Goal: Transaction & Acquisition: Subscribe to service/newsletter

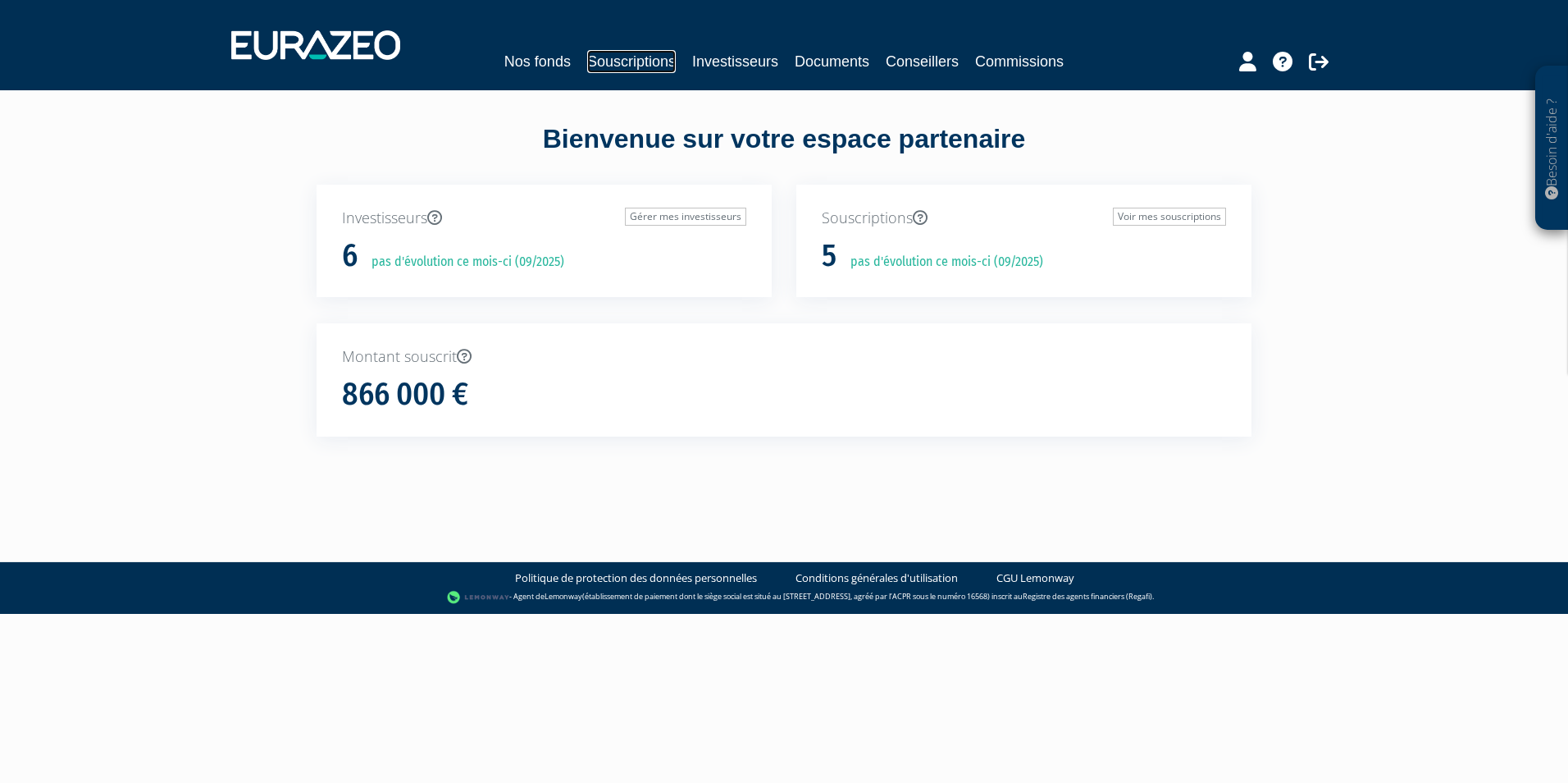
click at [622, 63] on link "Souscriptions" at bounding box center [632, 62] width 89 height 23
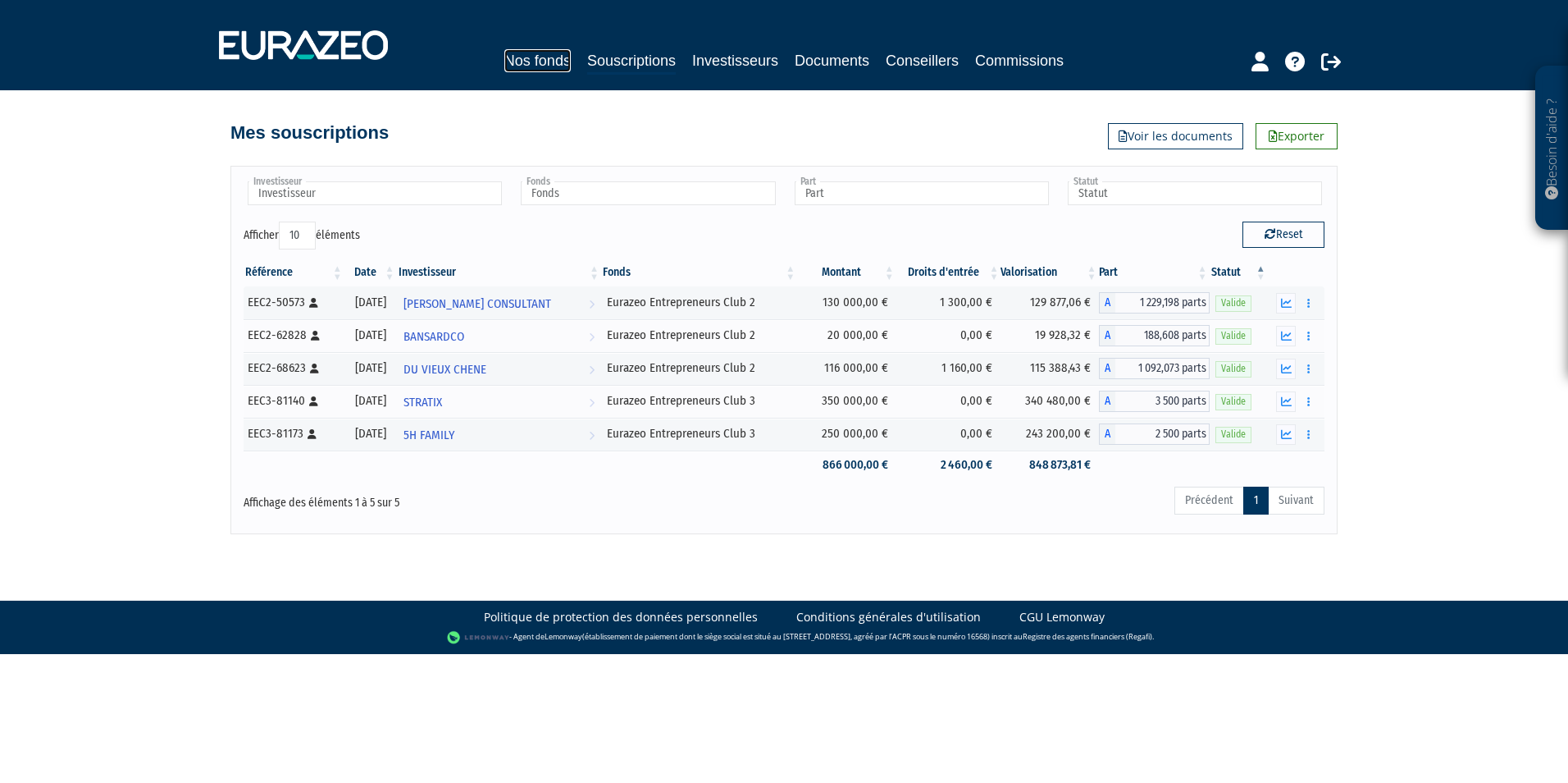
click at [552, 63] on link "Nos fonds" at bounding box center [538, 61] width 66 height 23
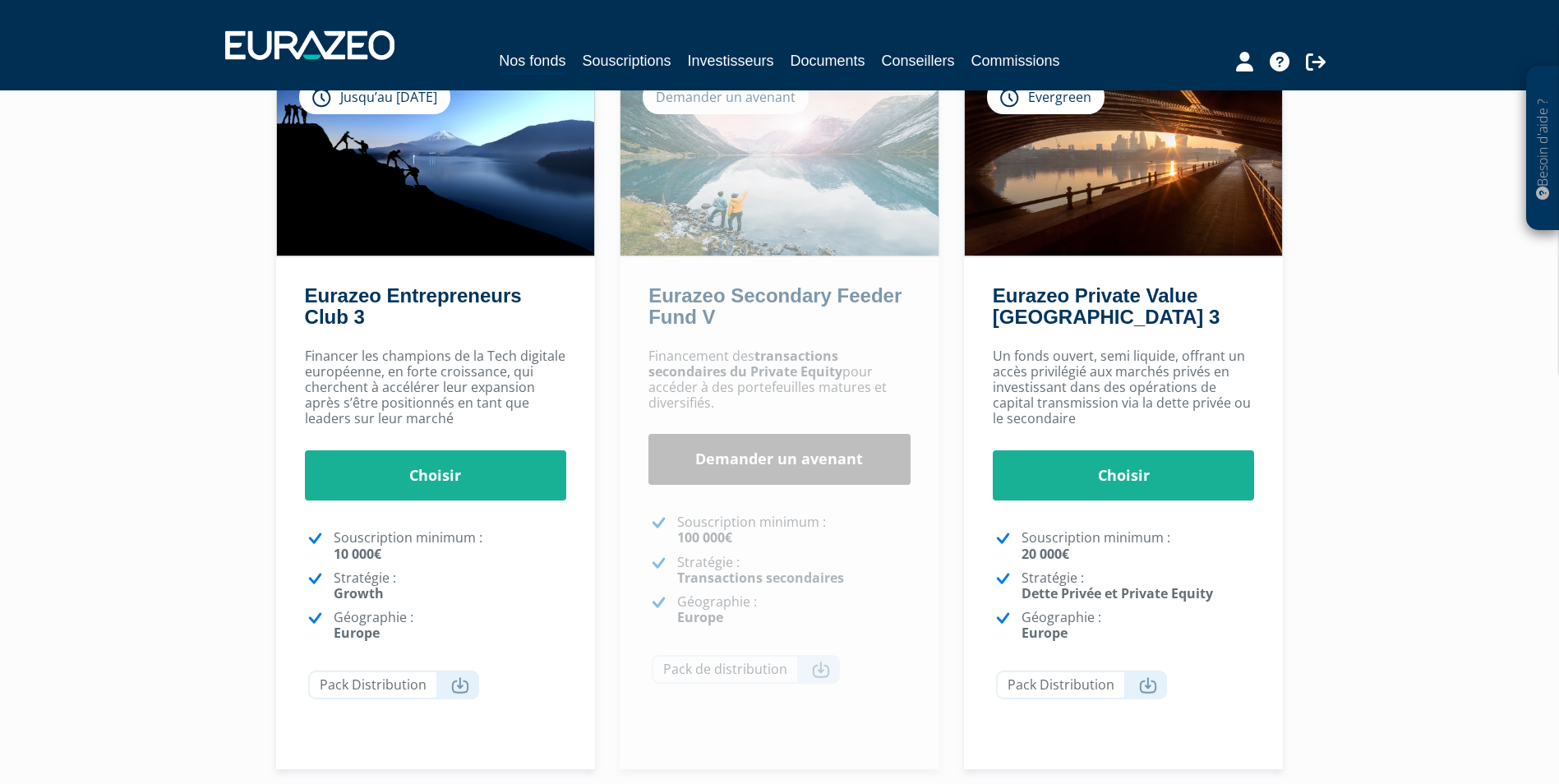
scroll to position [164, 0]
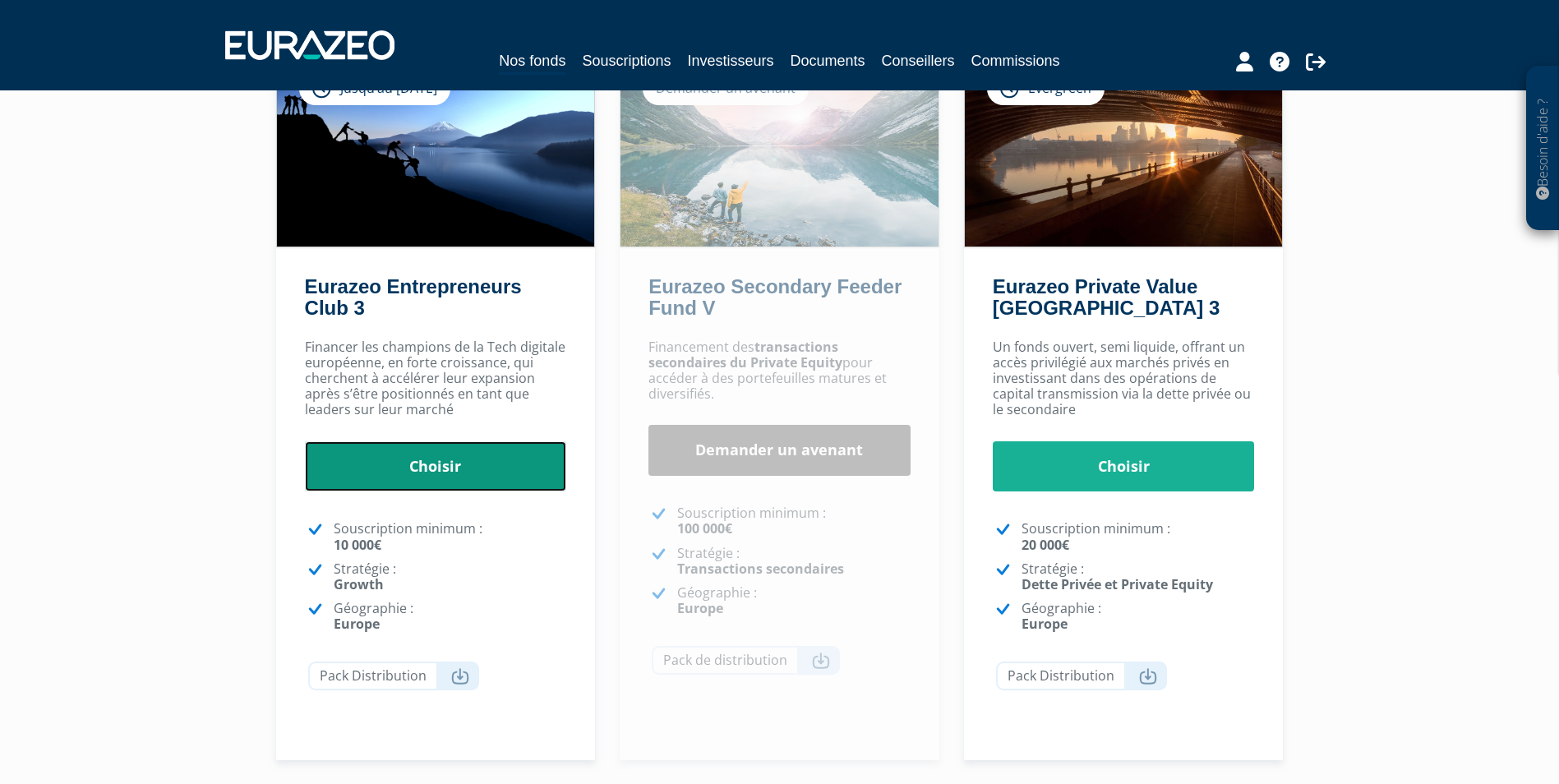
click at [474, 458] on link "Choisir" at bounding box center [435, 466] width 262 height 51
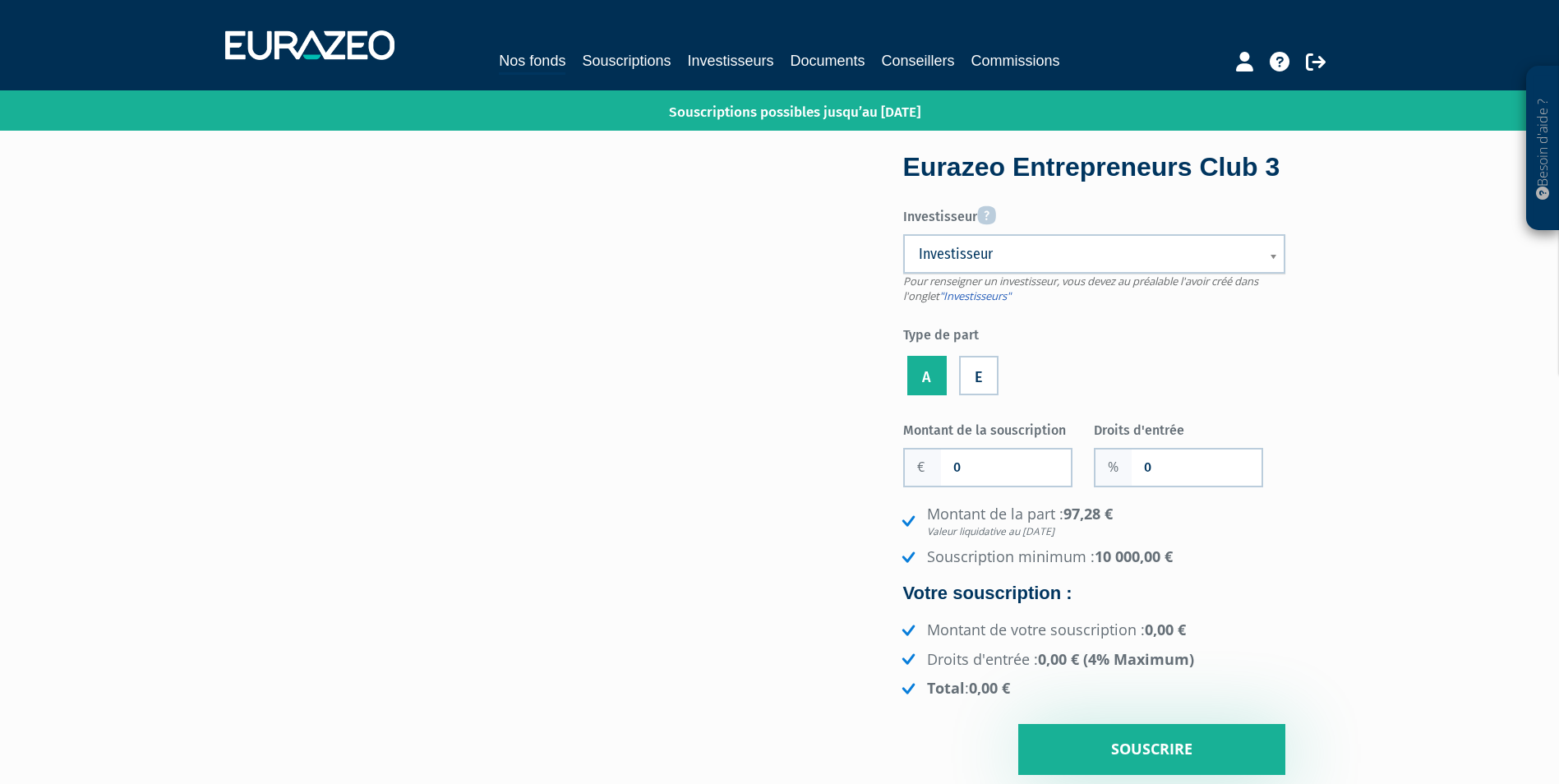
click at [1009, 264] on span "Investisseur" at bounding box center [1083, 253] width 330 height 20
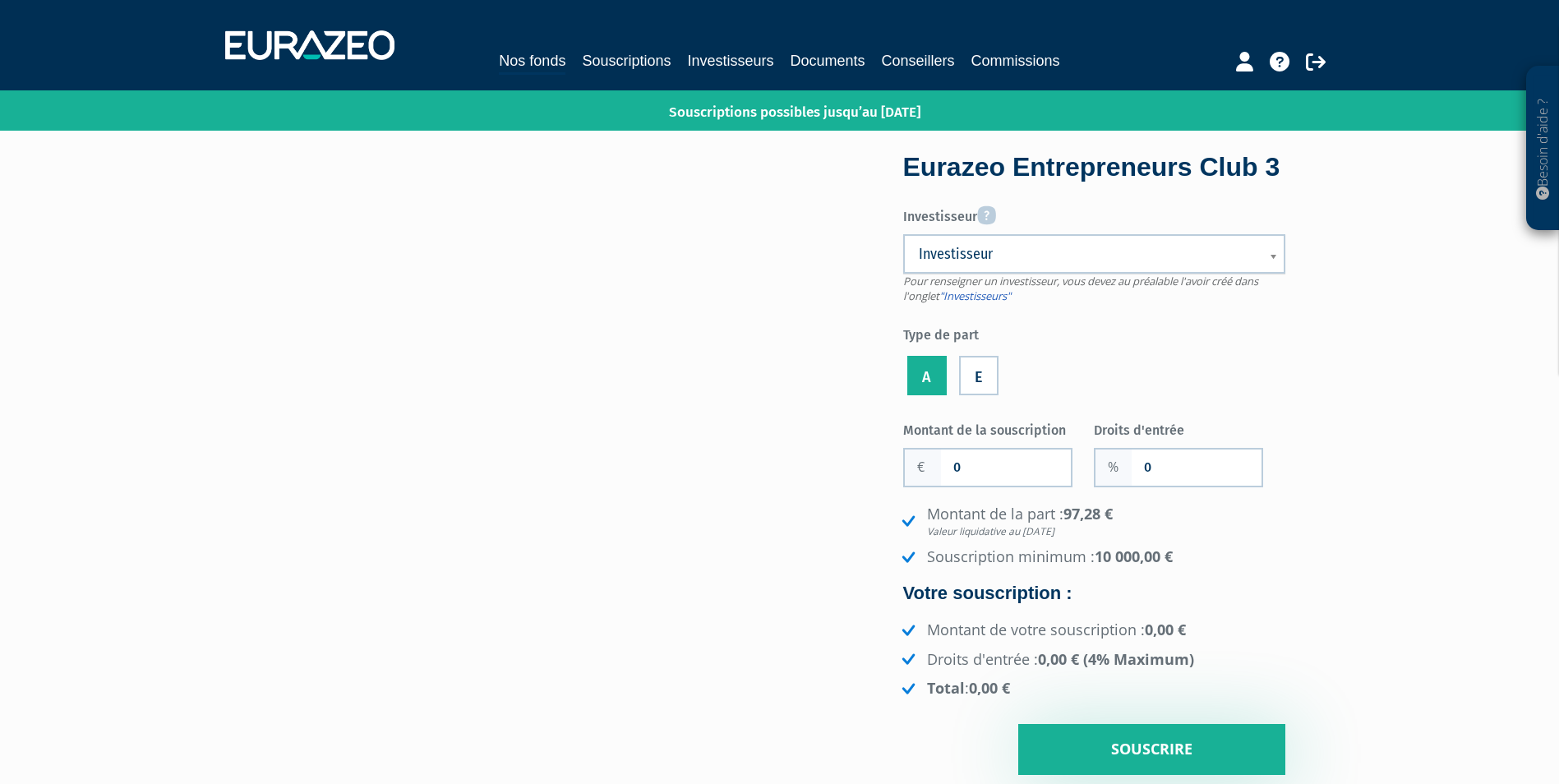
click at [1208, 264] on span "Investisseur" at bounding box center [1083, 253] width 330 height 20
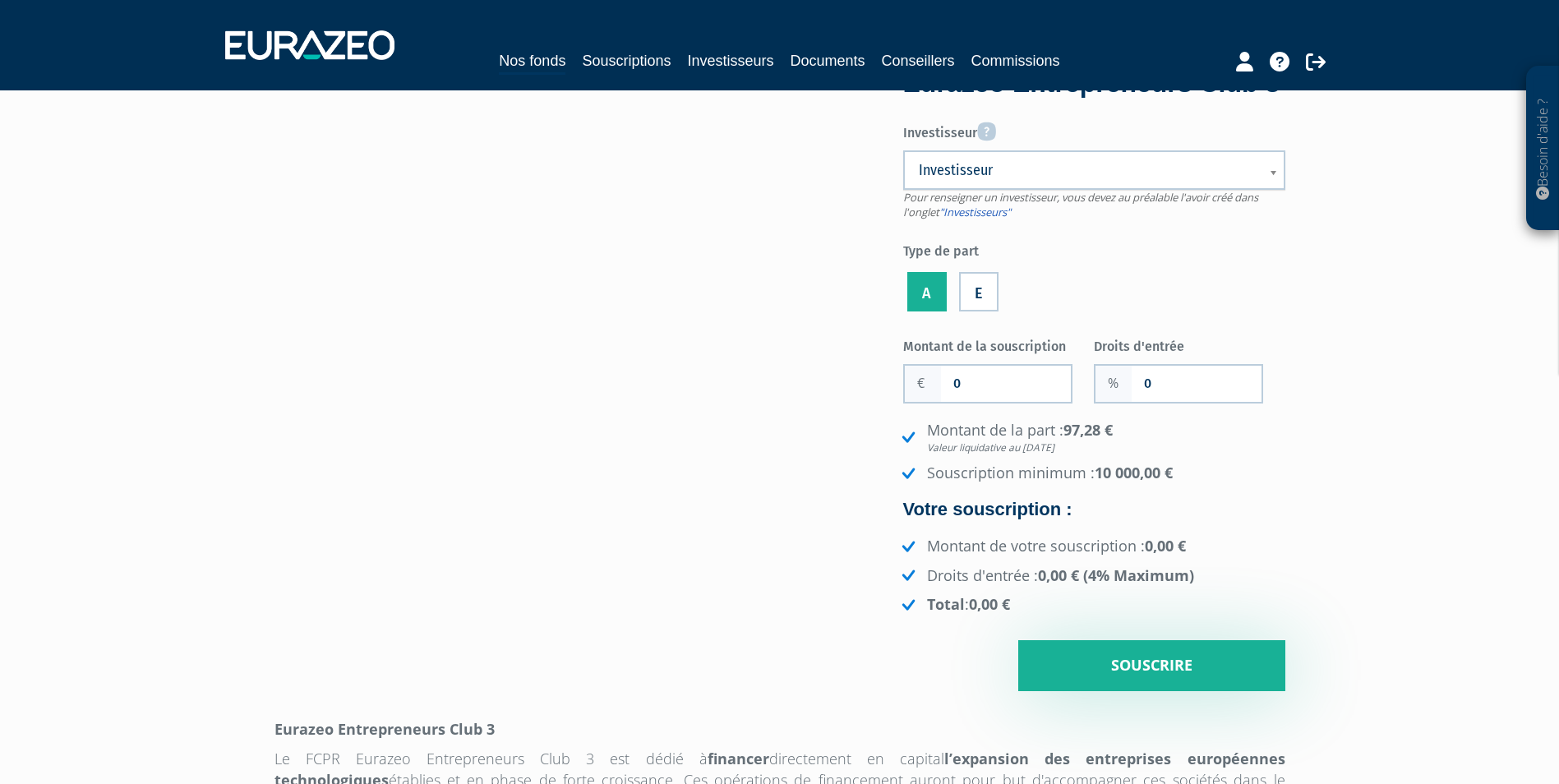
scroll to position [82, 0]
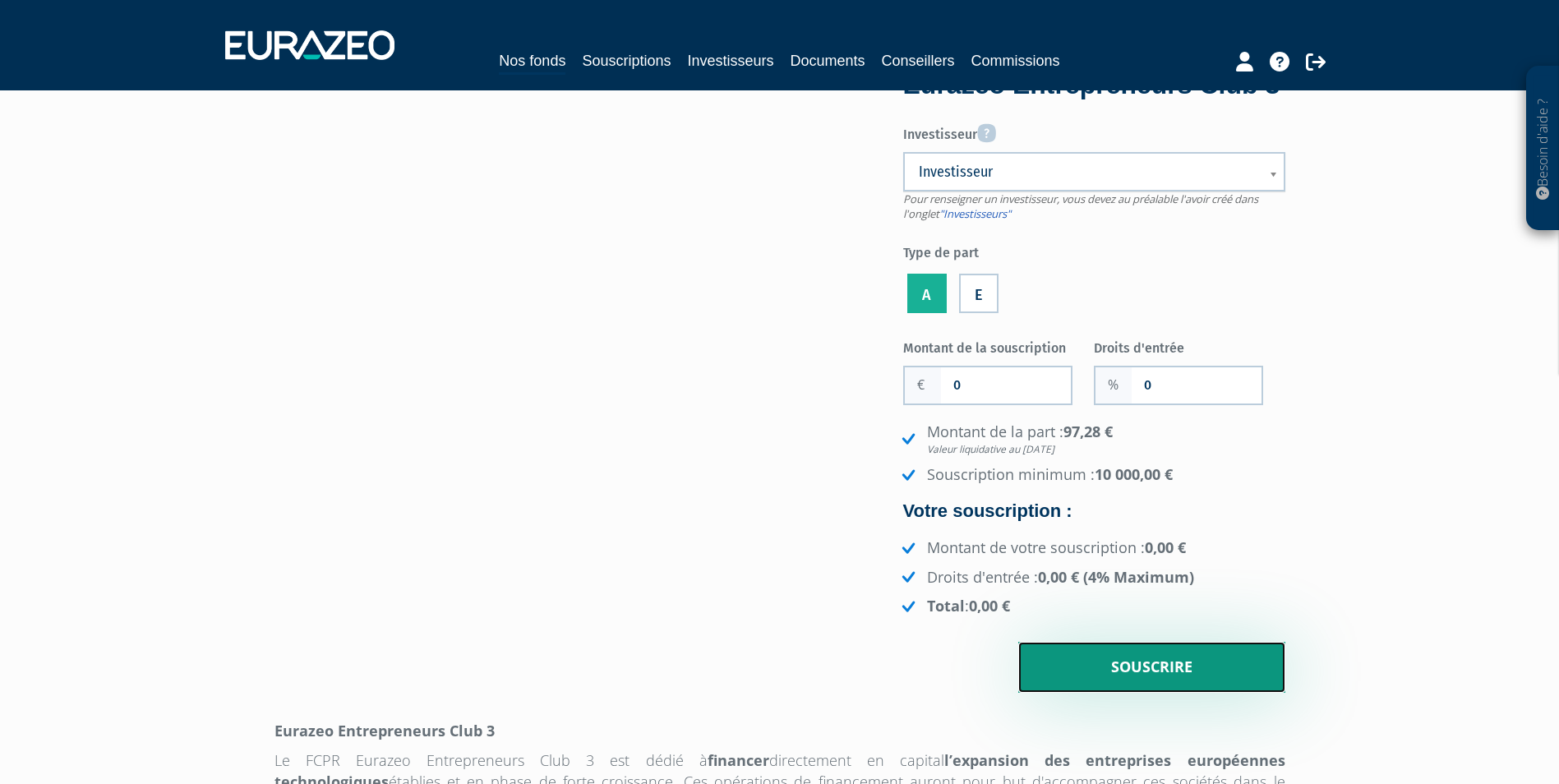
click at [1194, 690] on input "Souscrire" at bounding box center [1152, 667] width 267 height 51
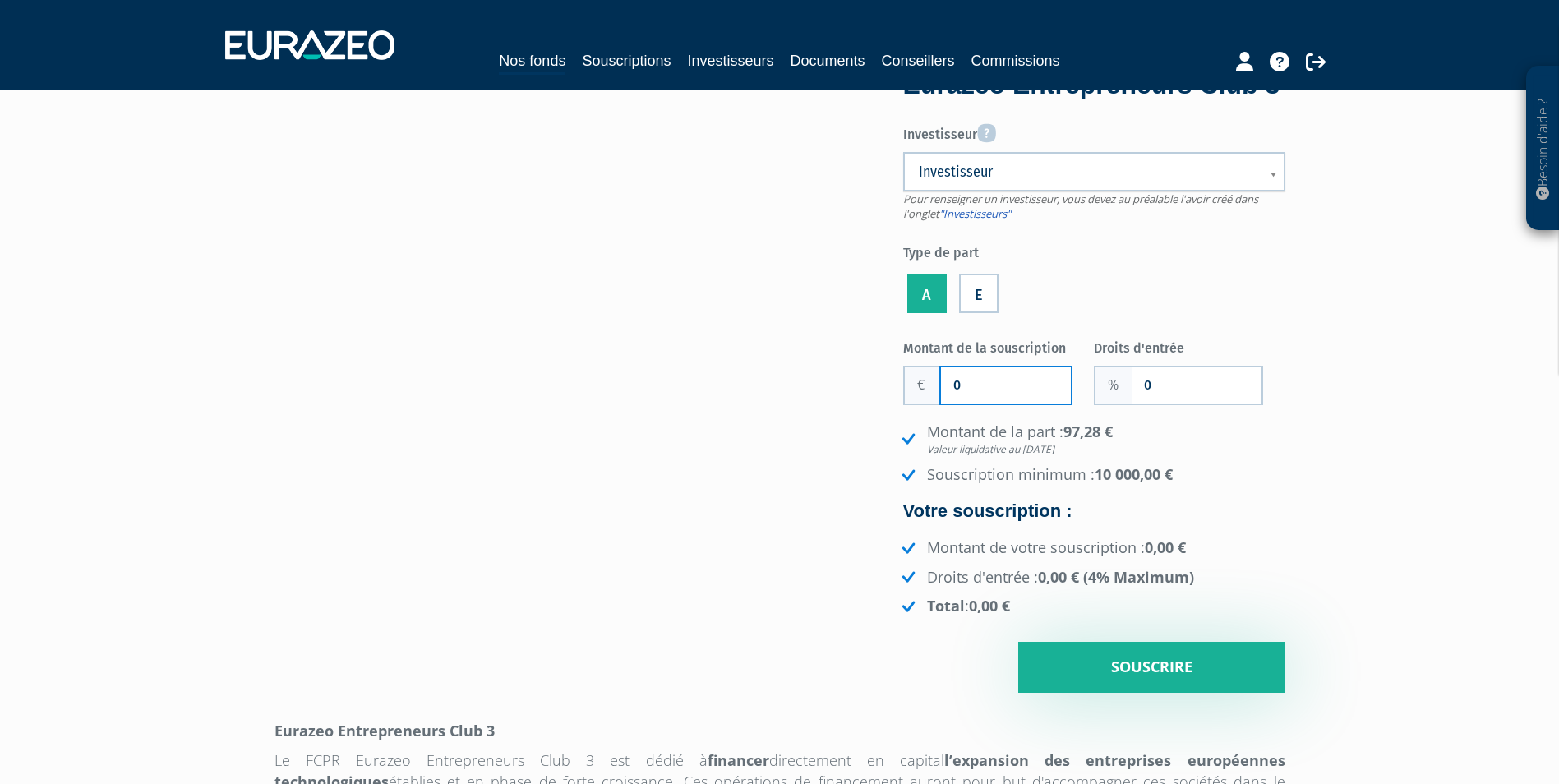
click at [1001, 403] on input "0" at bounding box center [1005, 385] width 130 height 37
type input "100 000"
click at [1160, 403] on input "0" at bounding box center [1196, 385] width 130 height 37
type input "1"
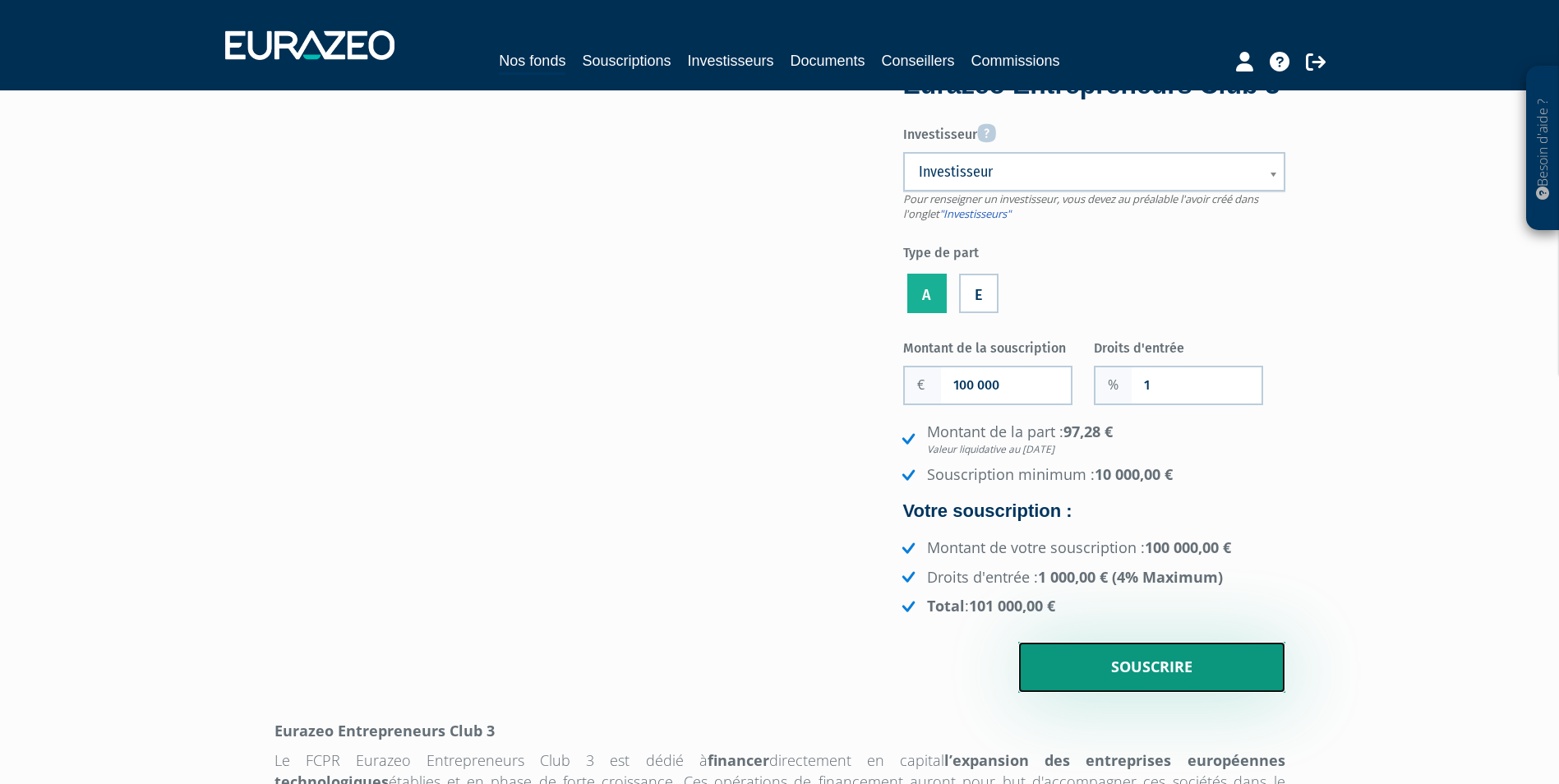
click at [1152, 693] on input "Souscrire" at bounding box center [1152, 667] width 267 height 51
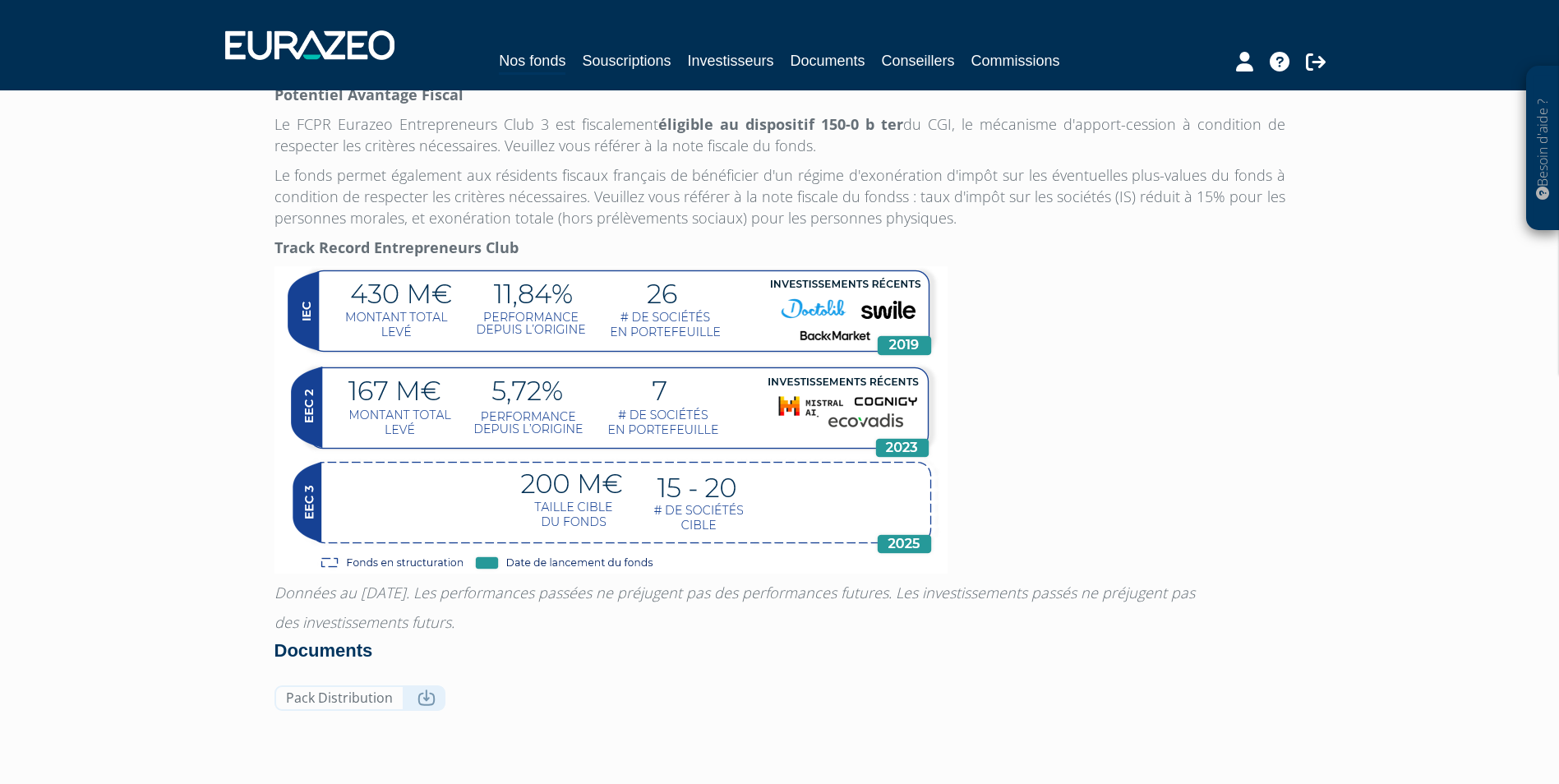
scroll to position [1232, 0]
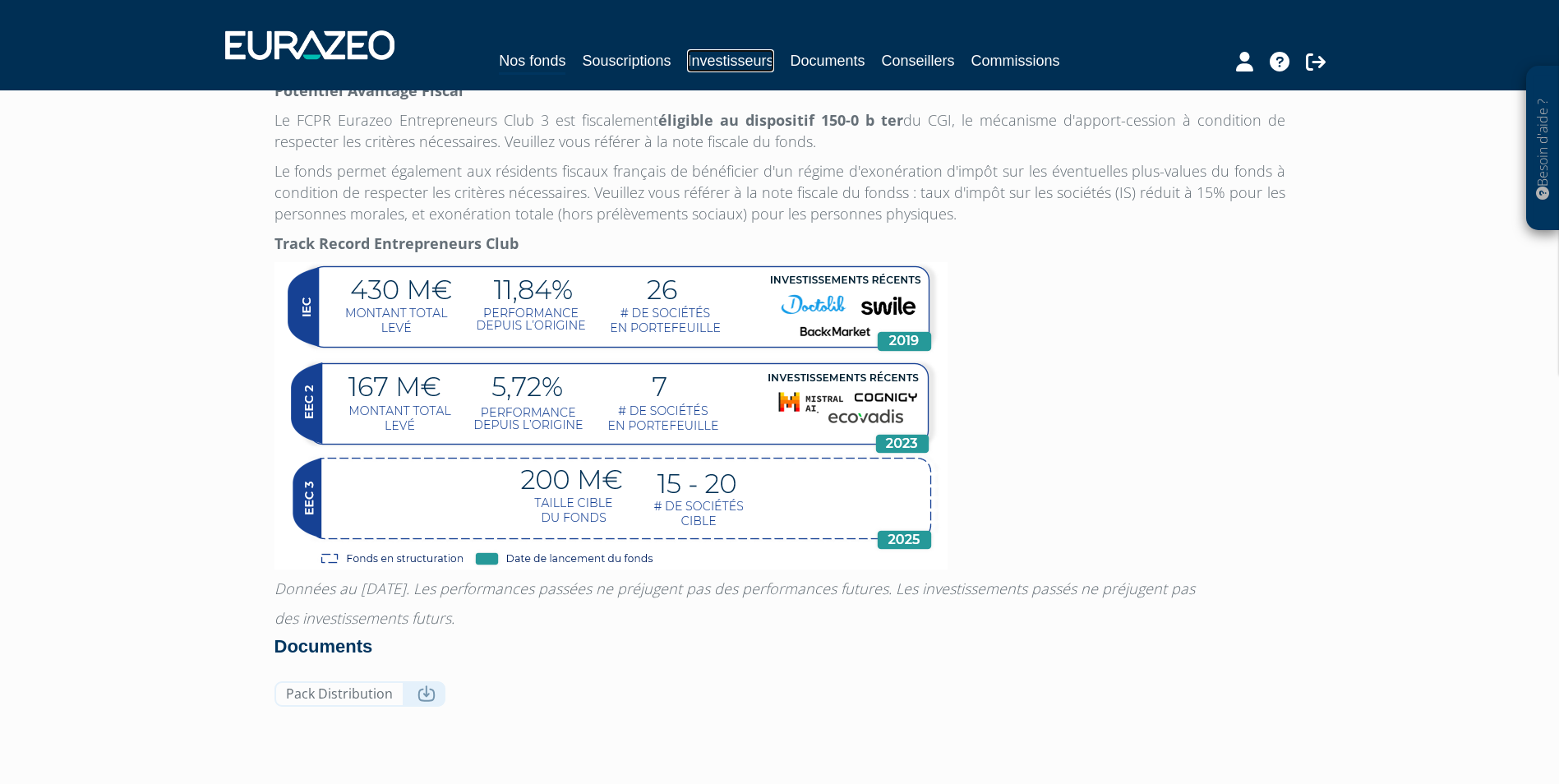
click at [716, 61] on link "Investisseurs" at bounding box center [729, 61] width 86 height 23
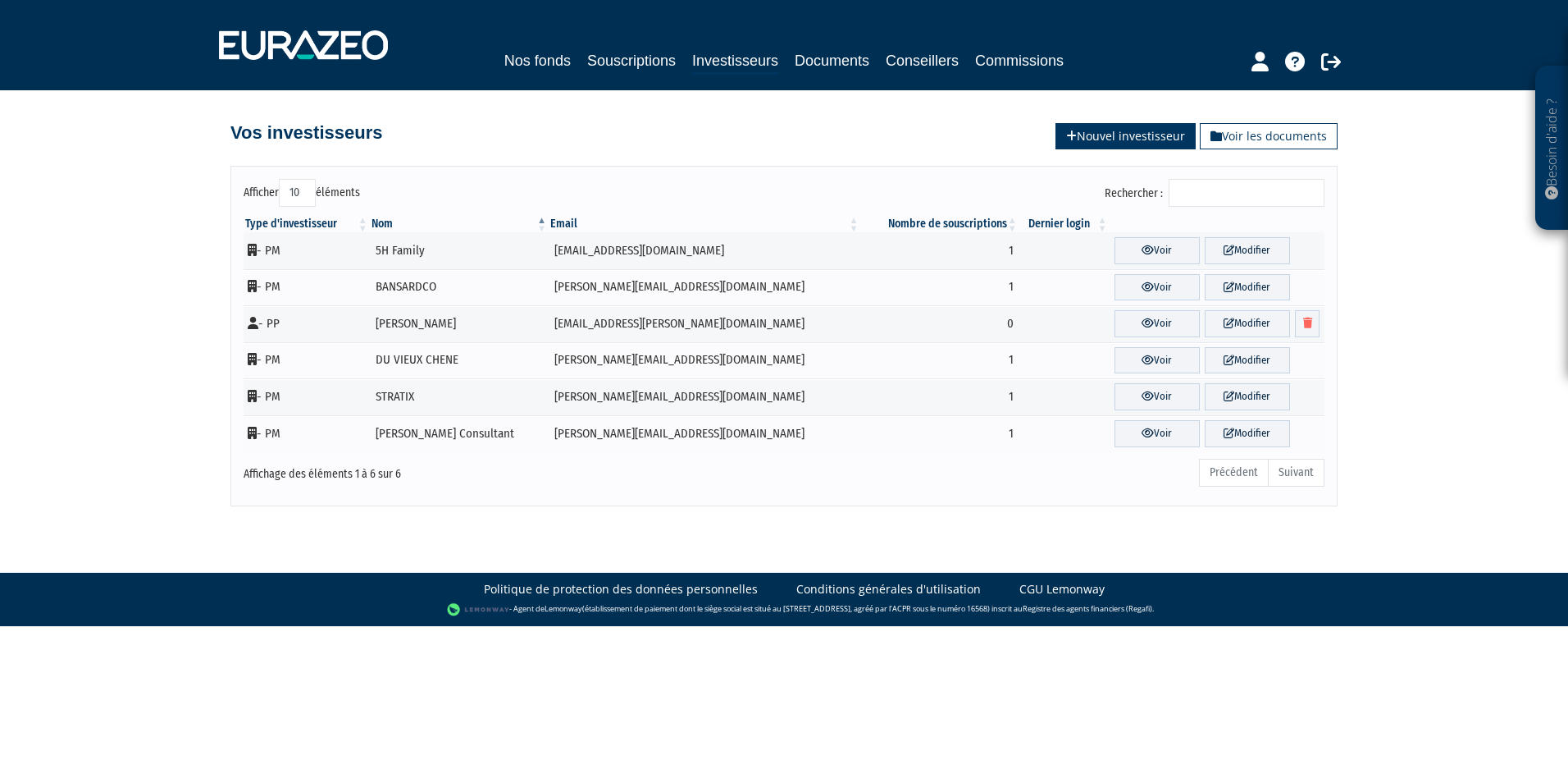
click at [1065, 127] on link "Nouvel investisseur" at bounding box center [1125, 136] width 140 height 26
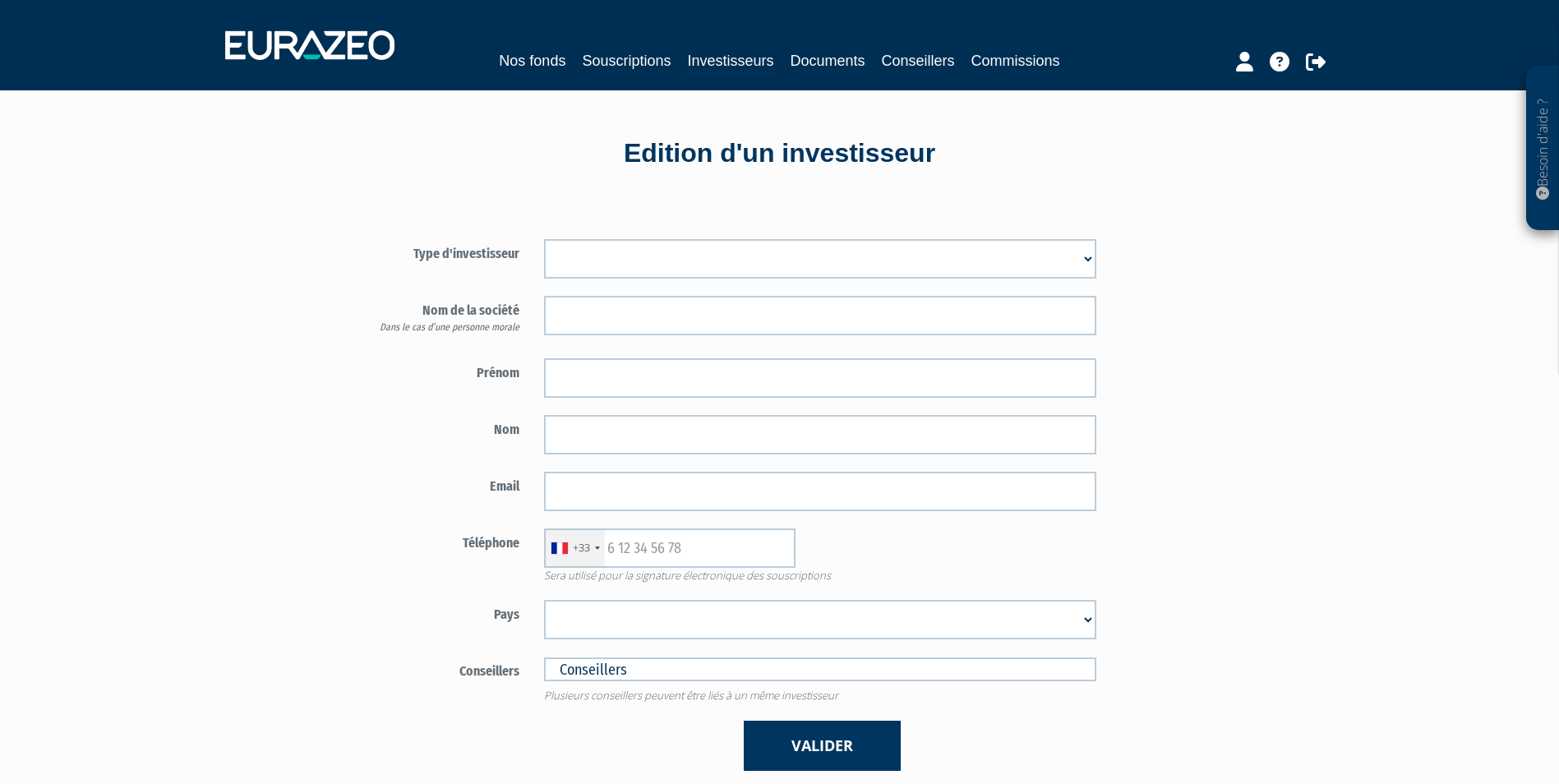
click at [620, 255] on select "Mr [PERSON_NAME] Société" at bounding box center [820, 258] width 552 height 39
click at [544, 239] on select "Mr [PERSON_NAME] Société" at bounding box center [820, 258] width 552 height 39
click at [605, 246] on select "Mr [PERSON_NAME] Société" at bounding box center [820, 258] width 552 height 39
select select "3"
click at [544, 239] on select "Mr [PERSON_NAME] Société" at bounding box center [820, 258] width 552 height 39
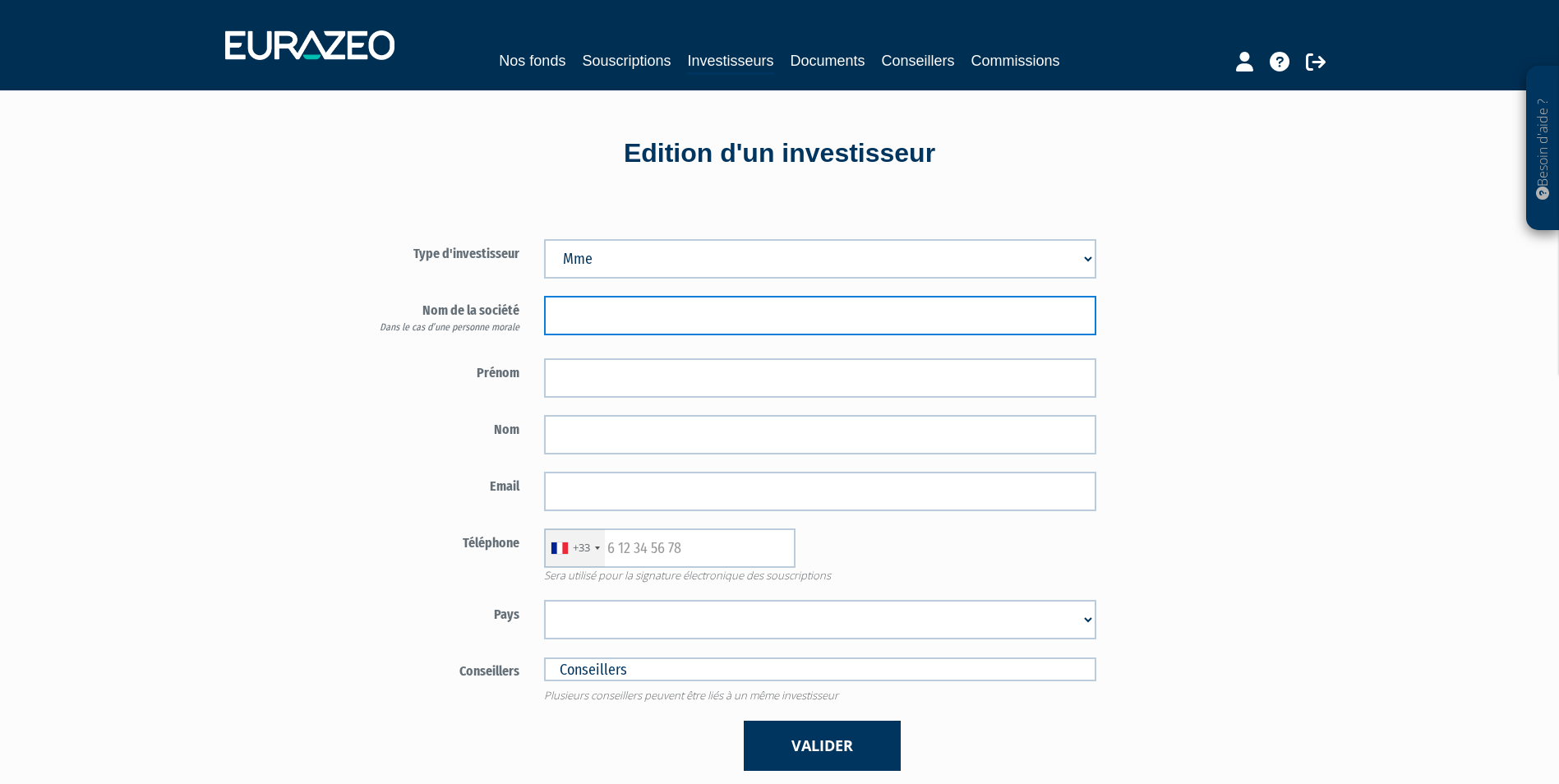
click at [601, 319] on input "text" at bounding box center [820, 315] width 552 height 39
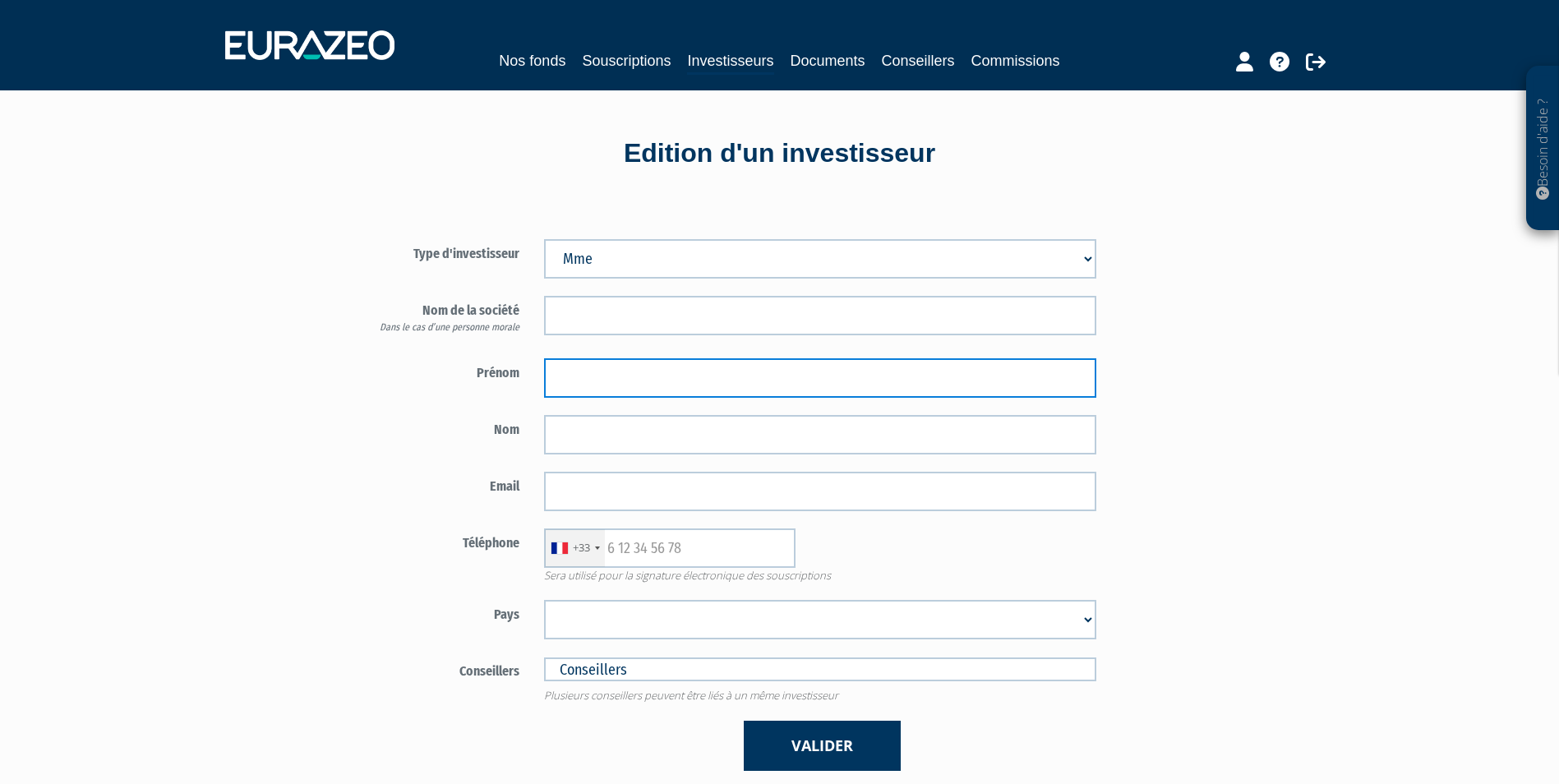
click at [568, 365] on input "text" at bounding box center [820, 378] width 552 height 39
type input "Severine"
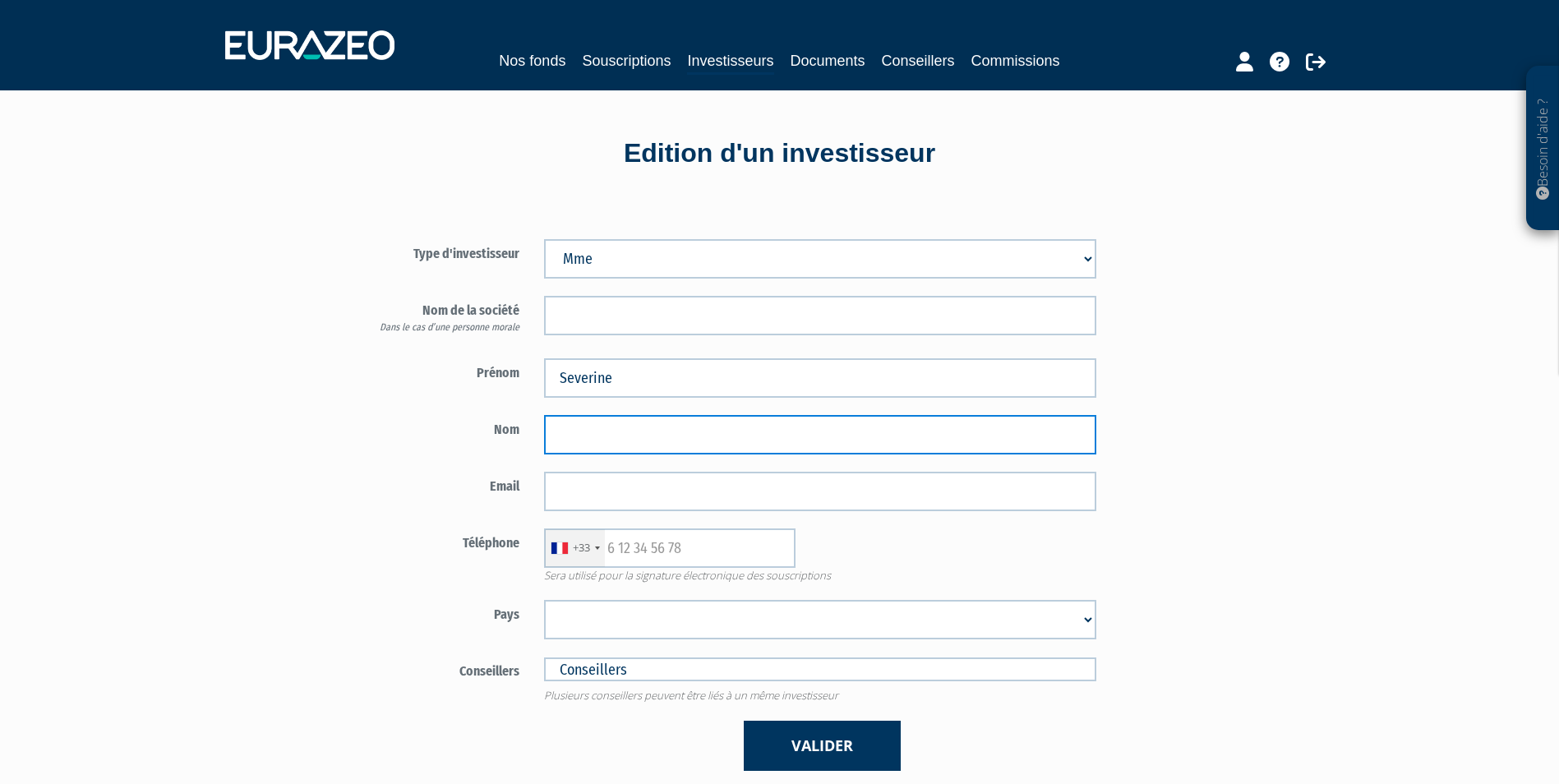
click at [586, 432] on input "text" at bounding box center [820, 434] width 552 height 39
type input "Pourroy"
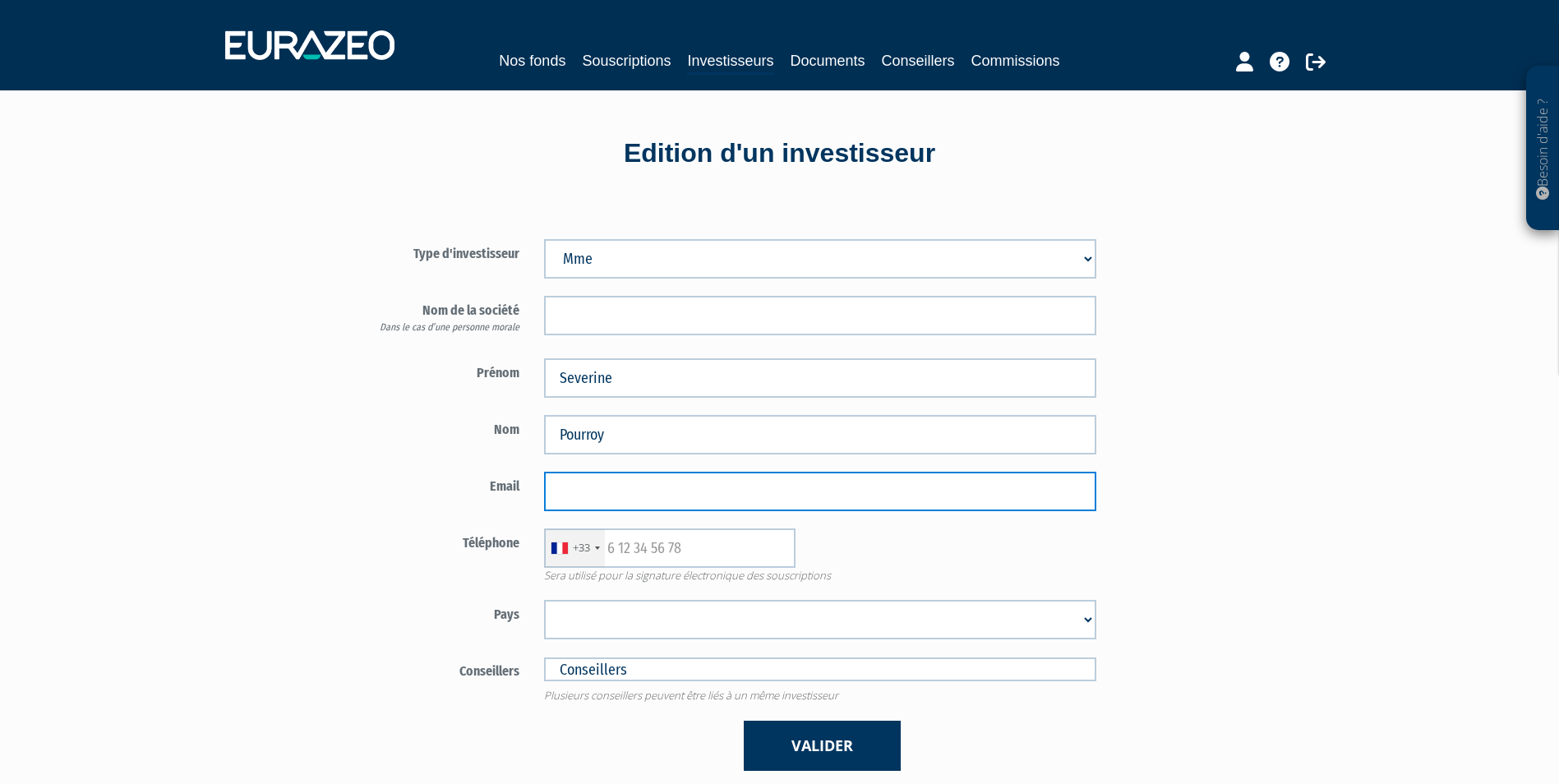
click at [614, 479] on input "email" at bounding box center [820, 491] width 552 height 39
type input "[EMAIL_ADDRESS][DOMAIN_NAME]"
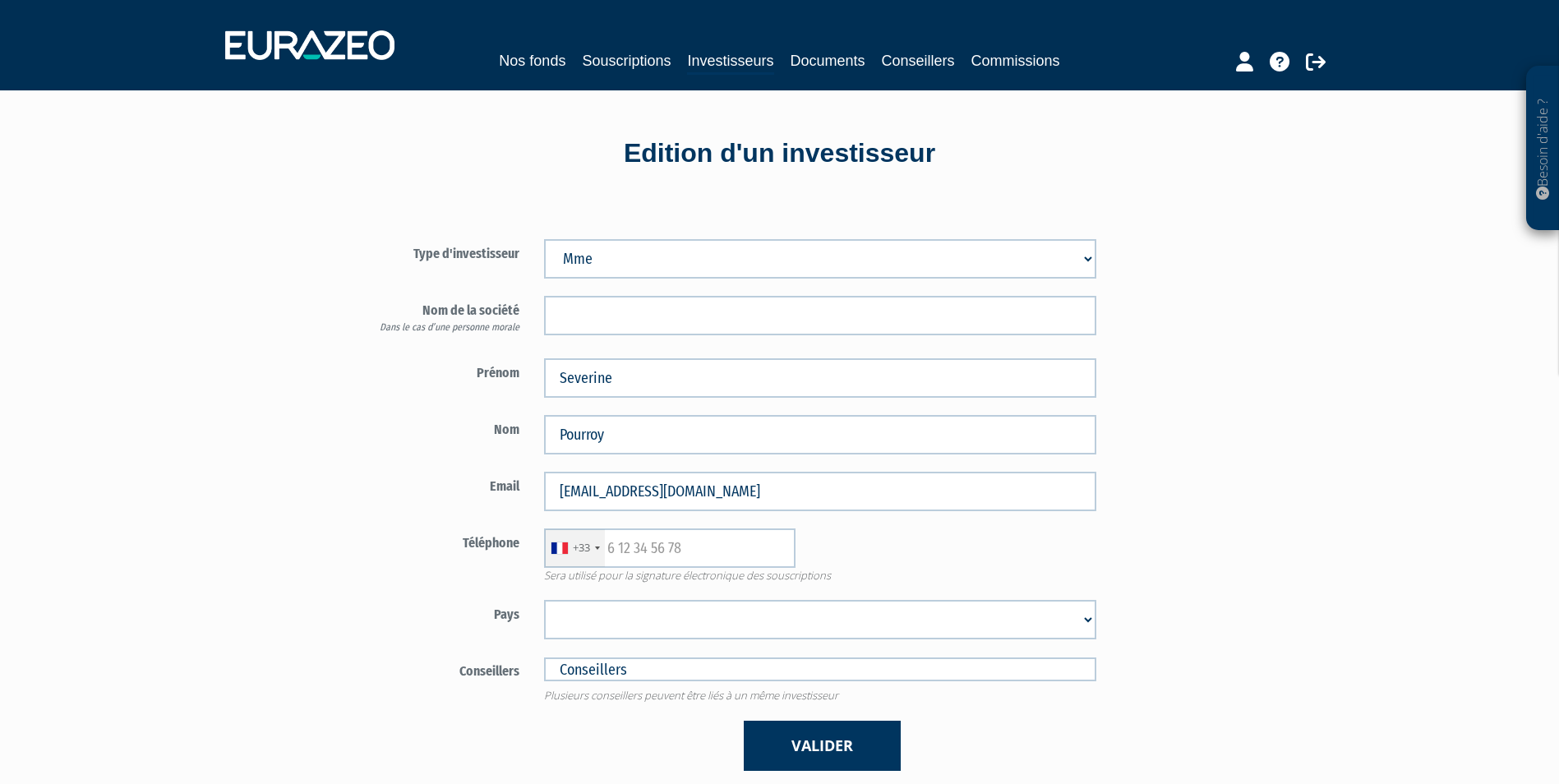
select select "75"
click at [665, 541] on input "text" at bounding box center [669, 547] width 252 height 39
paste input "0674985504"
click at [618, 553] on input "0674985504" at bounding box center [669, 547] width 252 height 39
type input "674985504"
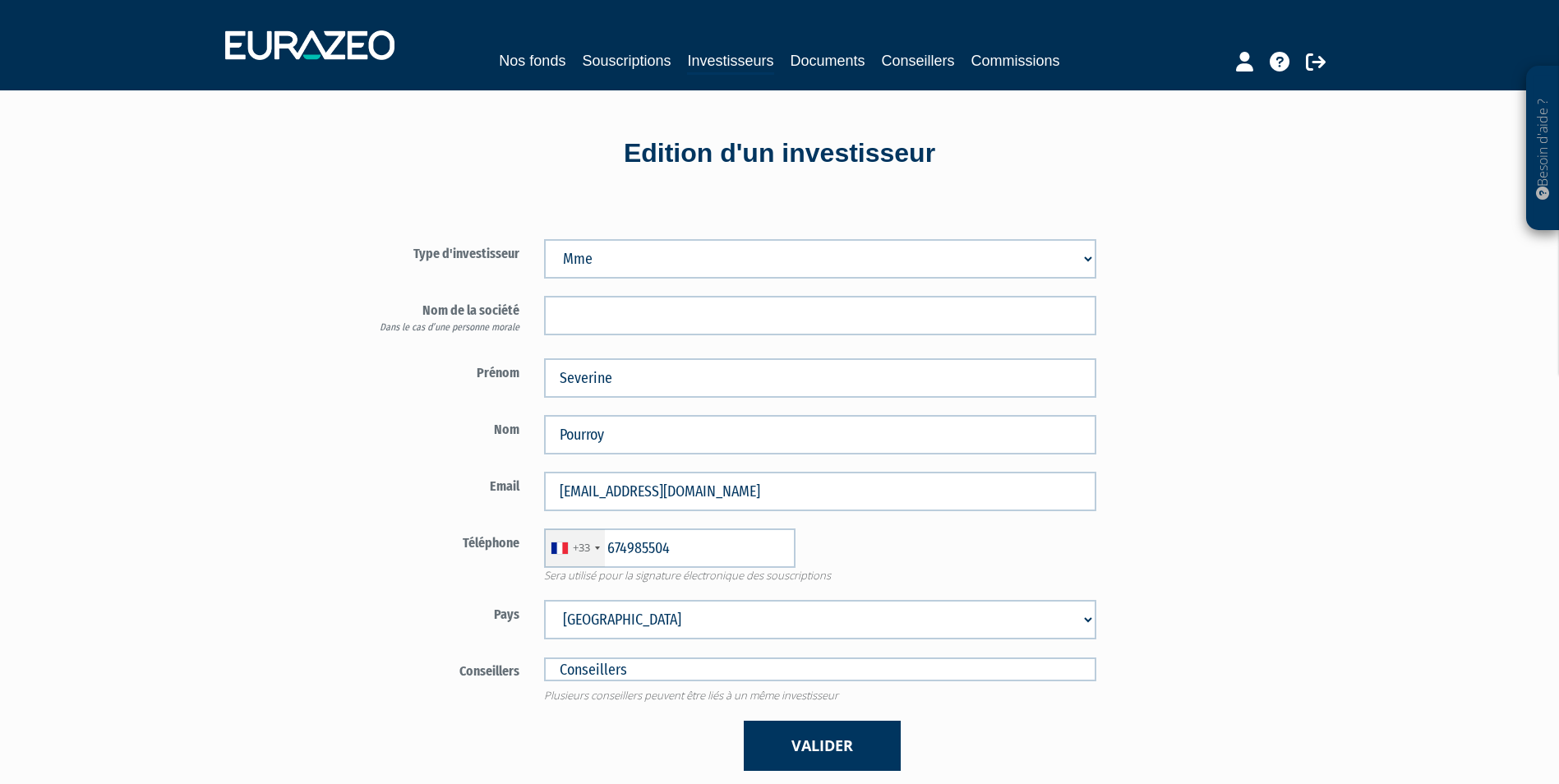
click at [874, 542] on div "+33 France +33 Germany (Deutschland) +49 Switzerland (Schweiz) +41 Belgium (Bel…" at bounding box center [820, 547] width 577 height 39
click at [687, 673] on input "text" at bounding box center [820, 668] width 552 height 23
click at [1157, 631] on div "Type d'investisseur Mr Mme Société Prénom Severine" at bounding box center [821, 496] width 961 height 598
type input "Conseillers"
click at [649, 665] on input "text" at bounding box center [820, 668] width 552 height 23
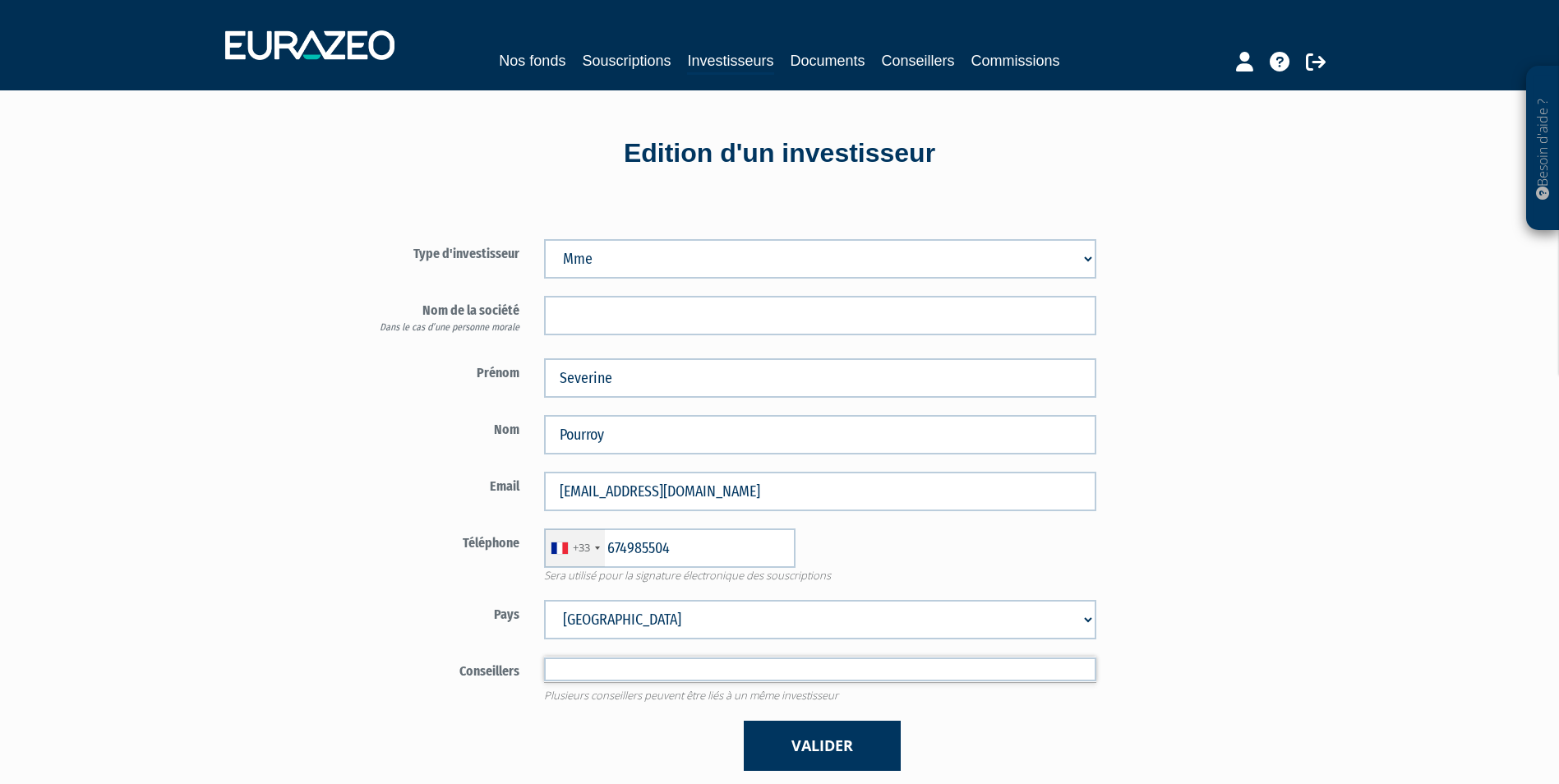
type input "b"
type input "Conseillers"
click at [650, 677] on input "text" at bounding box center [820, 668] width 552 height 23
click at [1221, 567] on div "Type d'investisseur Mr Mme Société Prénom Severine" at bounding box center [821, 496] width 961 height 598
type input "Conseillers"
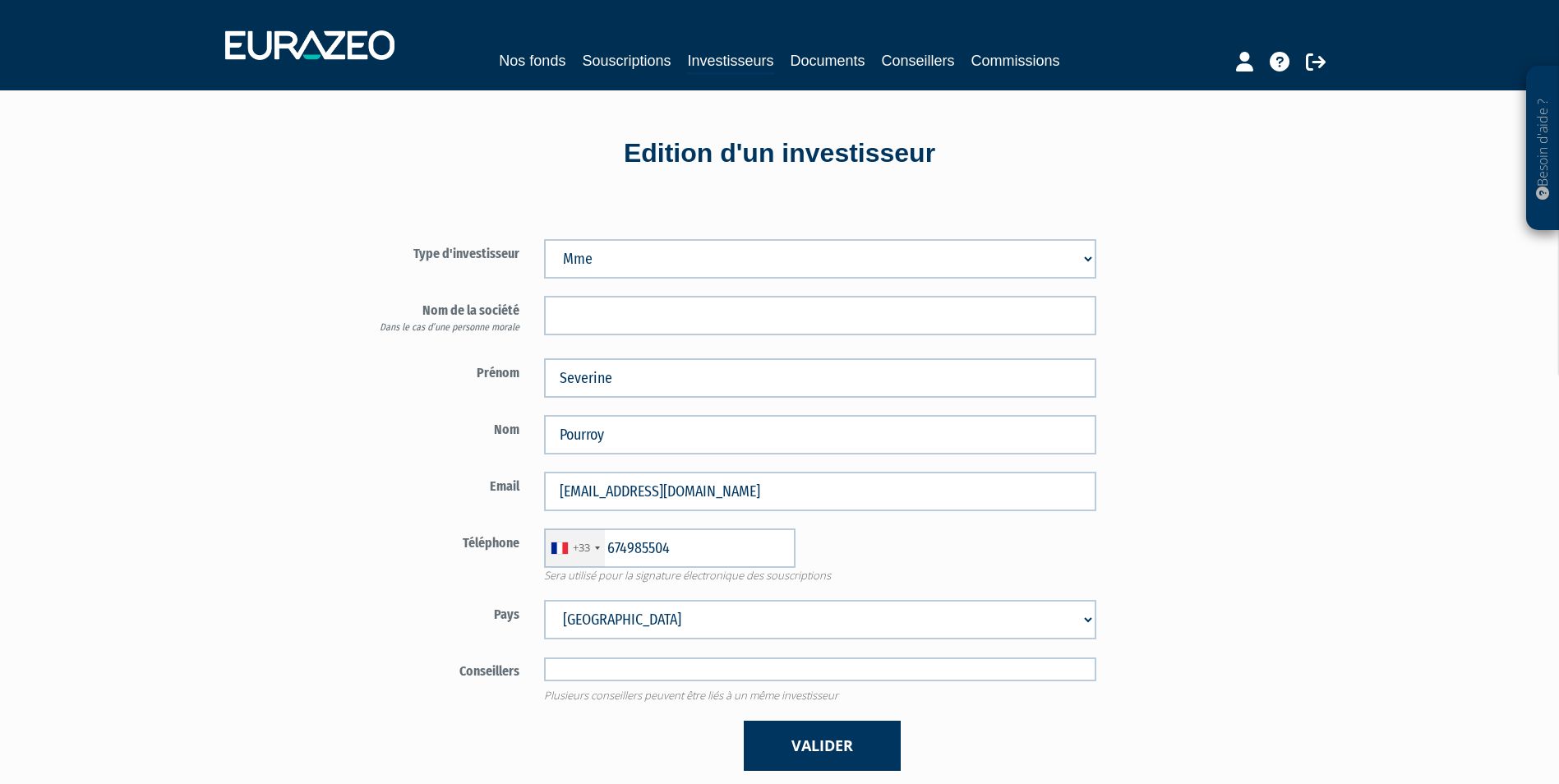
click at [679, 675] on input "text" at bounding box center [820, 668] width 552 height 23
type input "Conseillers"
click at [630, 718] on form "Type d'investisseur Mr Mme Société" at bounding box center [725, 505] width 769 height 532
click at [623, 667] on input "text" at bounding box center [820, 668] width 552 height 23
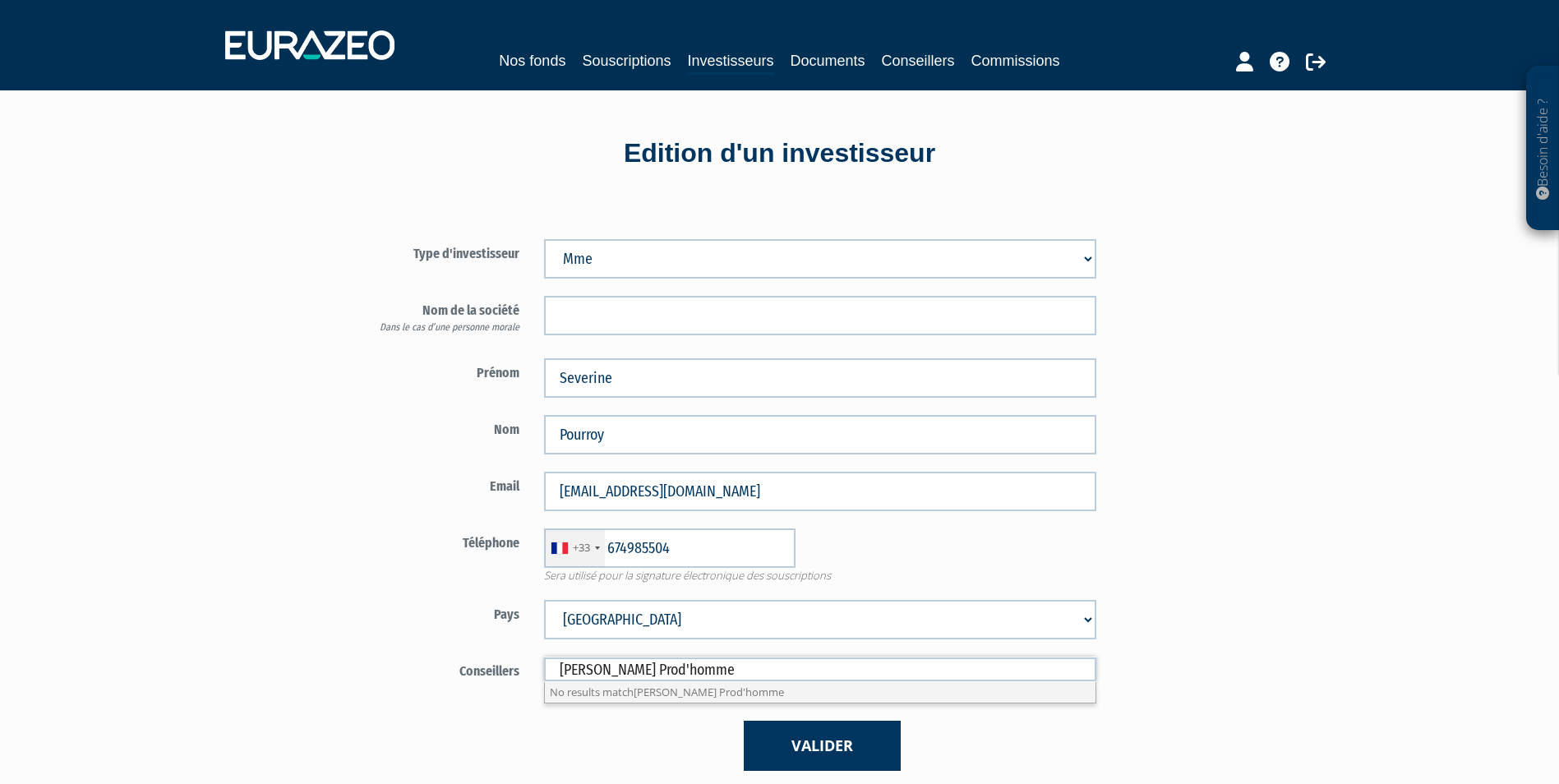
click at [1218, 499] on div "Type d'investisseur Mr Mme Société Prénom Severine" at bounding box center [821, 496] width 961 height 598
type input "Conseillers"
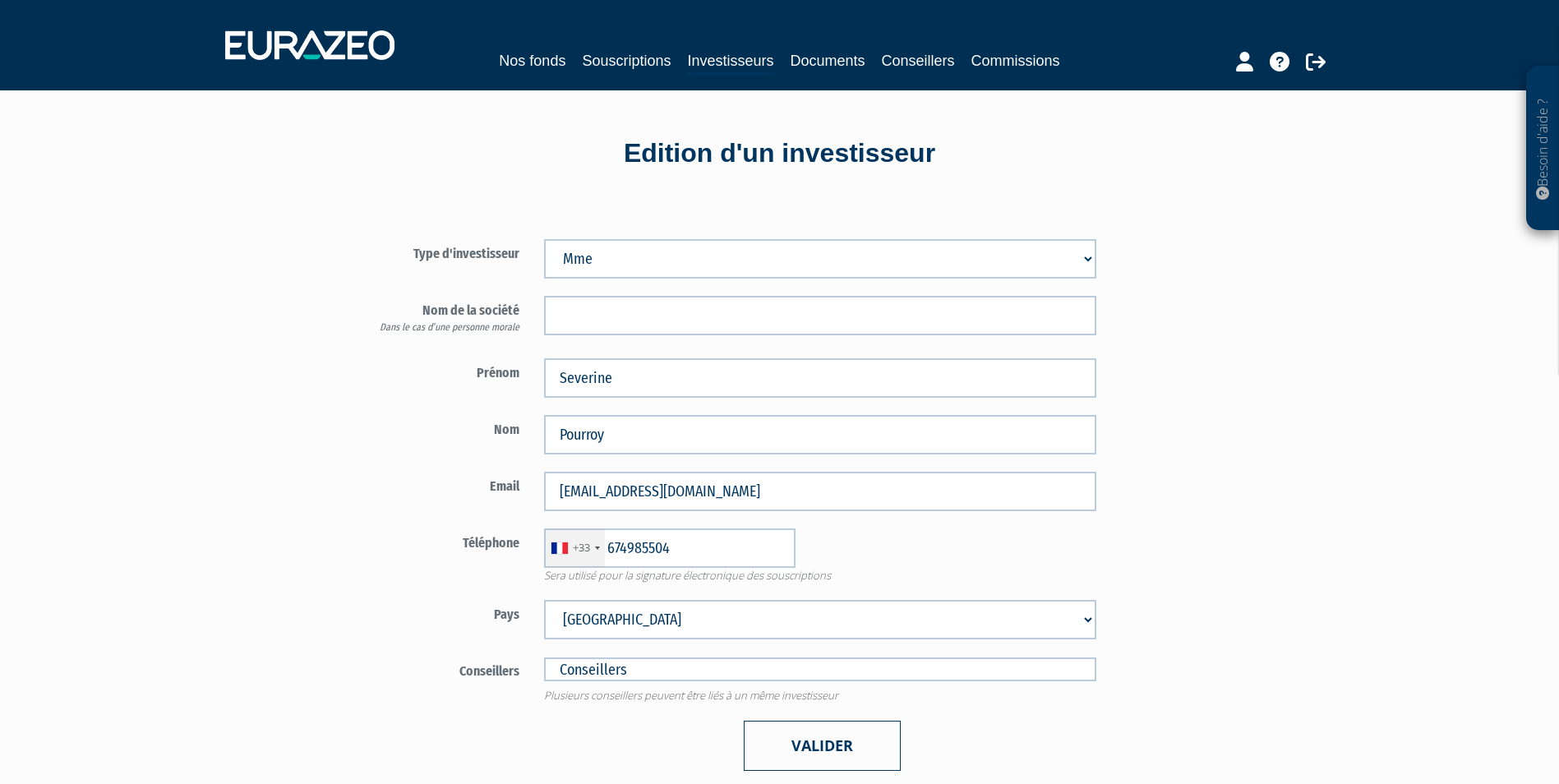
click at [822, 754] on button "Valider" at bounding box center [822, 746] width 157 height 50
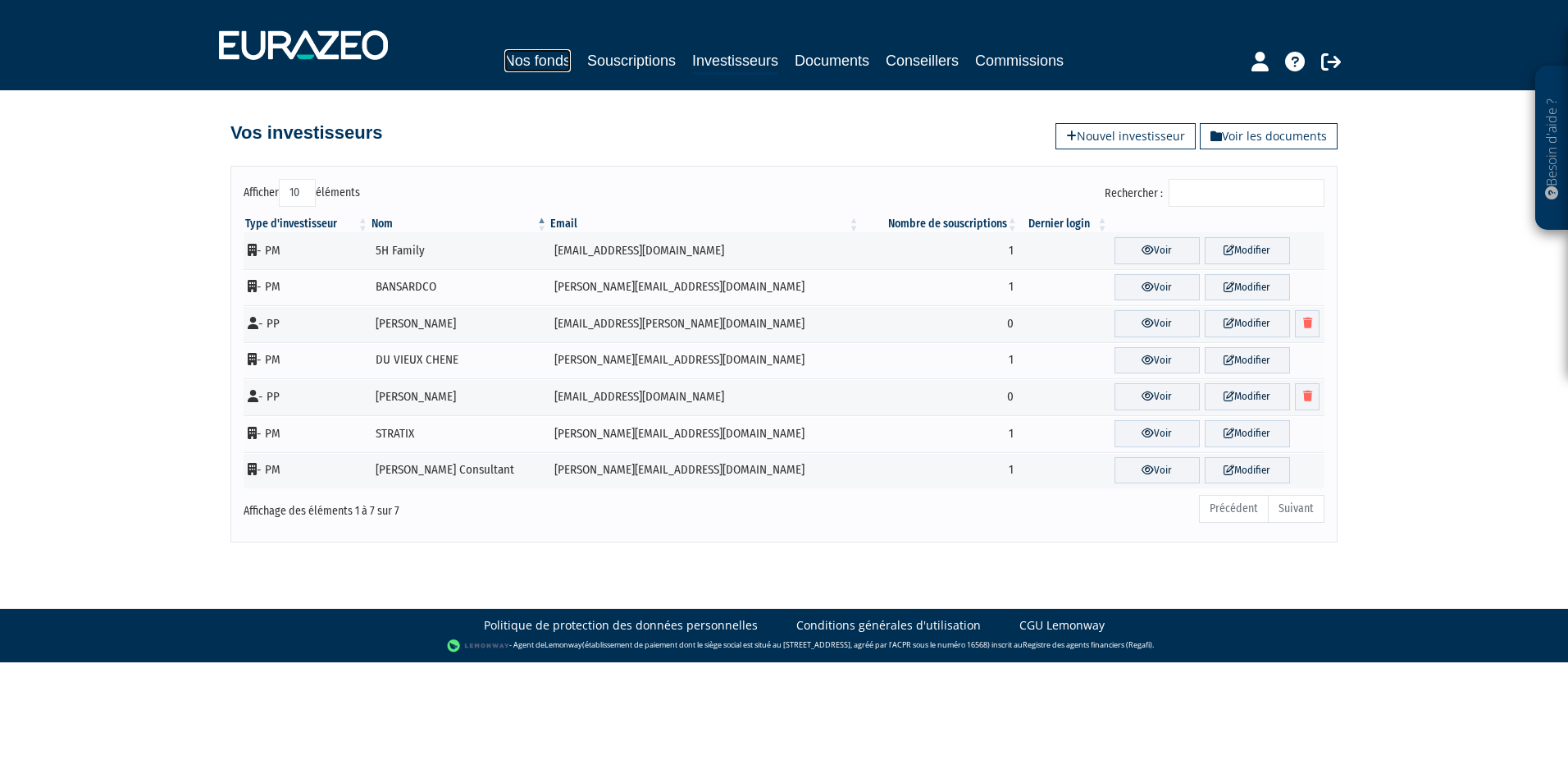
click at [539, 55] on link "Nos fonds" at bounding box center [538, 61] width 66 height 23
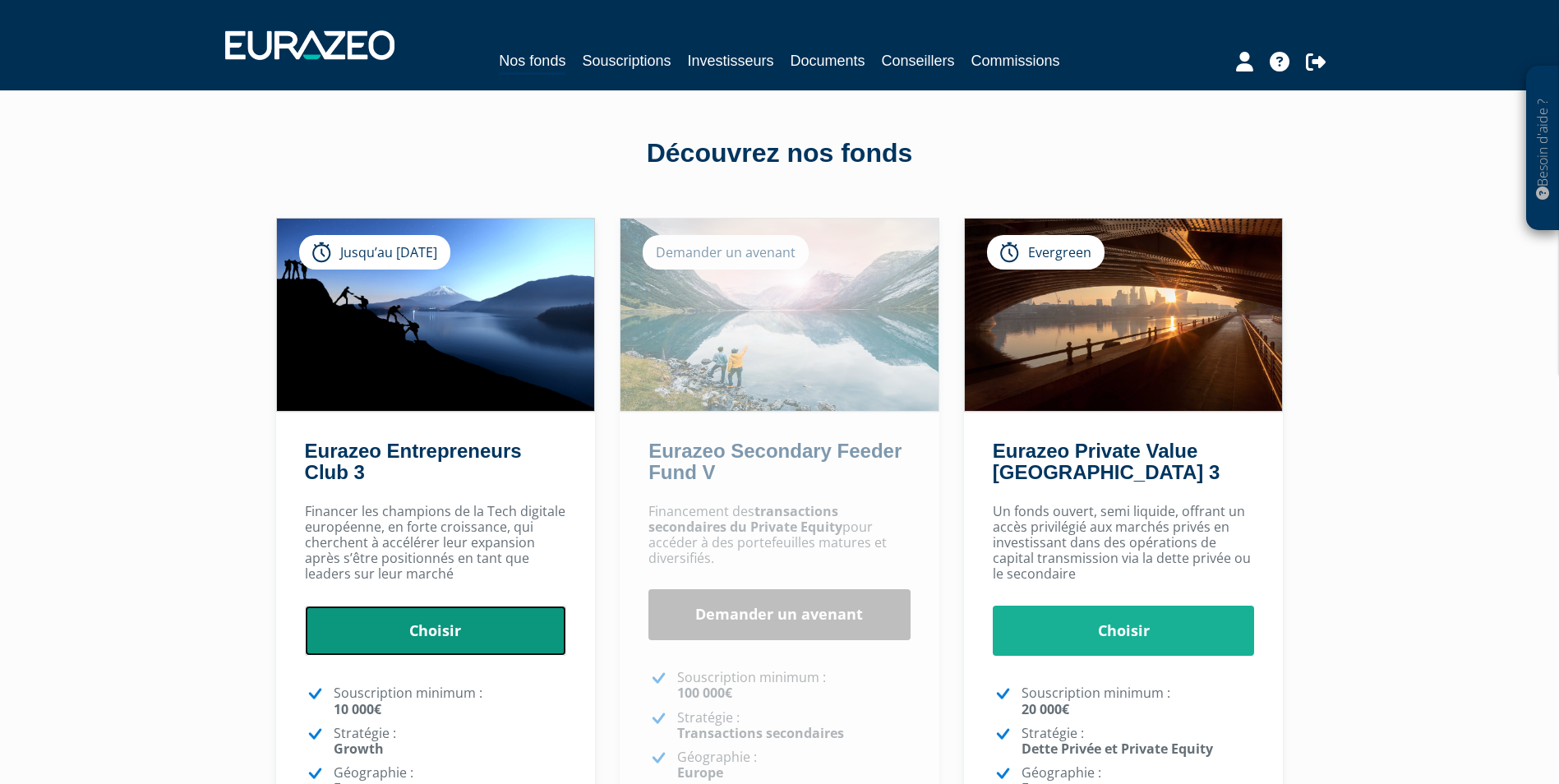
click at [415, 631] on link "Choisir" at bounding box center [435, 631] width 262 height 51
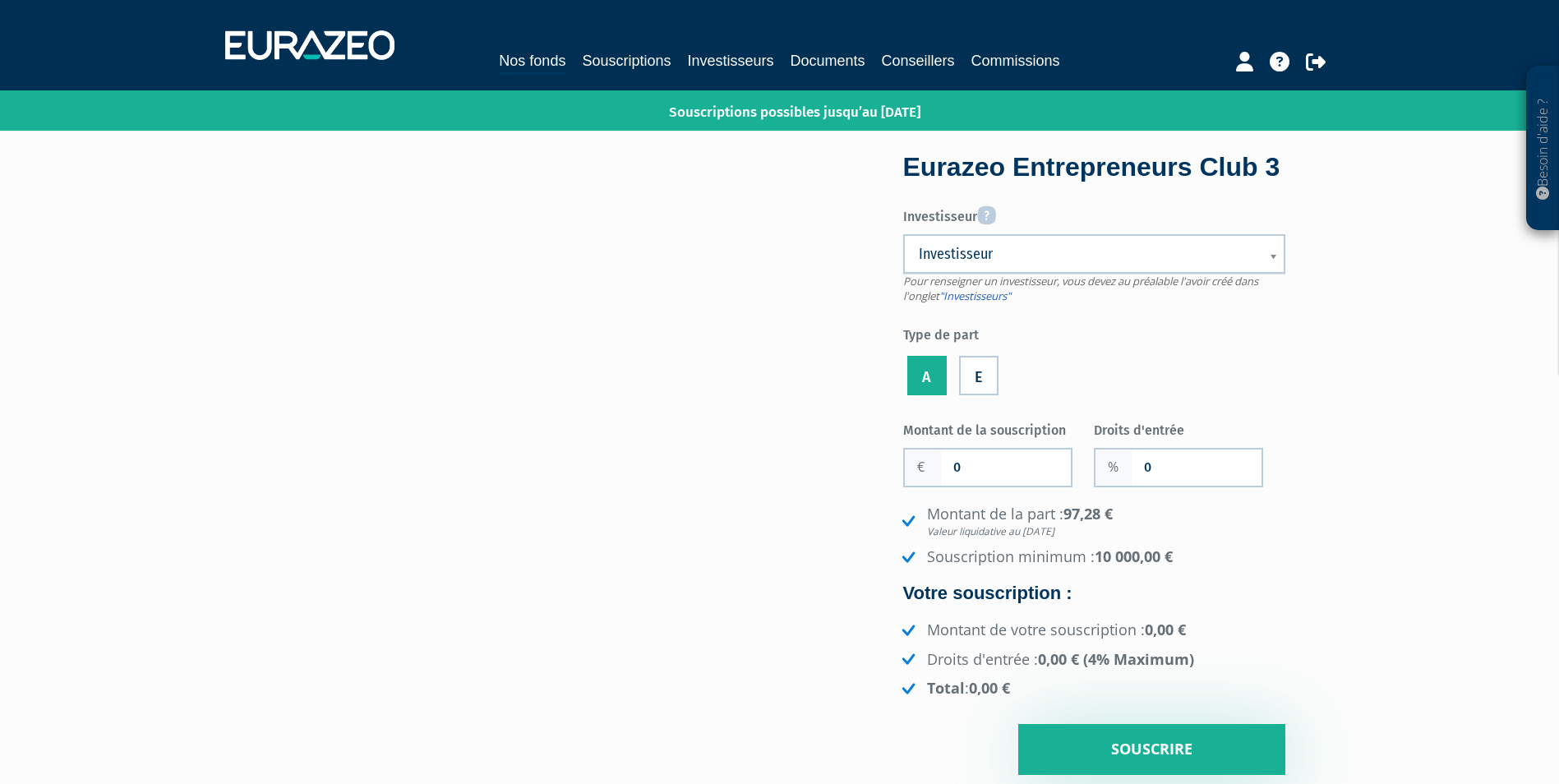
click at [1045, 264] on span "Investisseur" at bounding box center [1083, 253] width 330 height 20
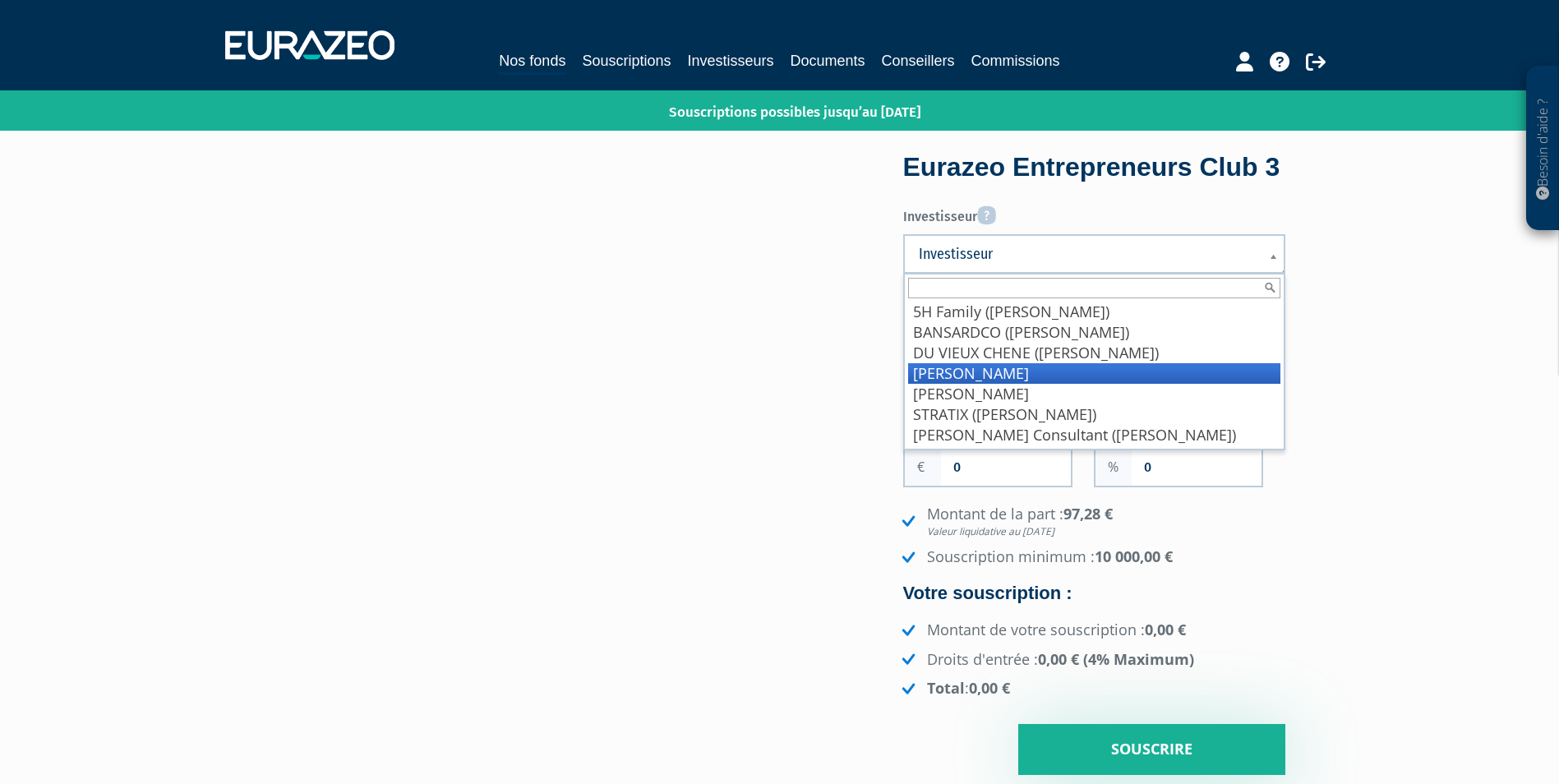
click at [1046, 384] on li "Pourroy Severine" at bounding box center [1094, 373] width 373 height 21
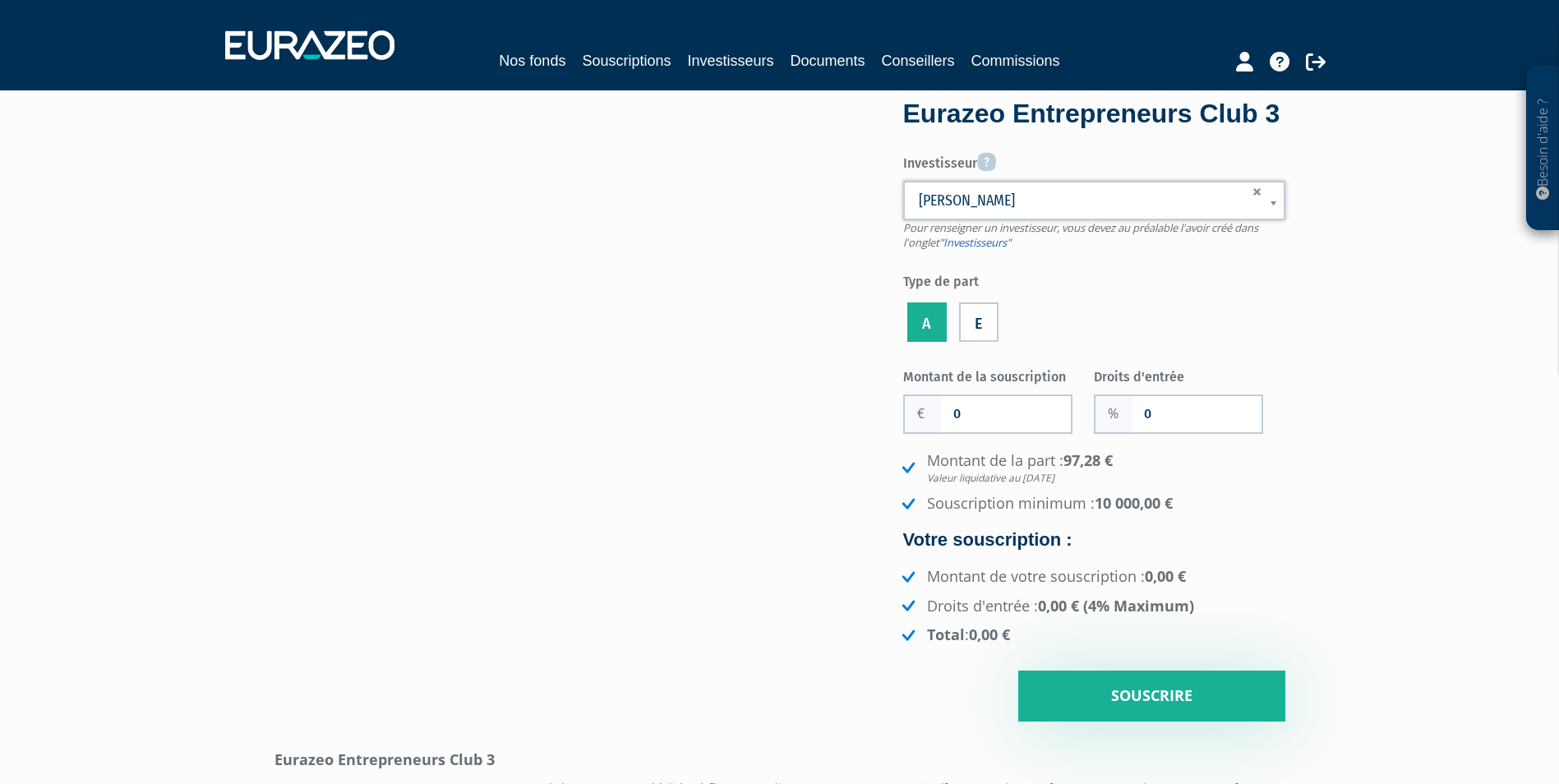
scroll to position [82, 0]
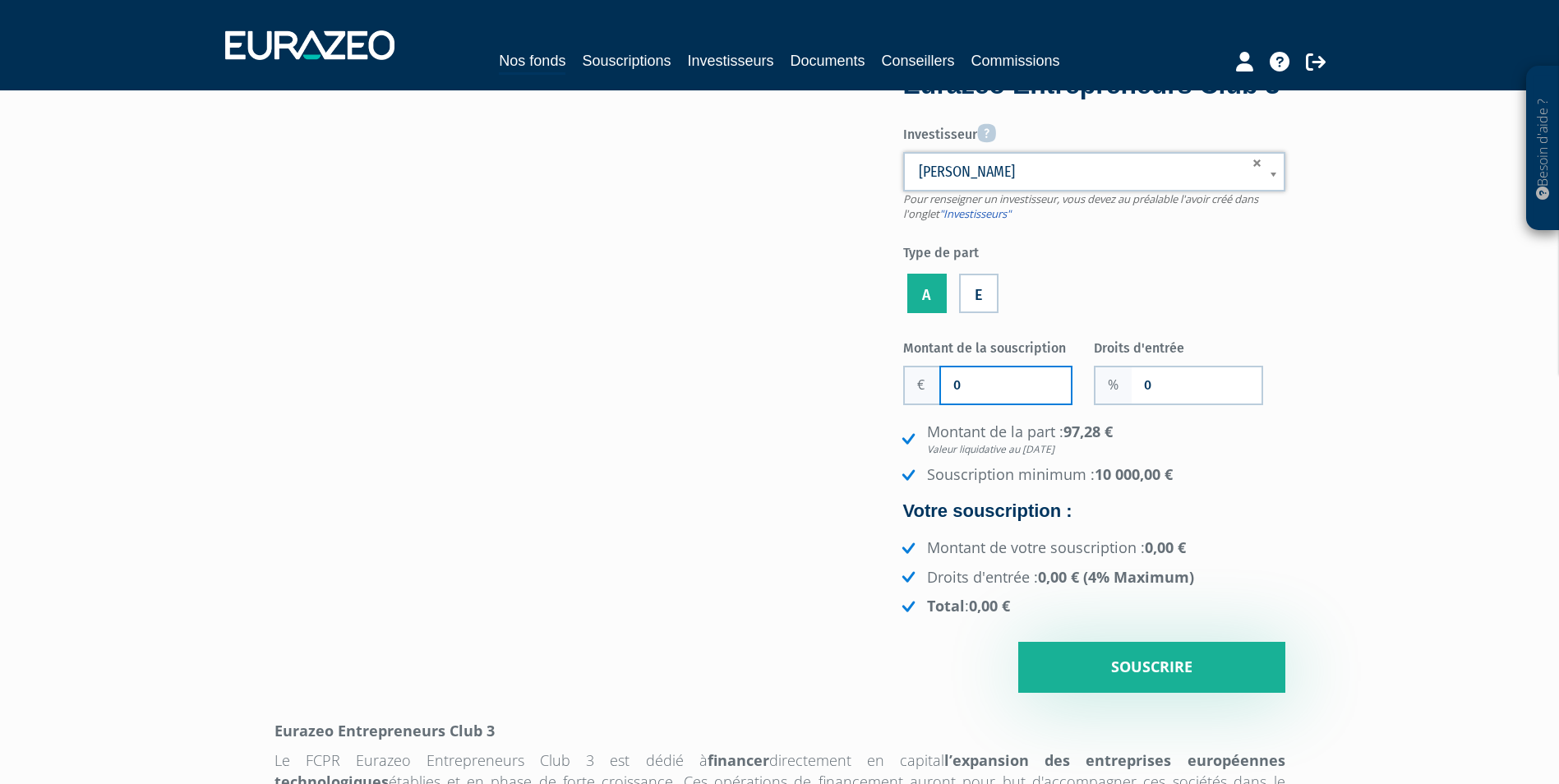
click at [1021, 403] on input "0" at bounding box center [1005, 385] width 130 height 37
type input "100 000"
click at [1166, 403] on input "0" at bounding box center [1196, 385] width 130 height 37
type input "1"
click at [1236, 520] on h4 "Votre souscription :" at bounding box center [1093, 511] width 382 height 20
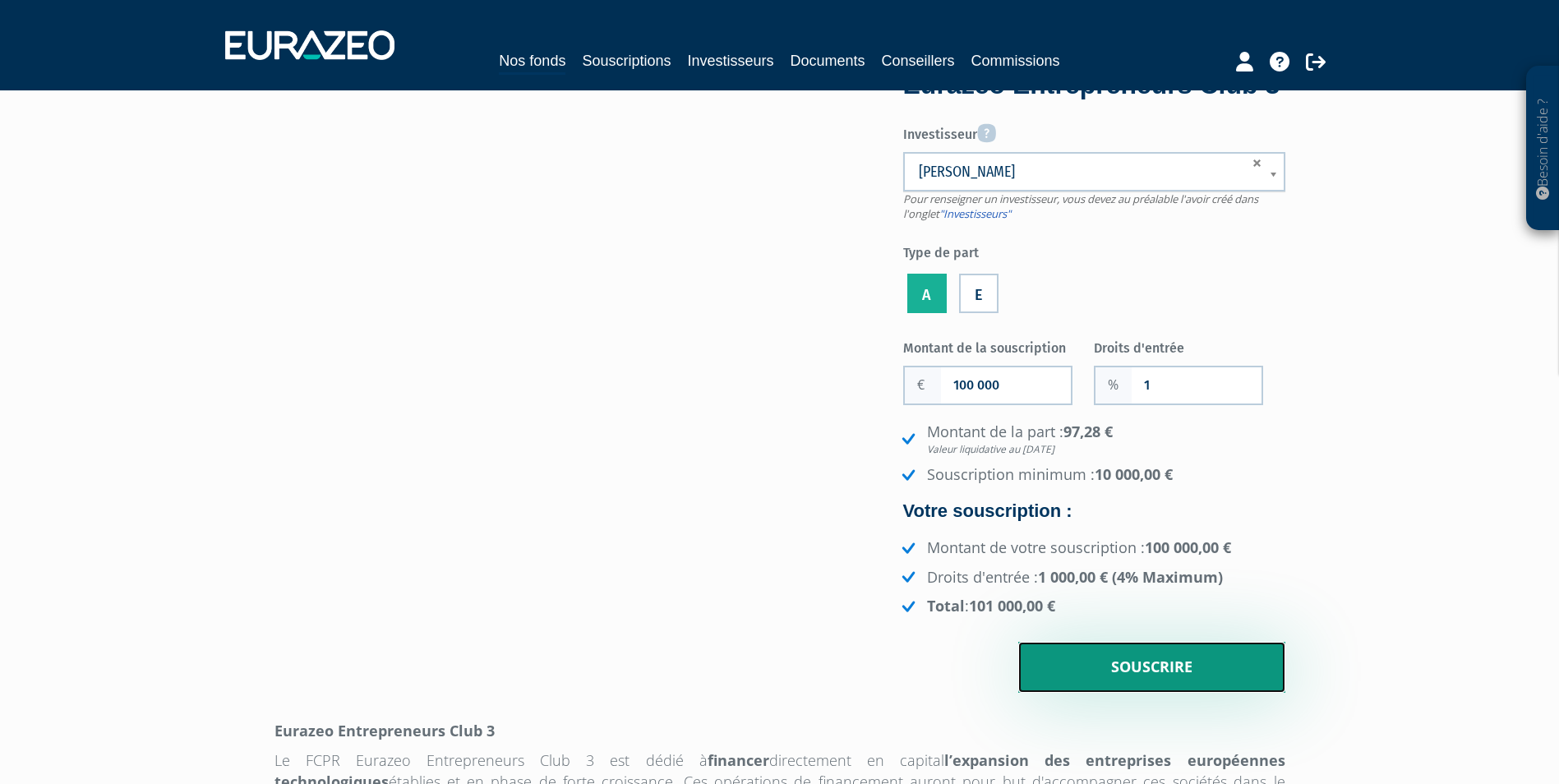
click at [1192, 693] on input "Souscrire" at bounding box center [1152, 667] width 267 height 51
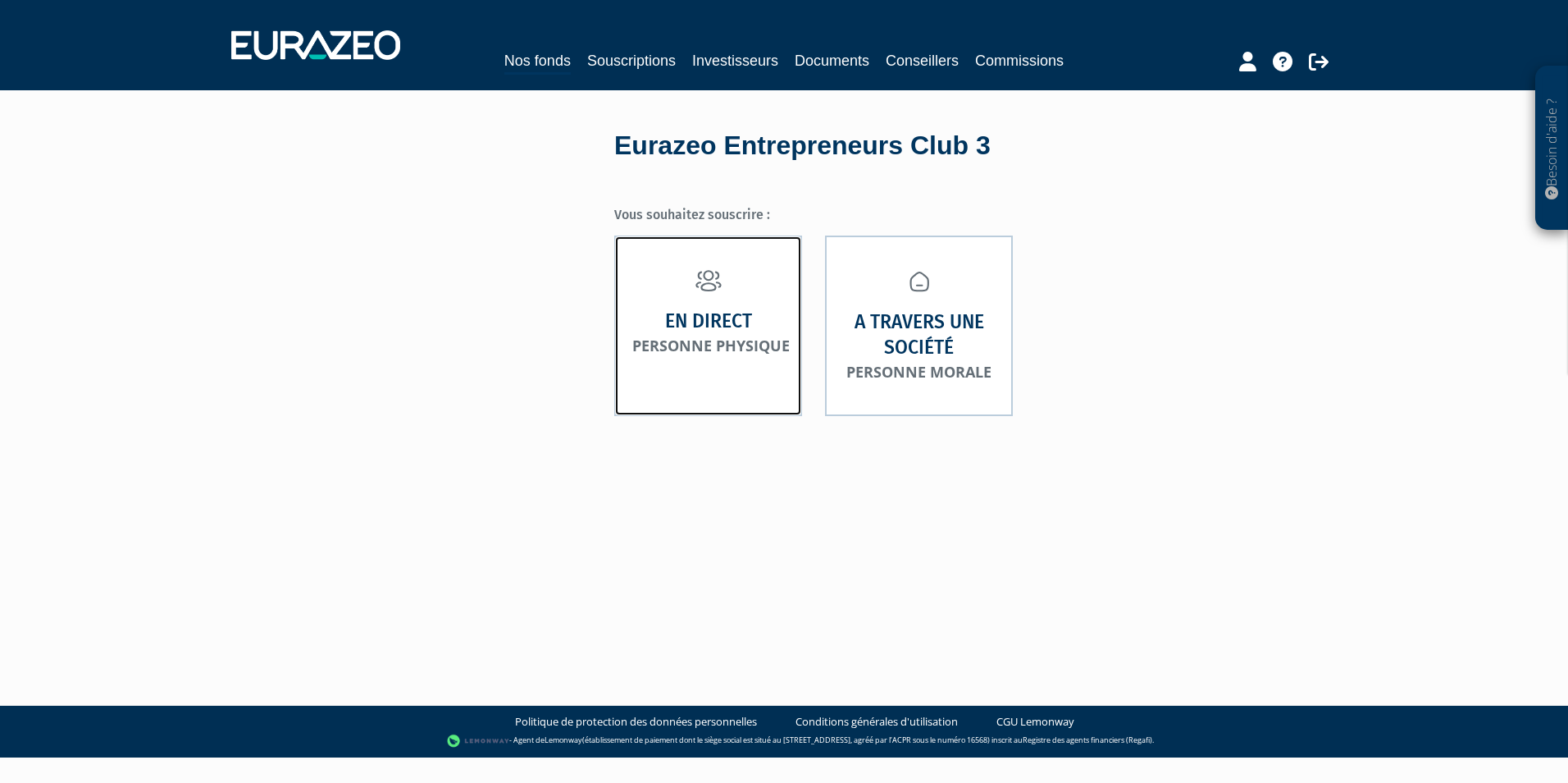
click at [743, 349] on small "Personne physique" at bounding box center [711, 345] width 157 height 20
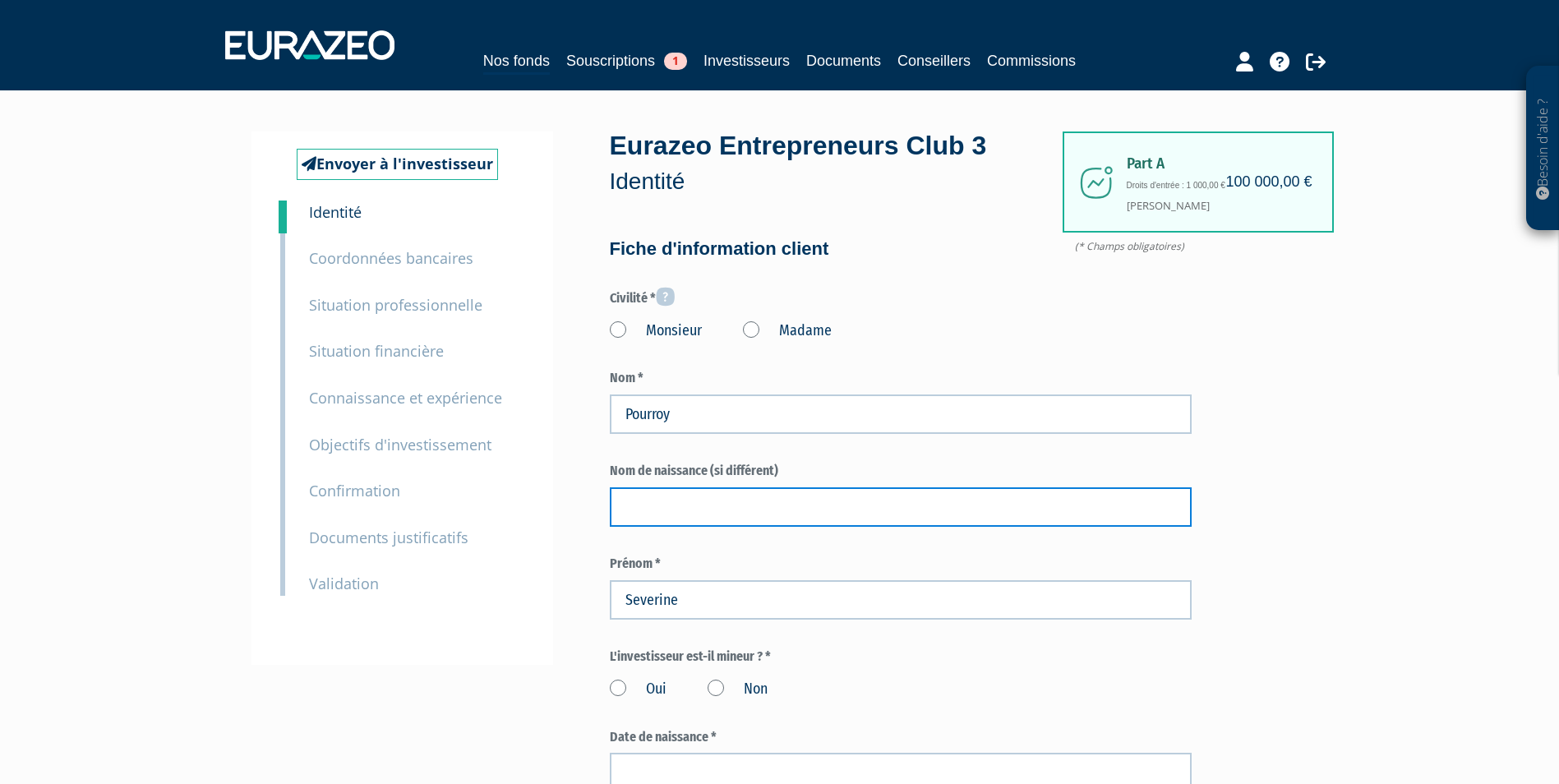
click at [696, 506] on input "text" at bounding box center [900, 506] width 581 height 39
type input "Rolland"
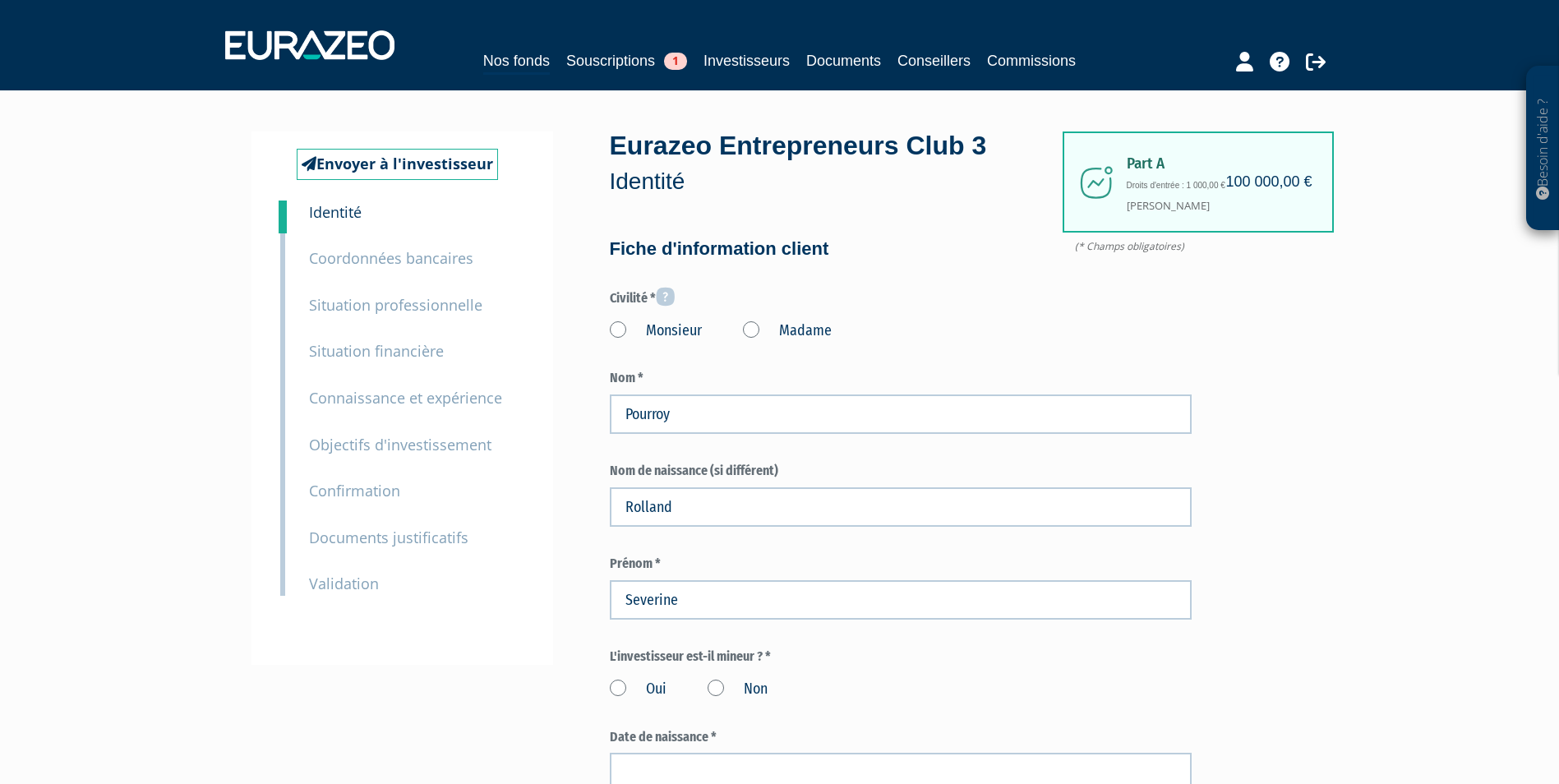
click at [729, 687] on label "Non" at bounding box center [737, 689] width 60 height 22
click at [0, 0] on input "Non" at bounding box center [0, 0] width 0 height 0
click at [723, 689] on label "Non" at bounding box center [737, 689] width 60 height 22
click at [0, 0] on input "Non" at bounding box center [0, 0] width 0 height 0
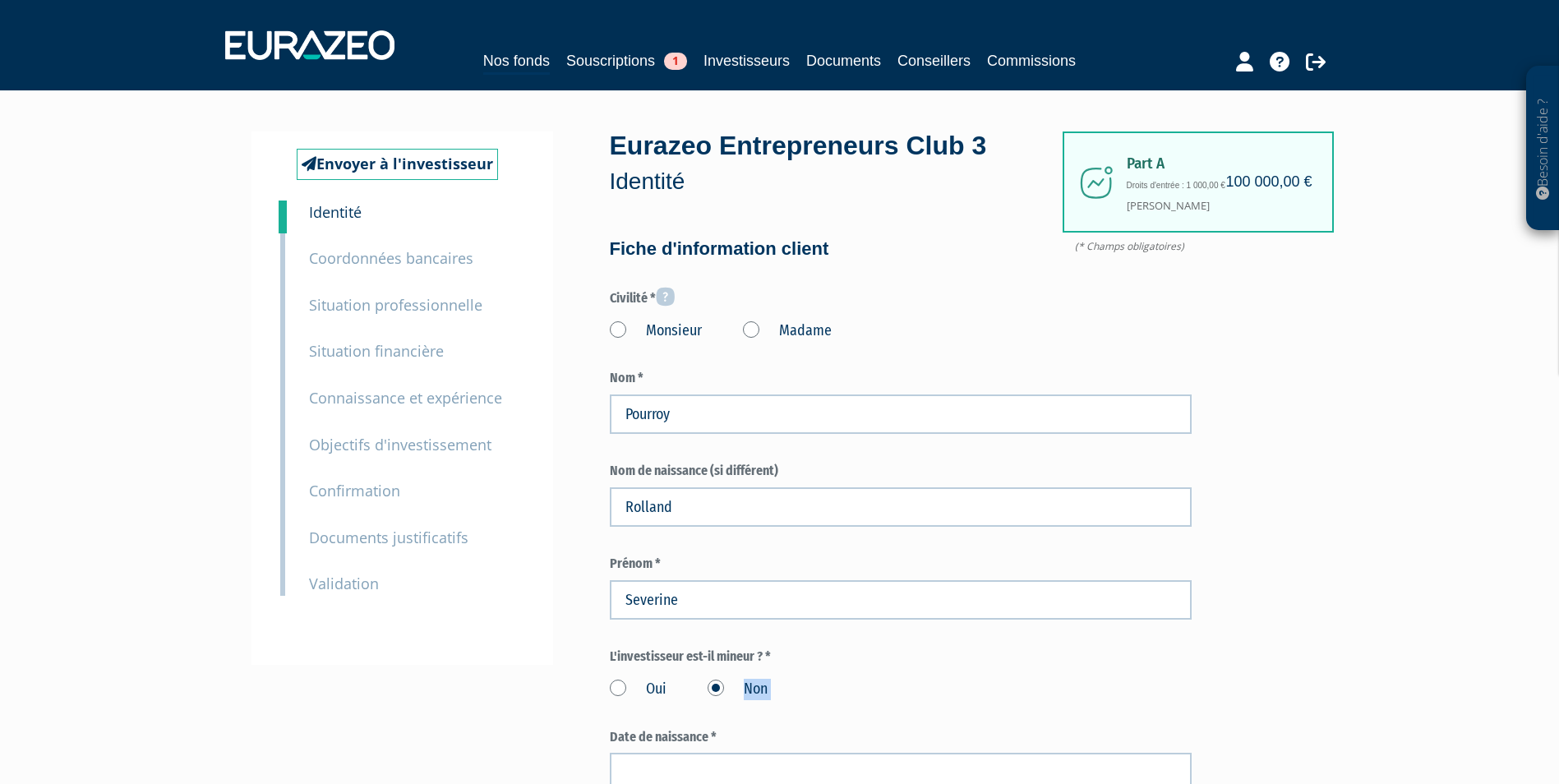
click at [723, 689] on label "Non" at bounding box center [737, 689] width 60 height 22
click at [0, 0] on input "Non" at bounding box center [0, 0] width 0 height 0
click at [754, 331] on label "Madame" at bounding box center [787, 331] width 89 height 22
click at [0, 0] on "Madame" at bounding box center [0, 0] width 0 height 0
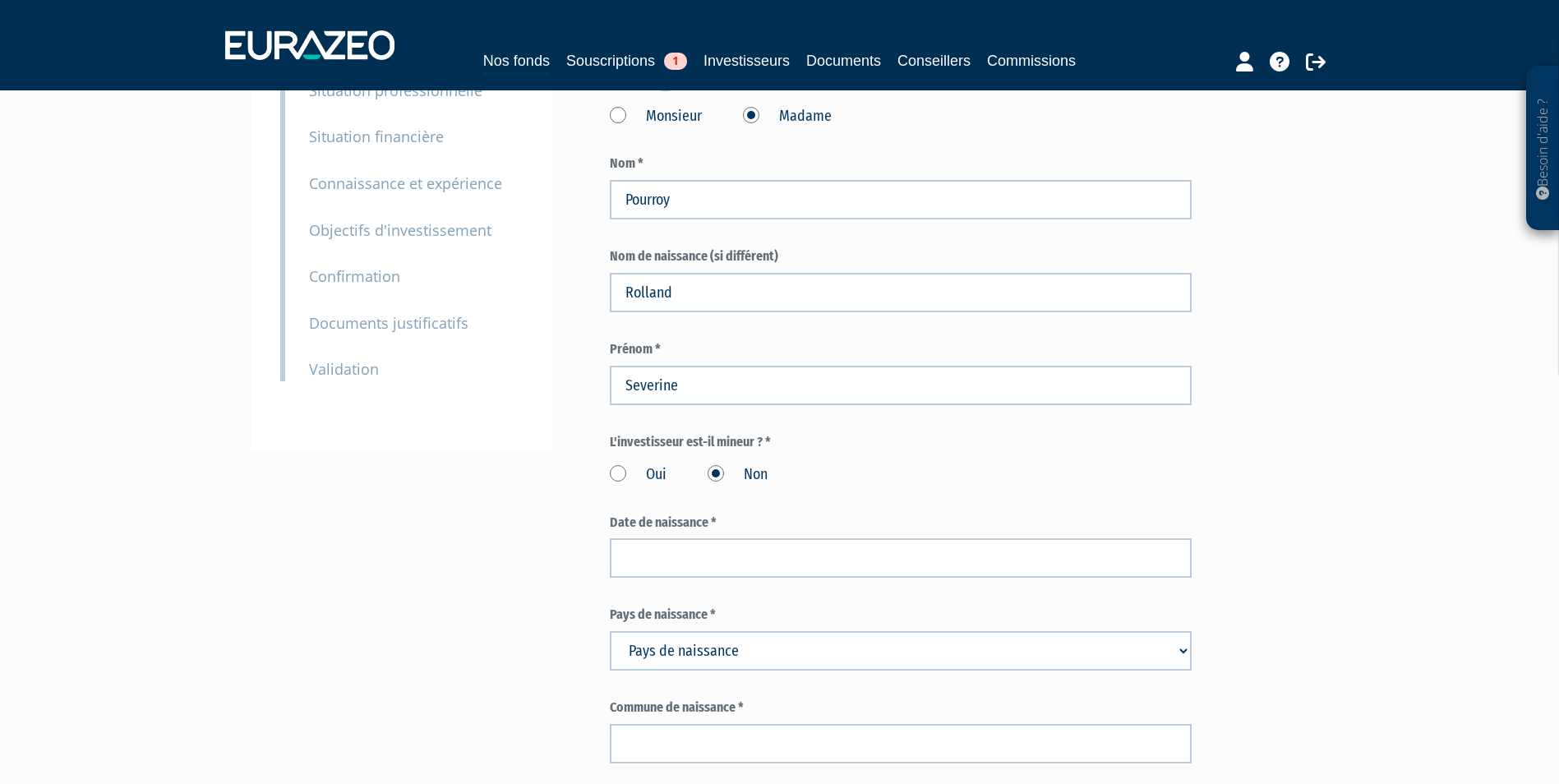
scroll to position [246, 0]
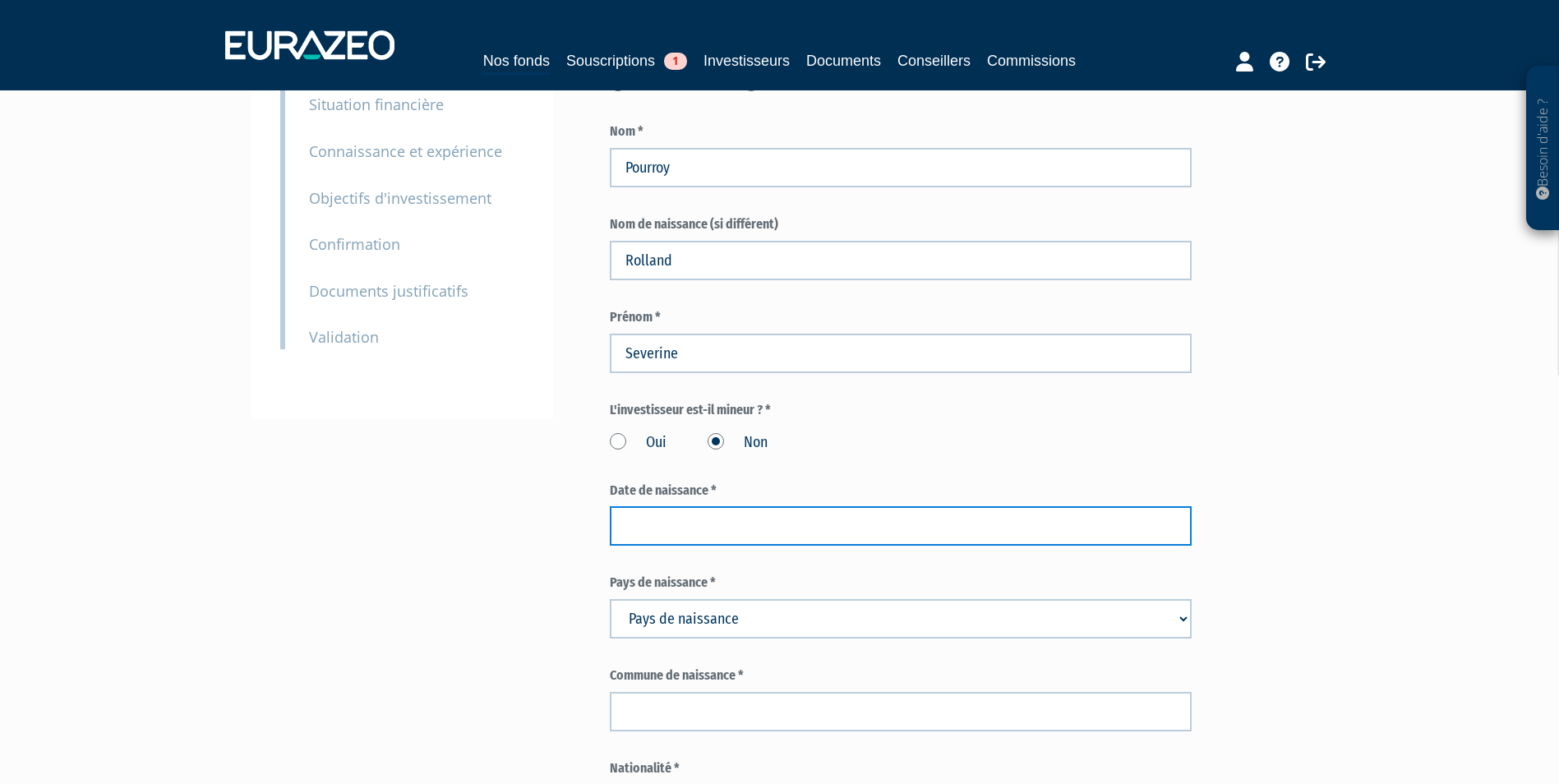
click at [734, 520] on input at bounding box center [900, 525] width 581 height 39
paste input "24/03/1972"
type input "24/03/1972"
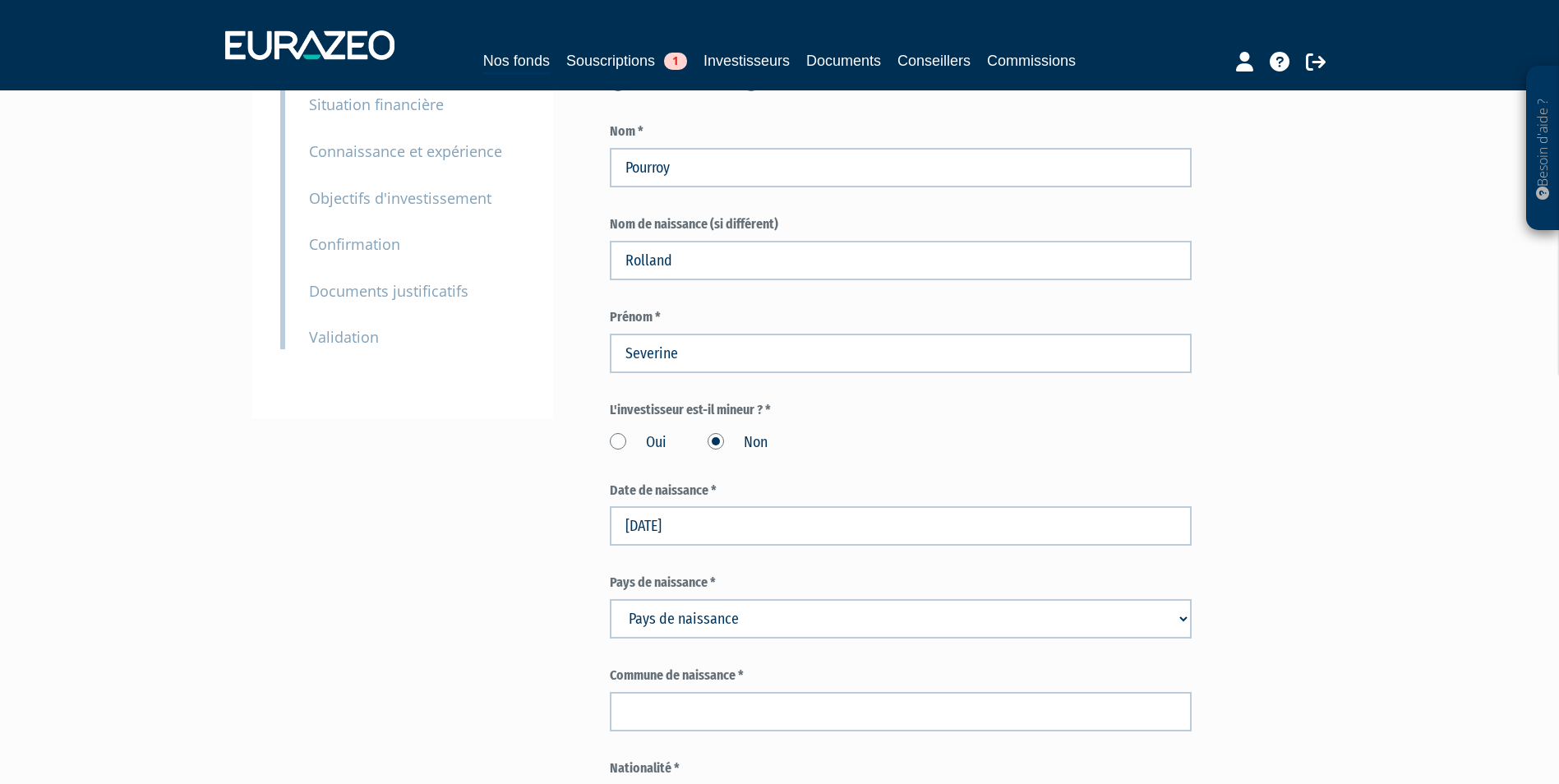
click at [744, 633] on select "Pays de naissance Afghanistan Afrique du Sud Albanie Algérie Allemagne Andorre" at bounding box center [900, 618] width 581 height 39
select select "75"
click at [609, 599] on select "Pays de naissance Afghanistan Afrique du Sud Albanie Algérie Allemagne Andorre" at bounding box center [900, 618] width 581 height 39
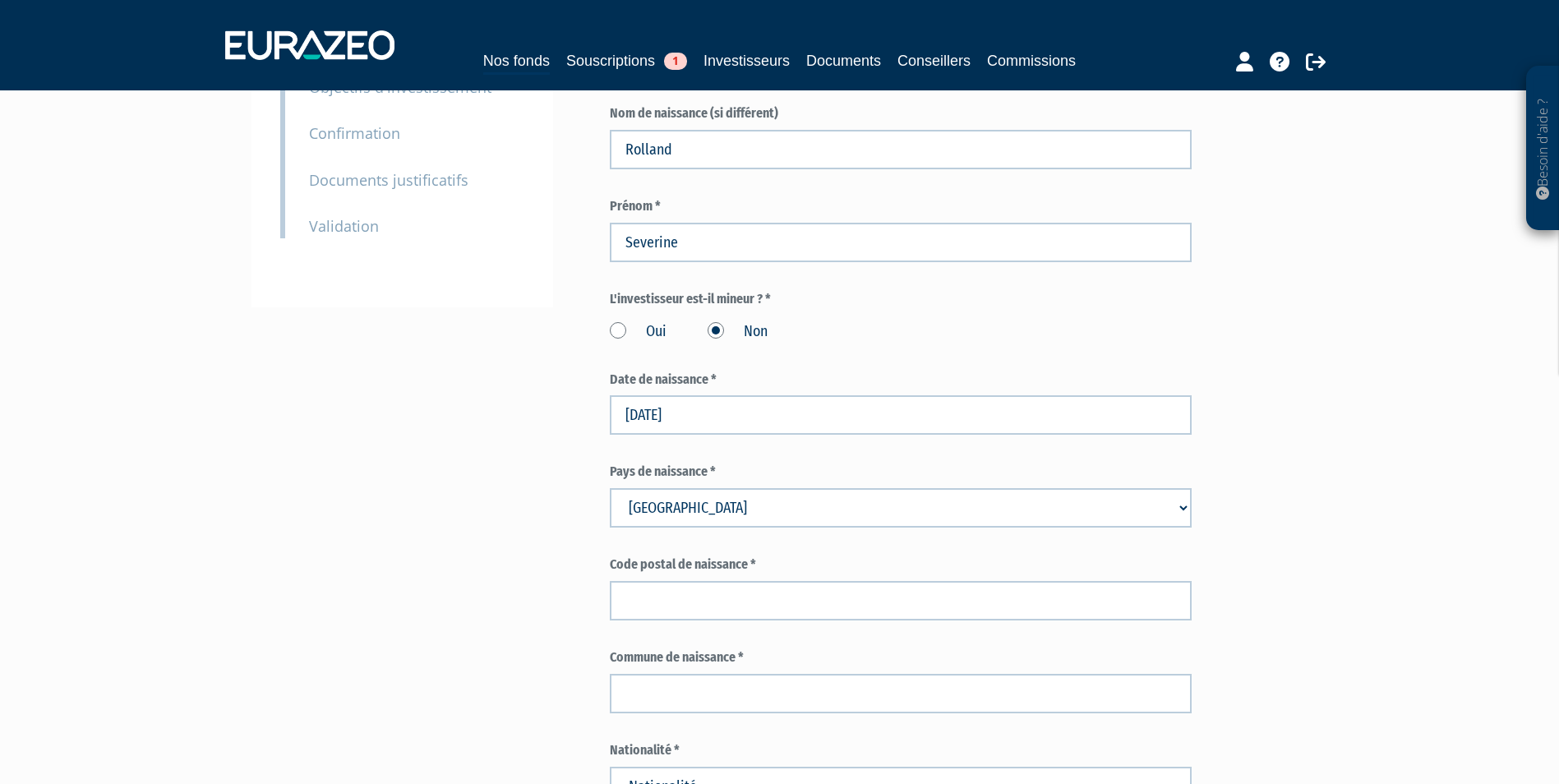
scroll to position [493, 0]
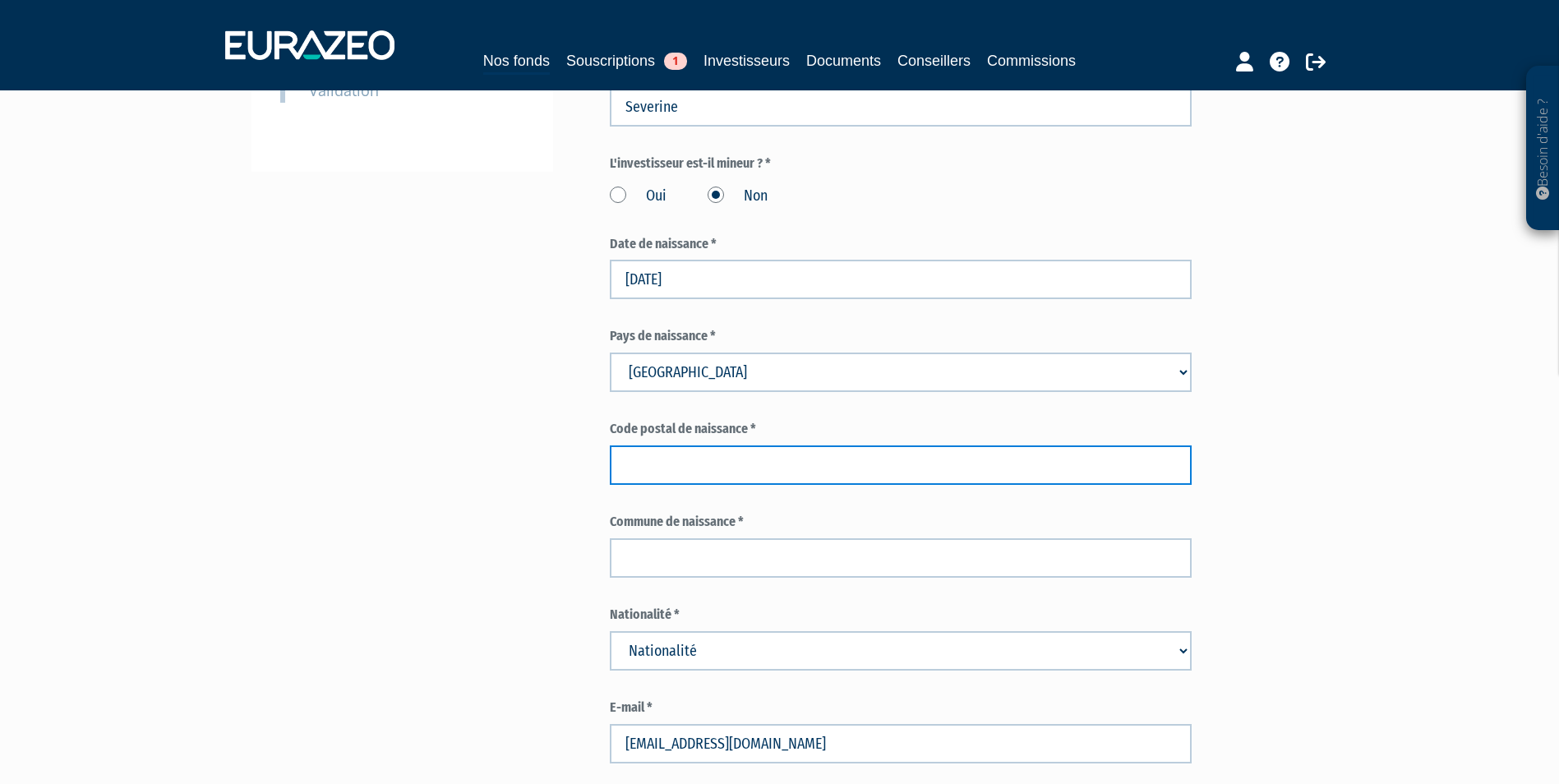
click at [654, 467] on input "text" at bounding box center [900, 465] width 581 height 39
paste input "35800"
type input "35800"
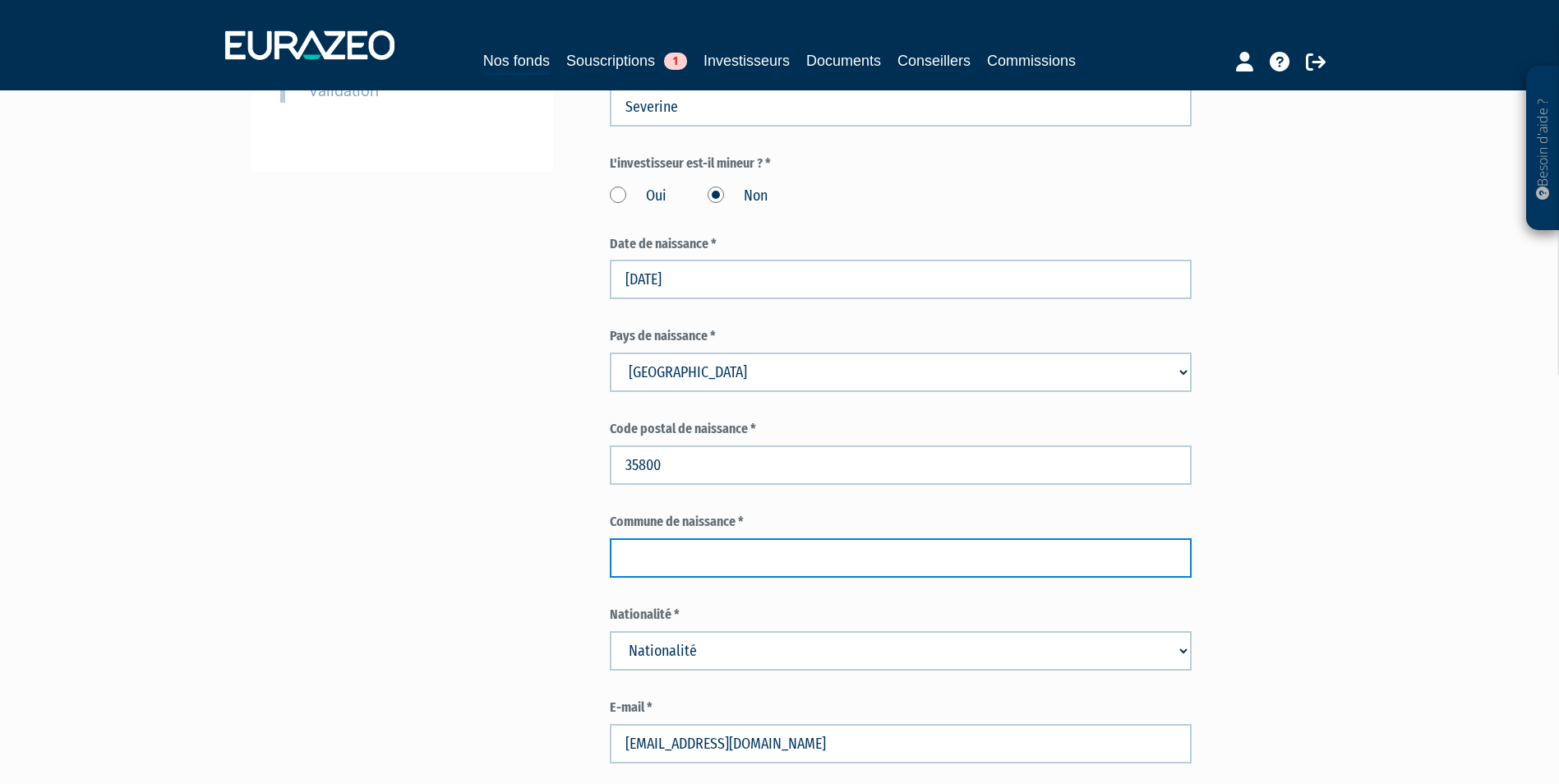
click at [694, 557] on input "text" at bounding box center [900, 557] width 581 height 39
type input "v"
paste input "Dinard"
type input "Dinard"
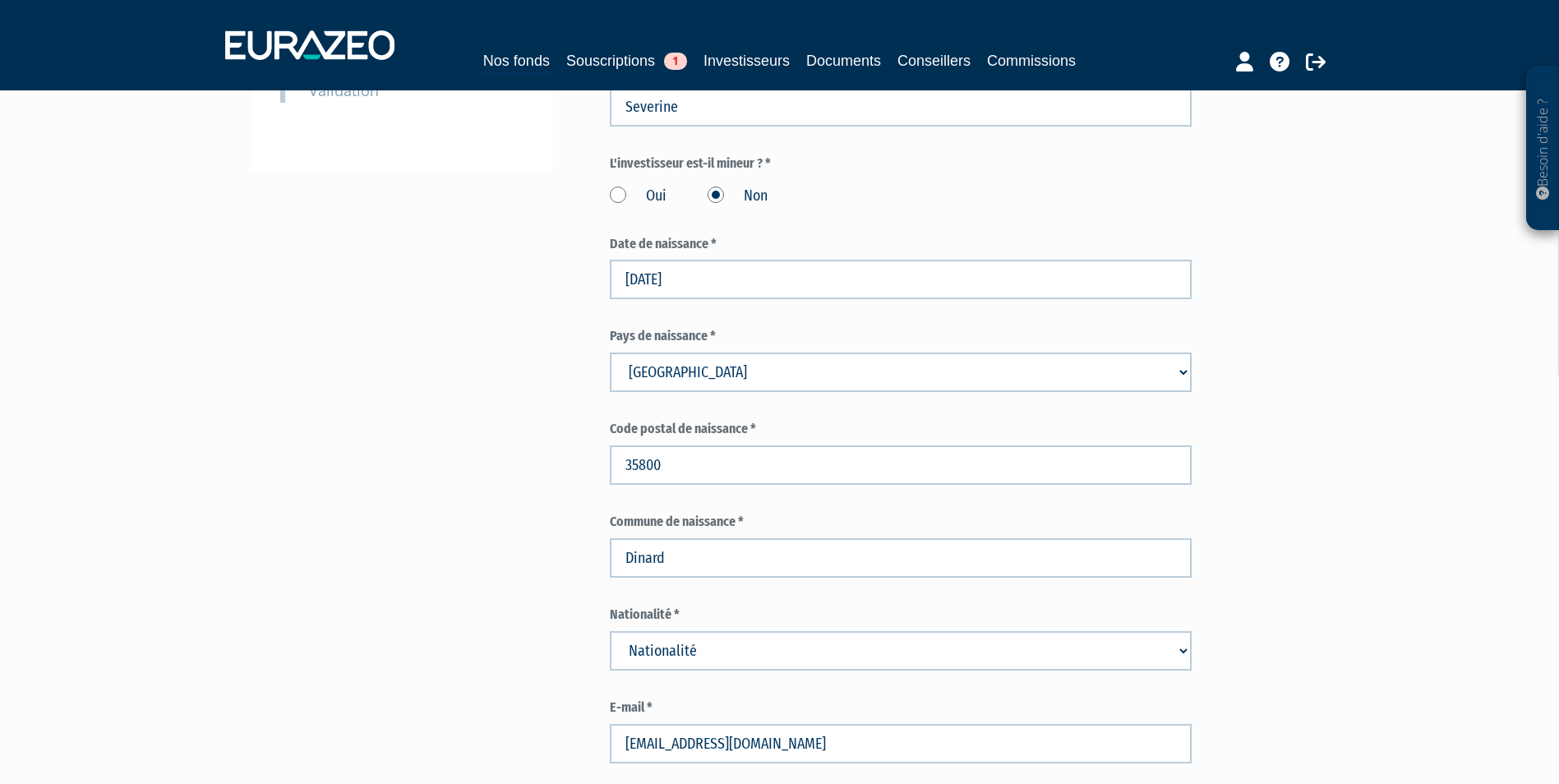
click at [935, 647] on select "Nationalité Afghanistan Afrique du Sud Albanie Algérie Allemagne Andorre" at bounding box center [900, 650] width 581 height 39
select select "75"
click at [609, 631] on select "Nationalité Afghanistan Afrique du Sud Albanie Algérie Allemagne Andorre" at bounding box center [900, 650] width 581 height 39
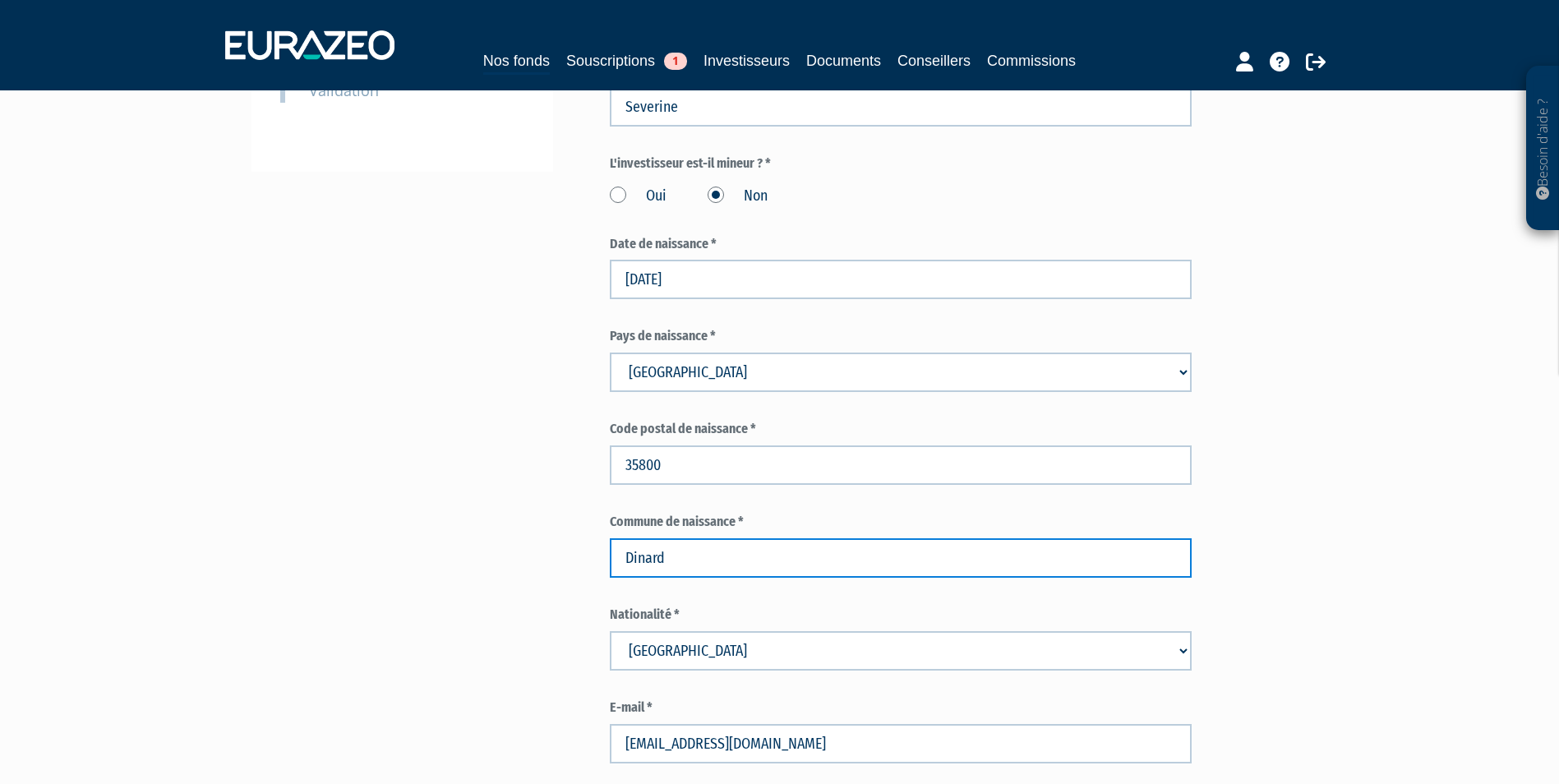
click at [1189, 550] on input "Dinard" at bounding box center [900, 557] width 581 height 39
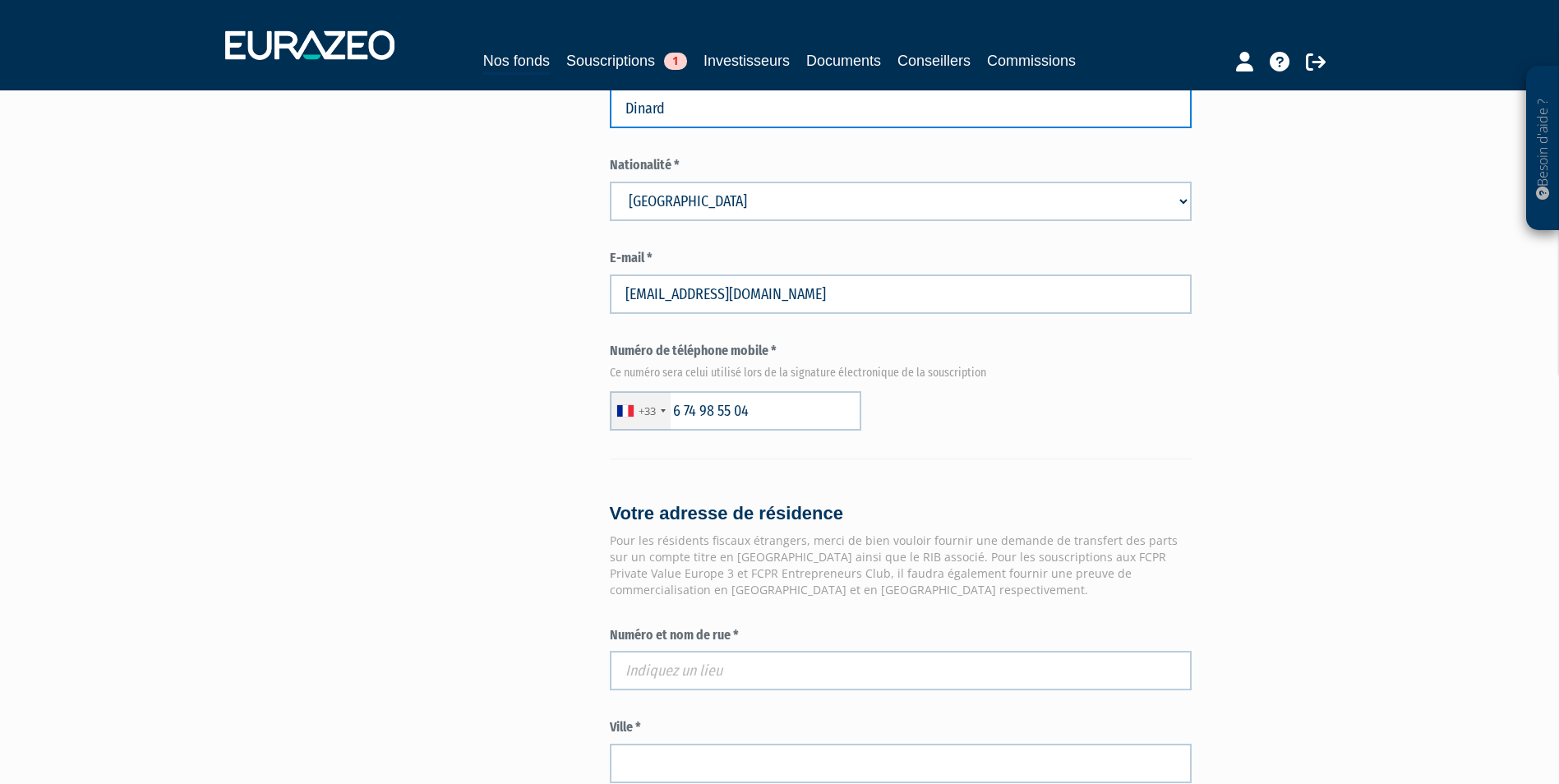
scroll to position [1150, 0]
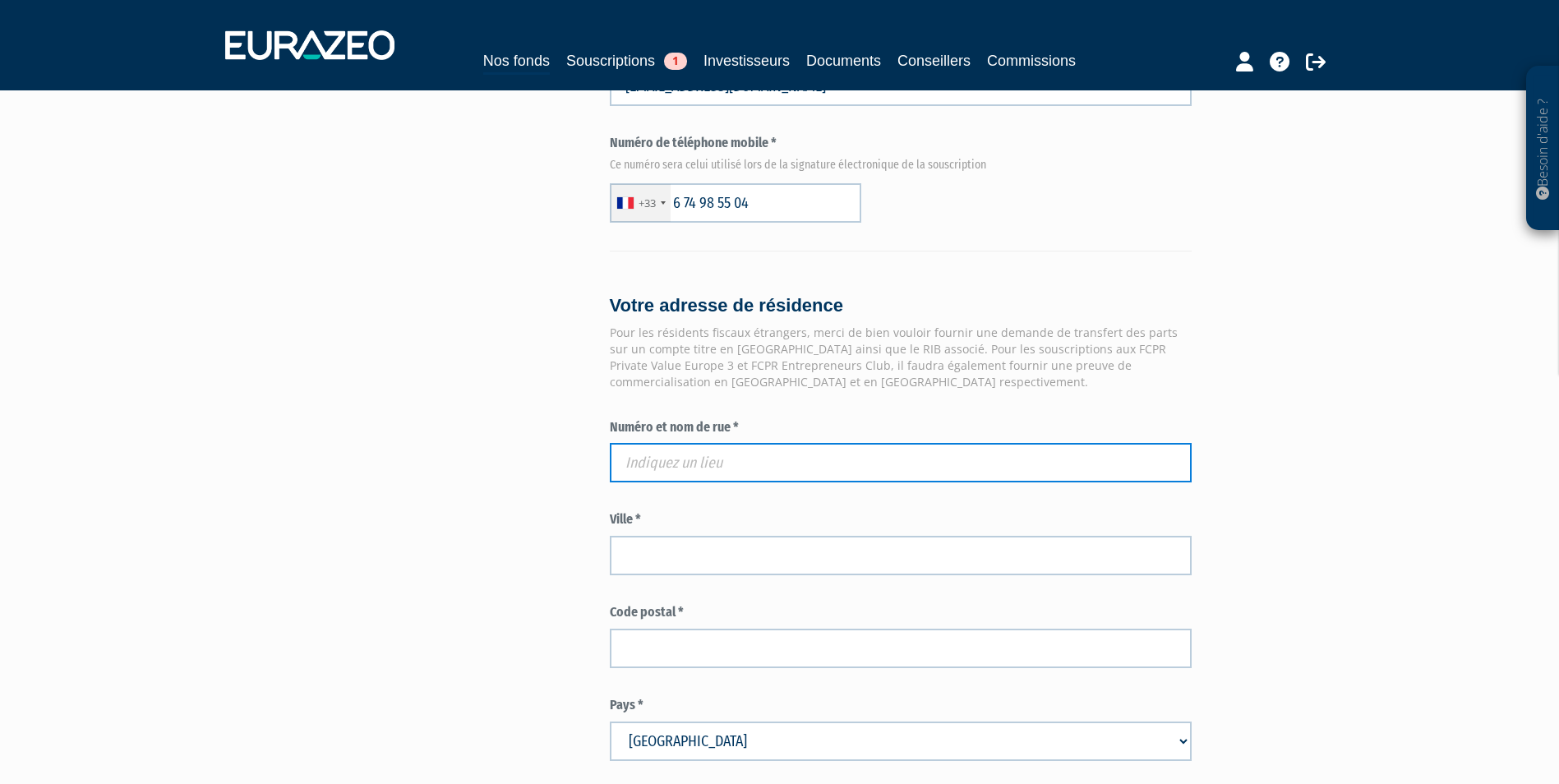
click at [735, 452] on input "text" at bounding box center [900, 462] width 581 height 39
paste input "LE PETIT BOIS"
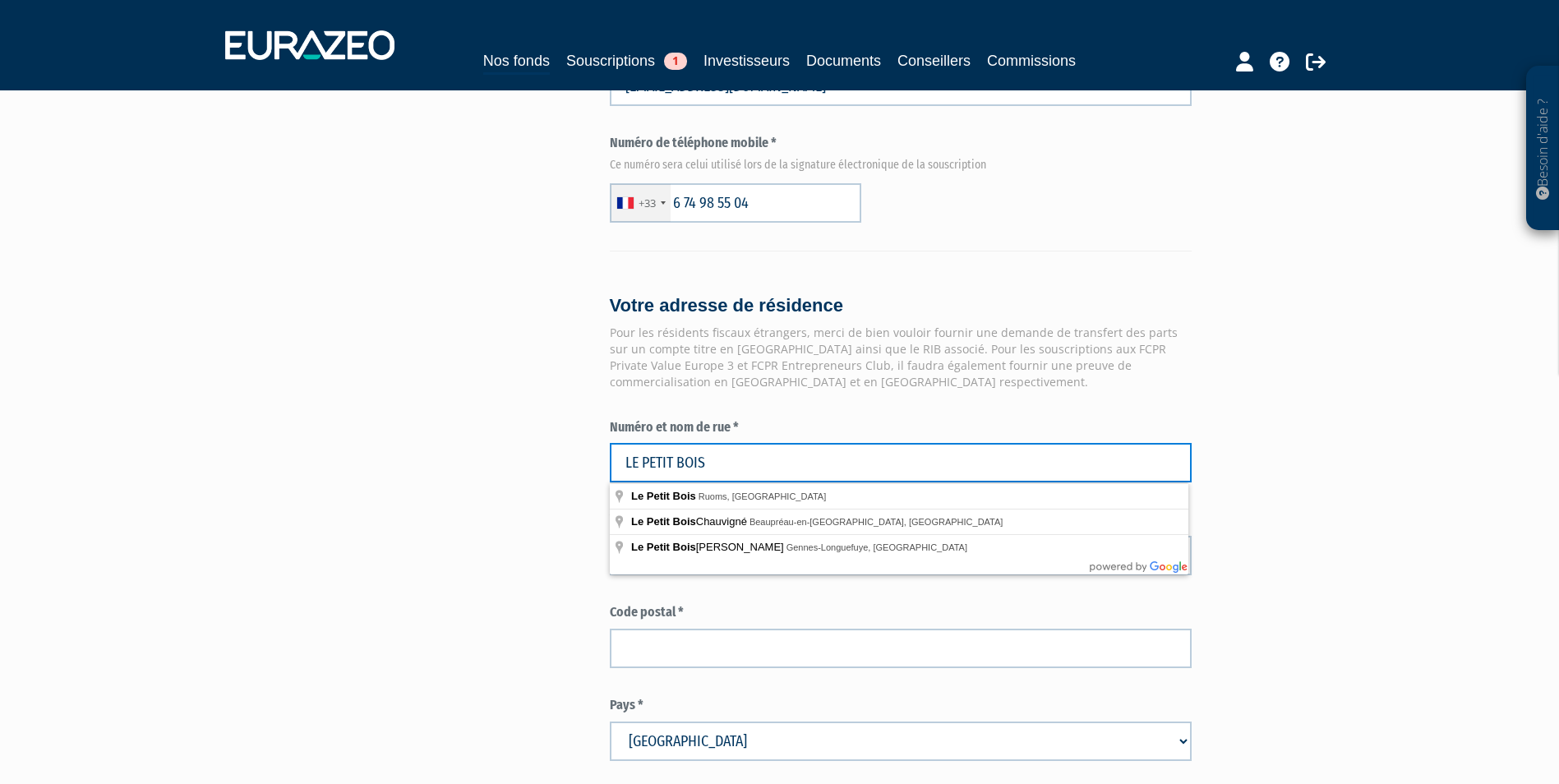
type input "LE PETIT BOIS"
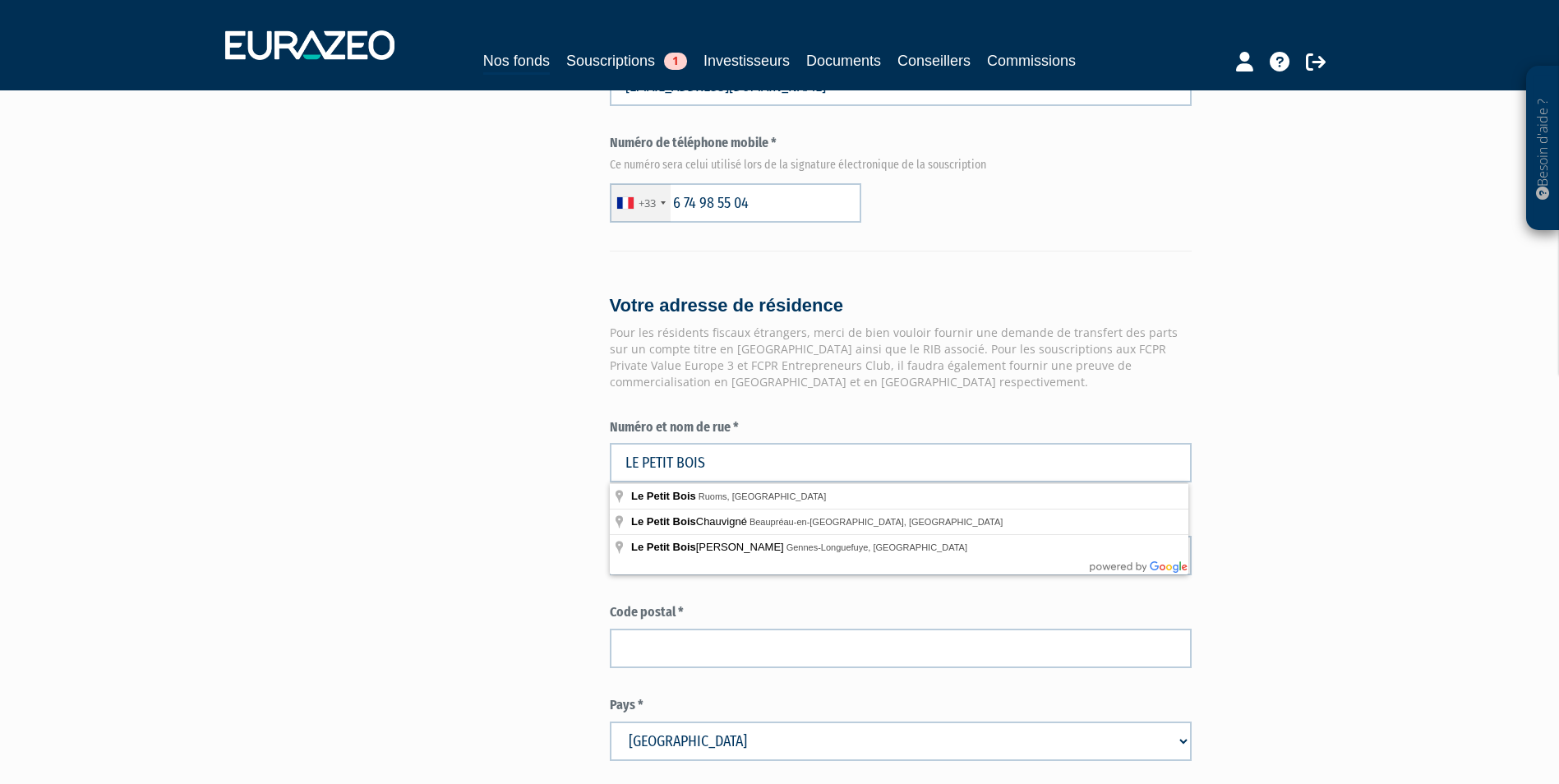
click at [588, 586] on div "Envoyer à l'investisseur 1 Identité 2 Coordonnées bancaires 3 Situation profess…" at bounding box center [780, 137] width 1032 height 2311
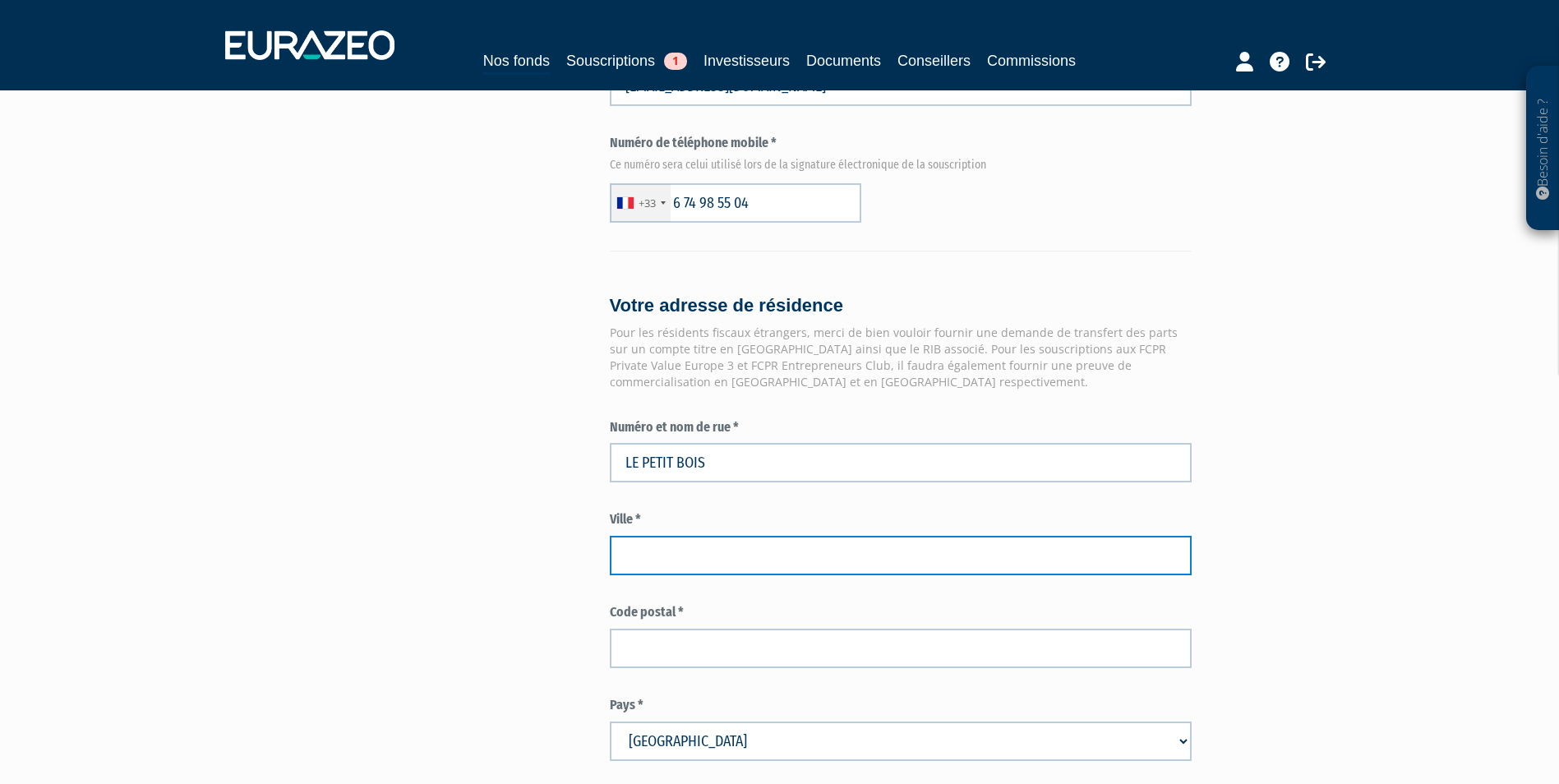
click at [641, 553] on input "text" at bounding box center [900, 554] width 581 height 39
paste input "TREVE"
type input "TREVE"
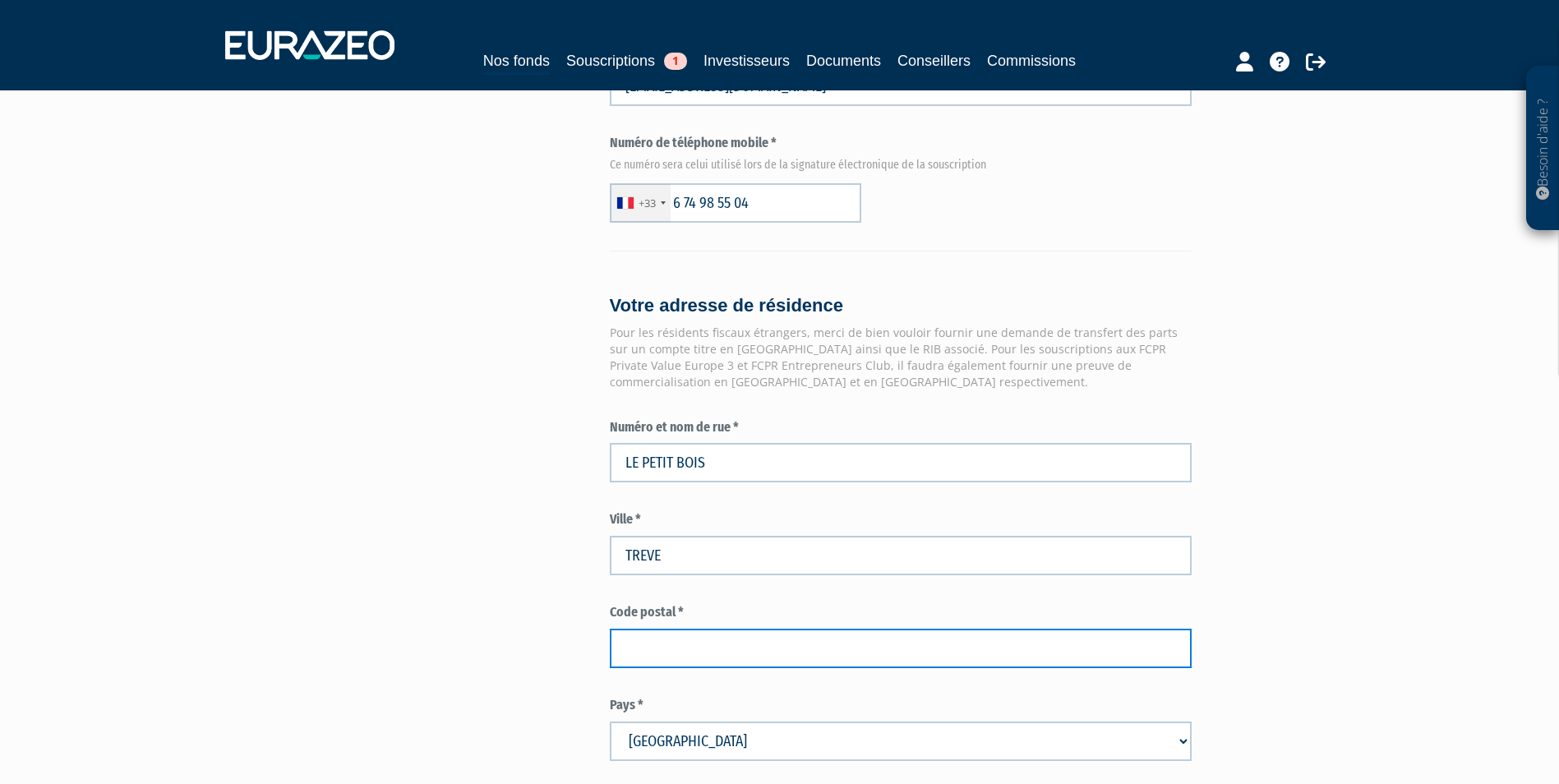
click at [676, 636] on input "text" at bounding box center [900, 647] width 581 height 39
paste input "22600"
type input "22600"
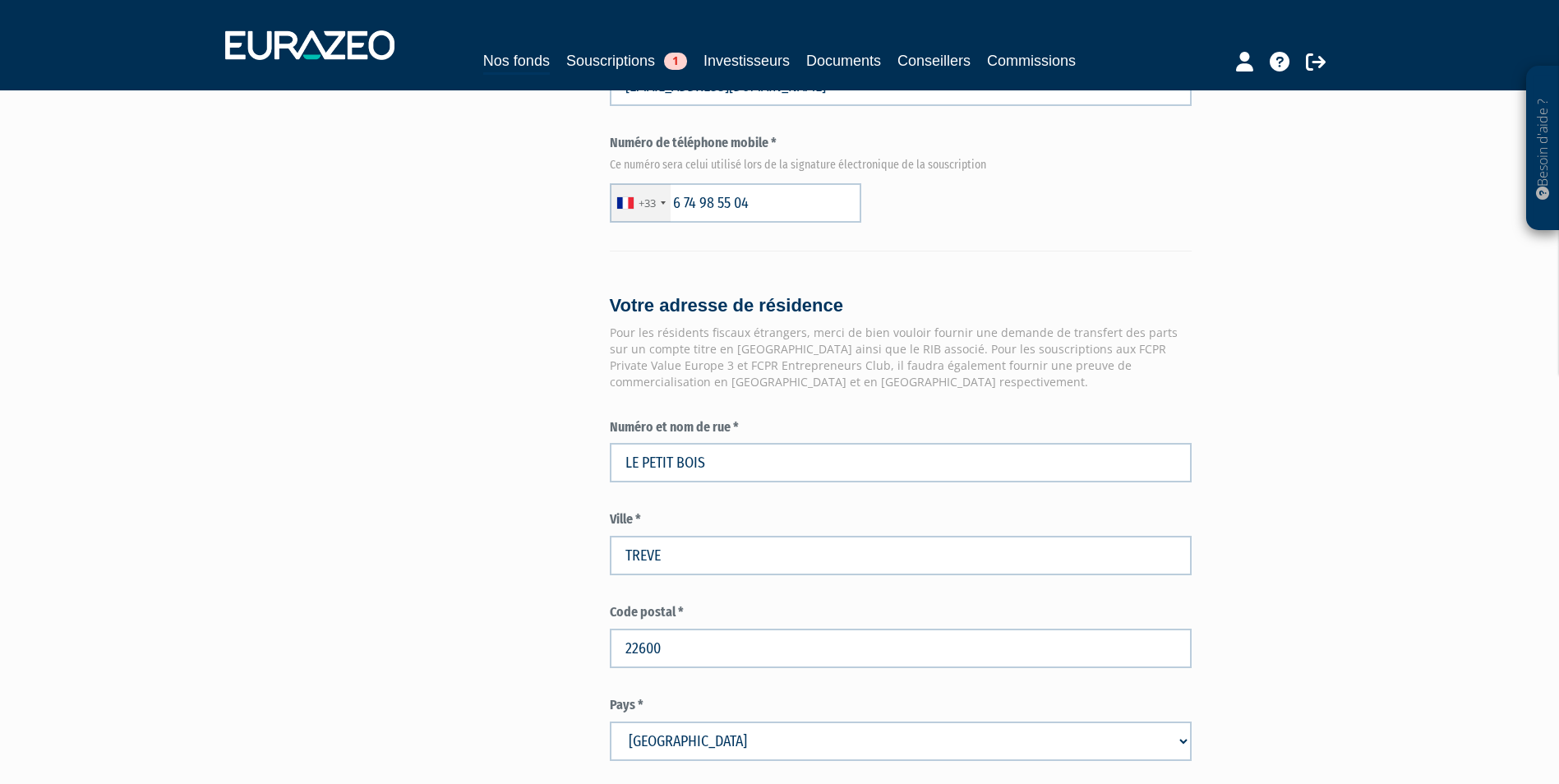
type input "France"
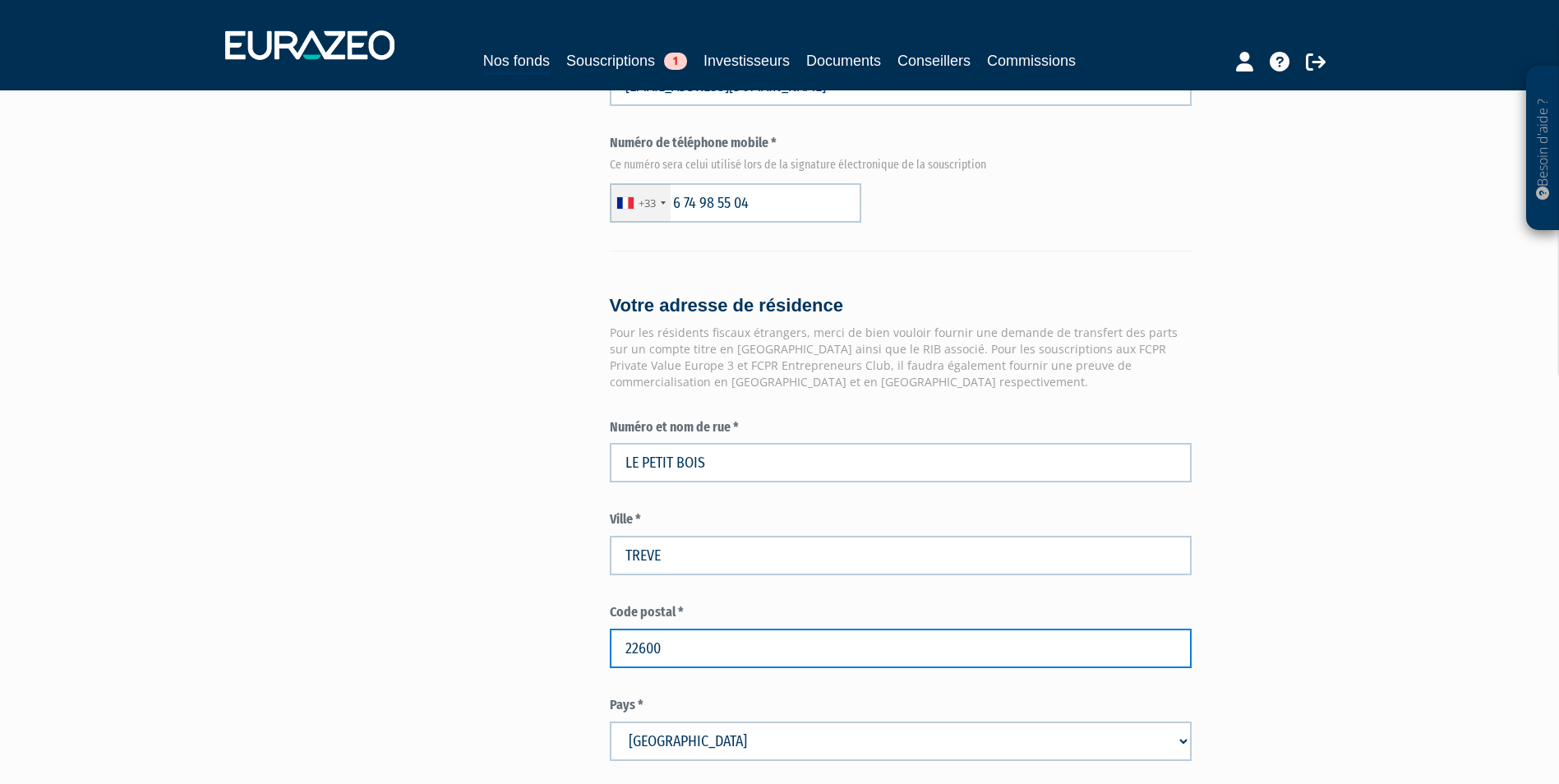
scroll to position [1314, 0]
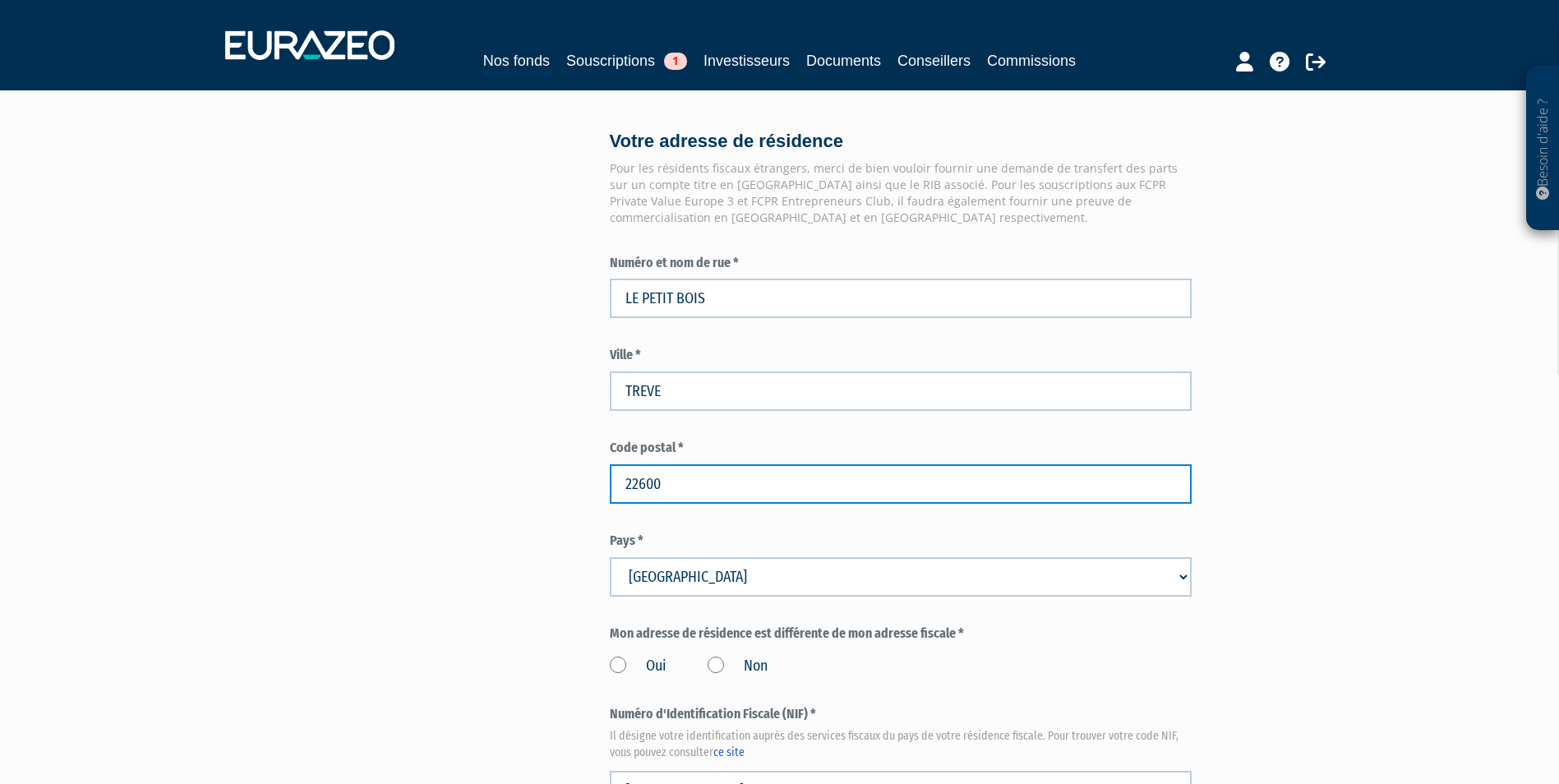
type input "22600"
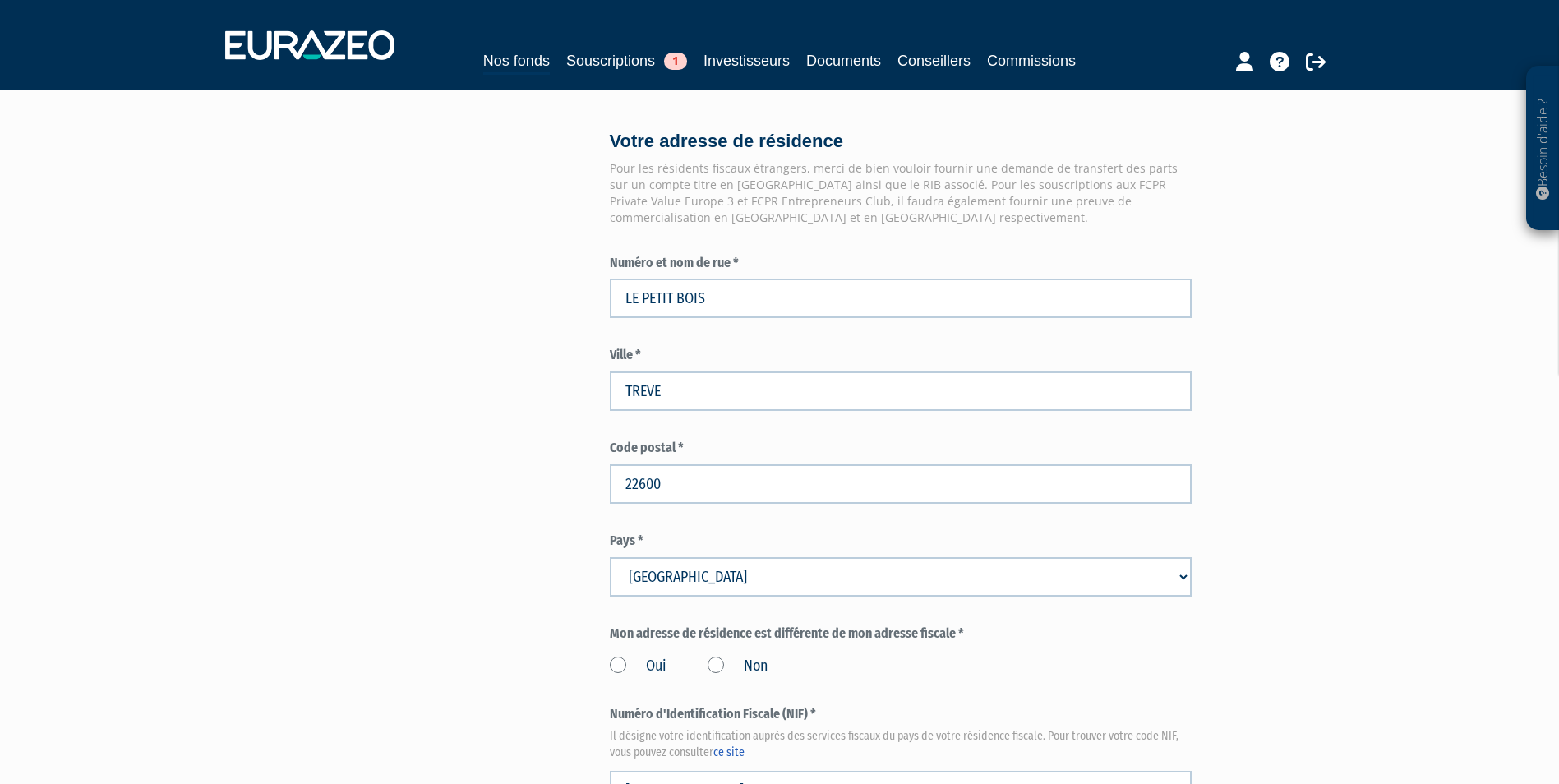
click at [710, 670] on label "Non" at bounding box center [737, 666] width 60 height 22
click at [0, 0] on input "Non" at bounding box center [0, 0] width 0 height 0
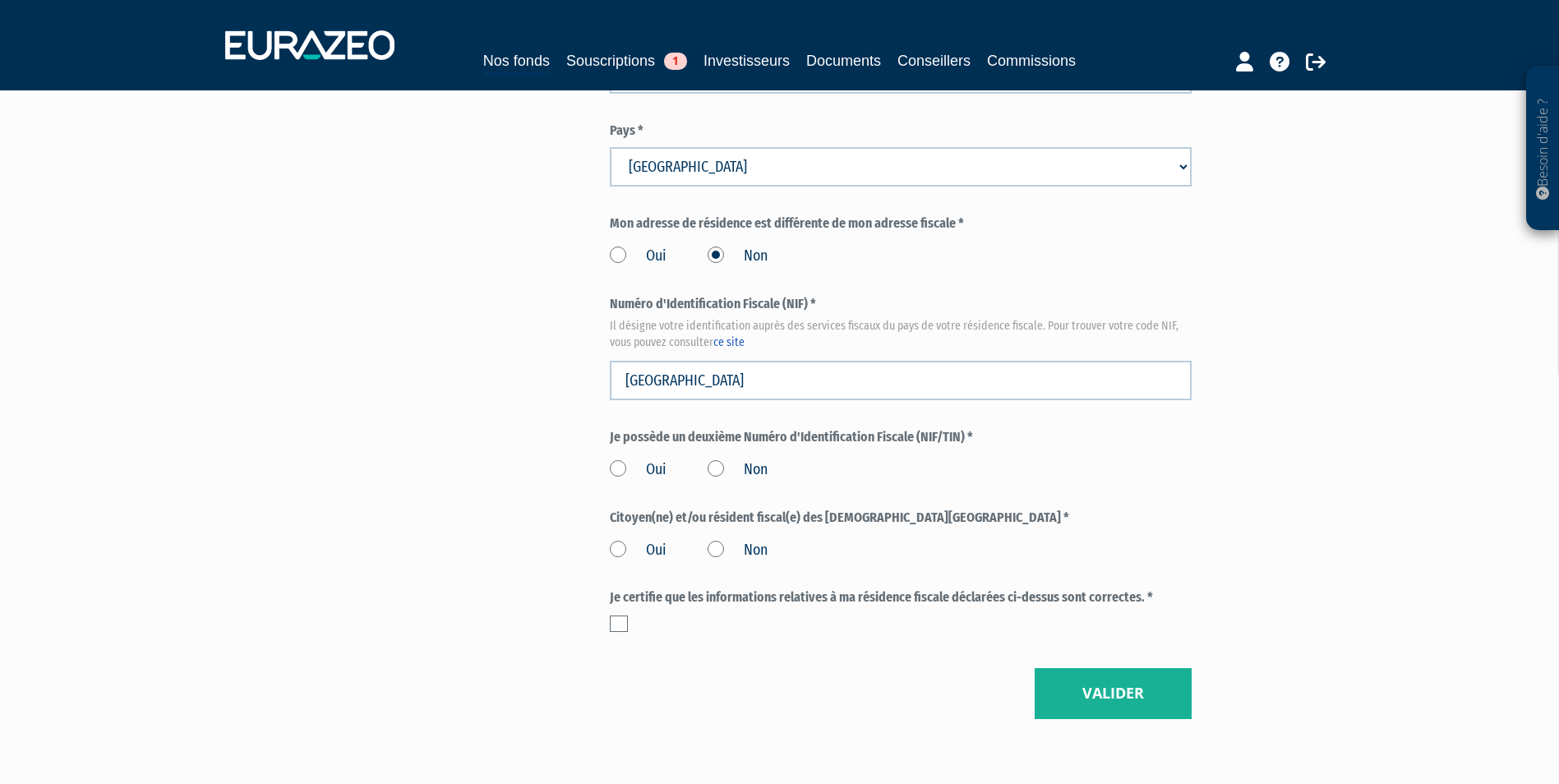
scroll to position [1725, 0]
click at [717, 471] on label "Non" at bounding box center [737, 469] width 60 height 22
click at [0, 0] on input "Non" at bounding box center [0, 0] width 0 height 0
click at [722, 547] on label "Non" at bounding box center [737, 549] width 60 height 22
click at [0, 0] on input "Non" at bounding box center [0, 0] width 0 height 0
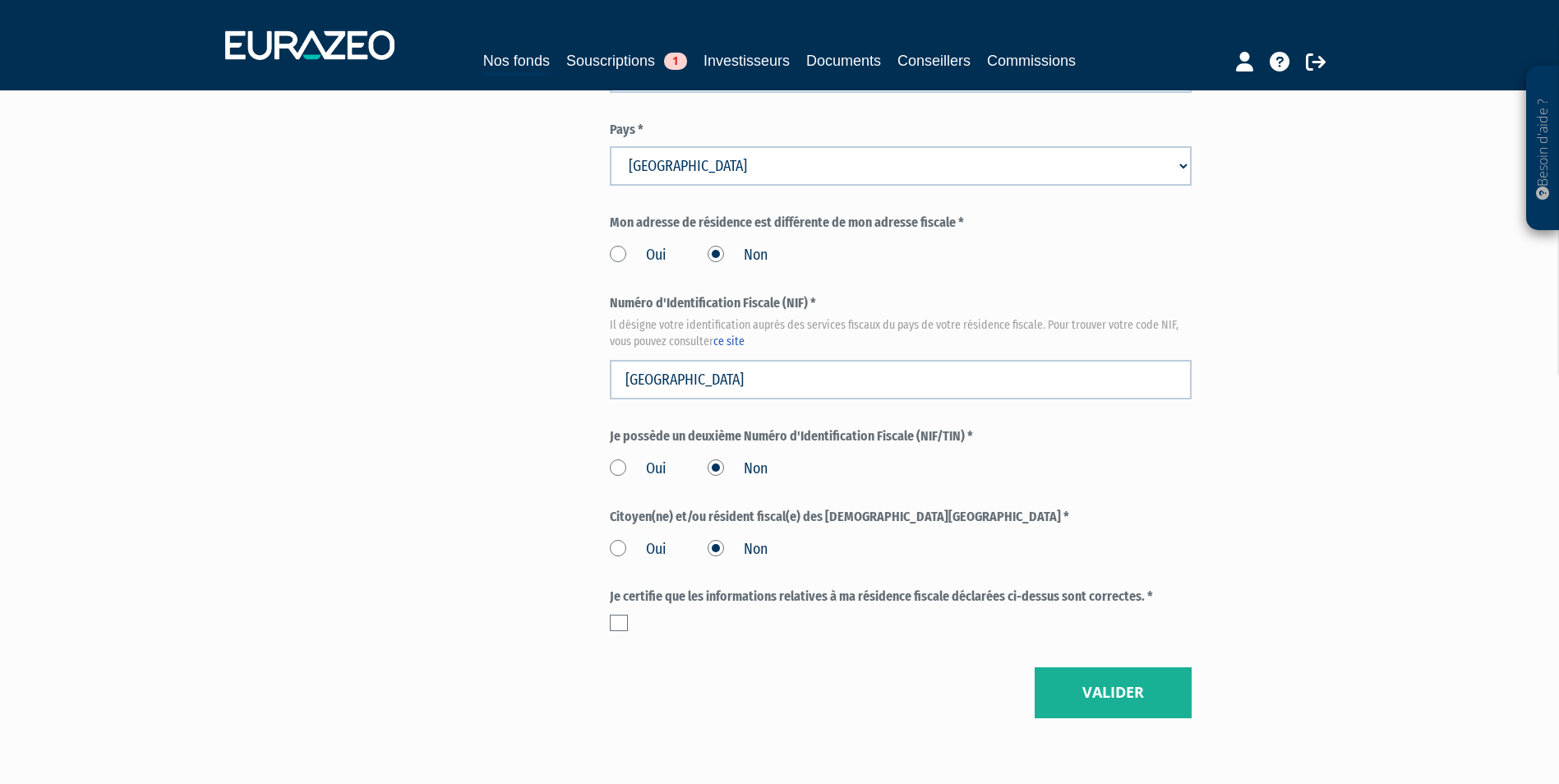
click at [633, 623] on div at bounding box center [900, 622] width 581 height 17
click at [625, 628] on label at bounding box center [618, 622] width 18 height 17
click at [0, 0] on input "checkbox" at bounding box center [0, 0] width 0 height 0
click at [1116, 708] on button "Valider" at bounding box center [1112, 693] width 157 height 51
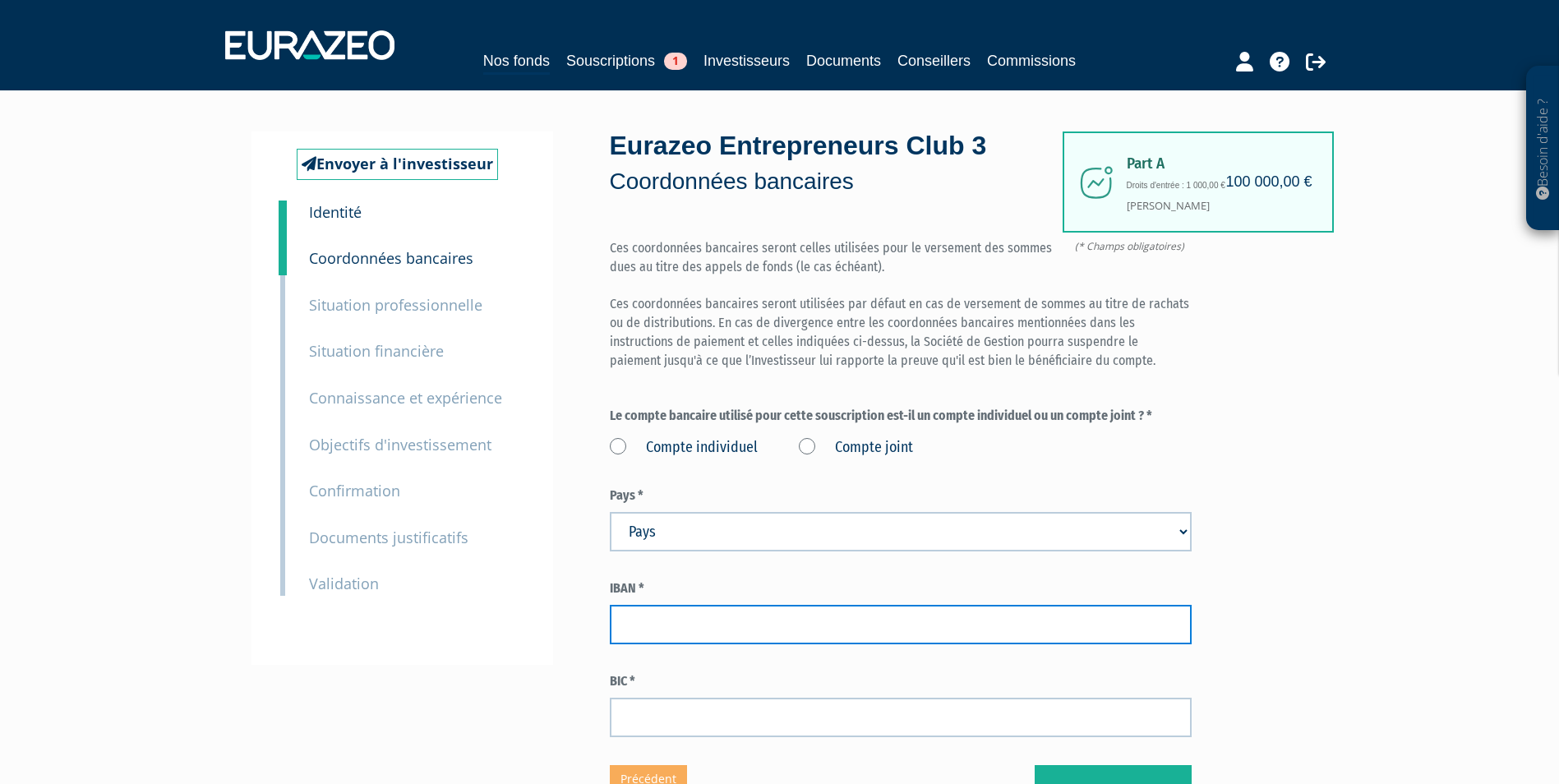
click at [669, 616] on input "text" at bounding box center [900, 624] width 581 height 39
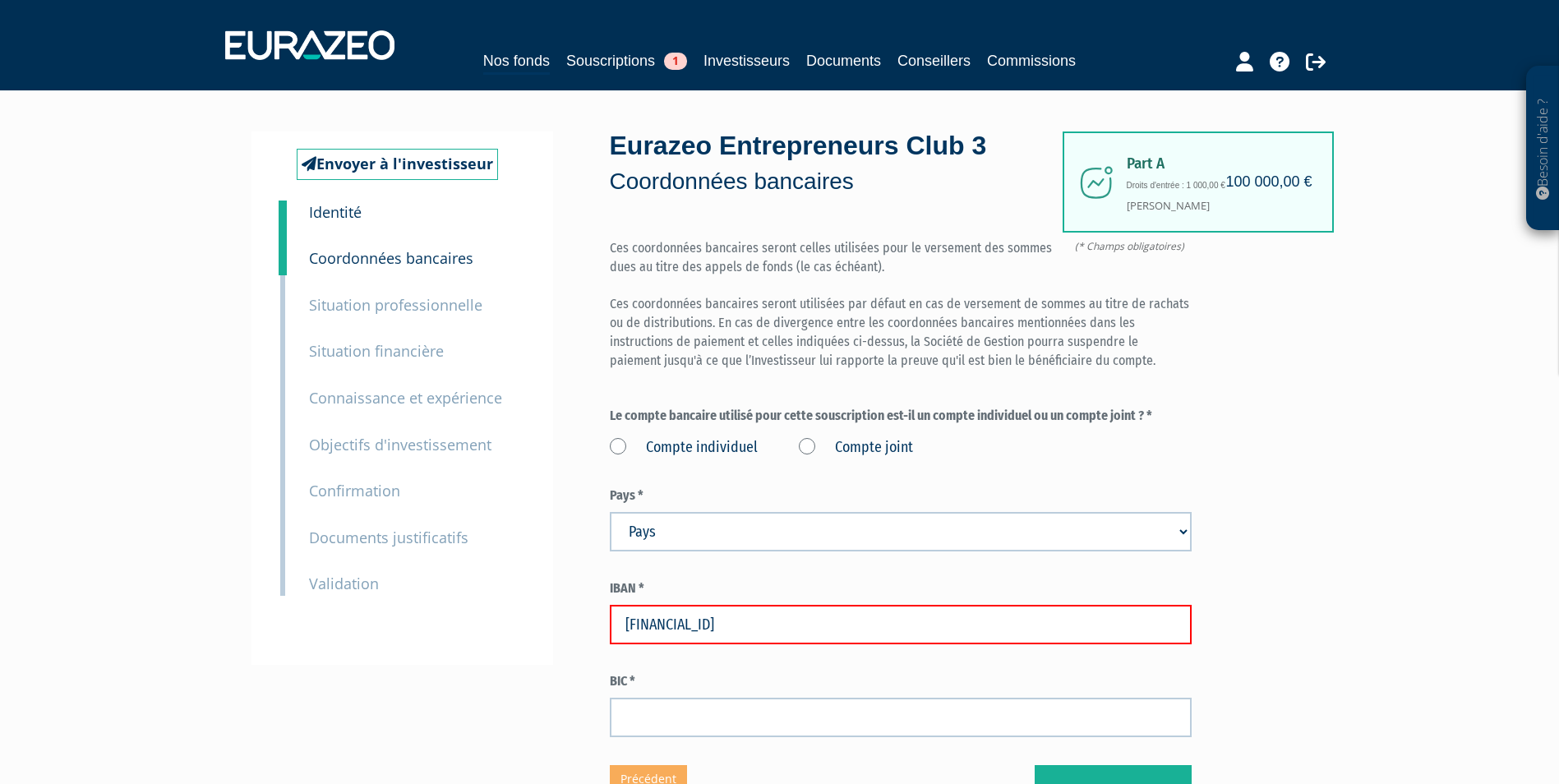
type input "FR7615589228060315651164063"
click at [586, 540] on div "Envoyer à l'investisseur 1 Identité 2 Coordonnées bancaires 3 Situation profess…" at bounding box center [780, 472] width 1032 height 683
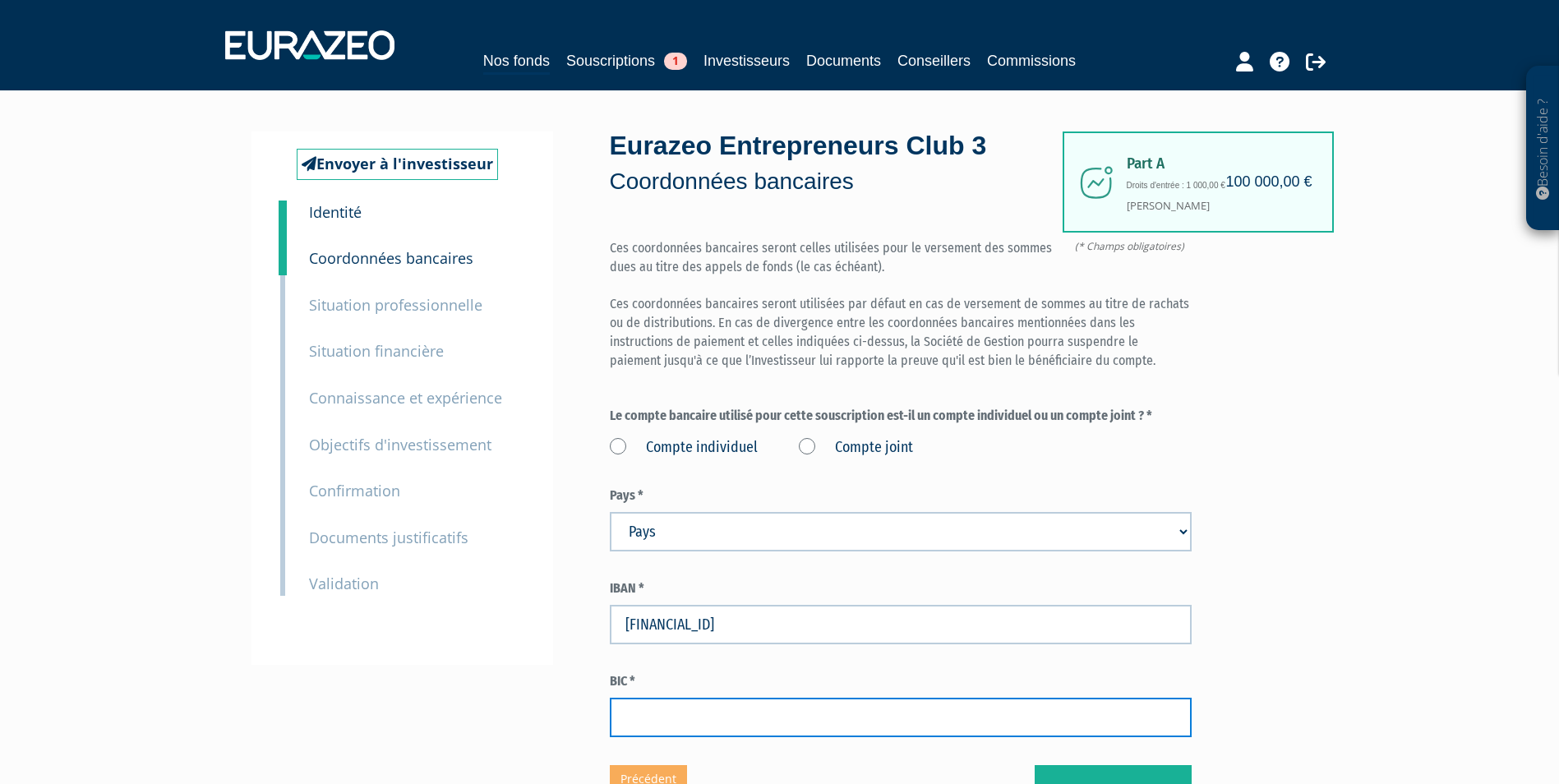
click at [682, 717] on input "text" at bounding box center [900, 716] width 581 height 39
type input "CMBRFR2BXXX"
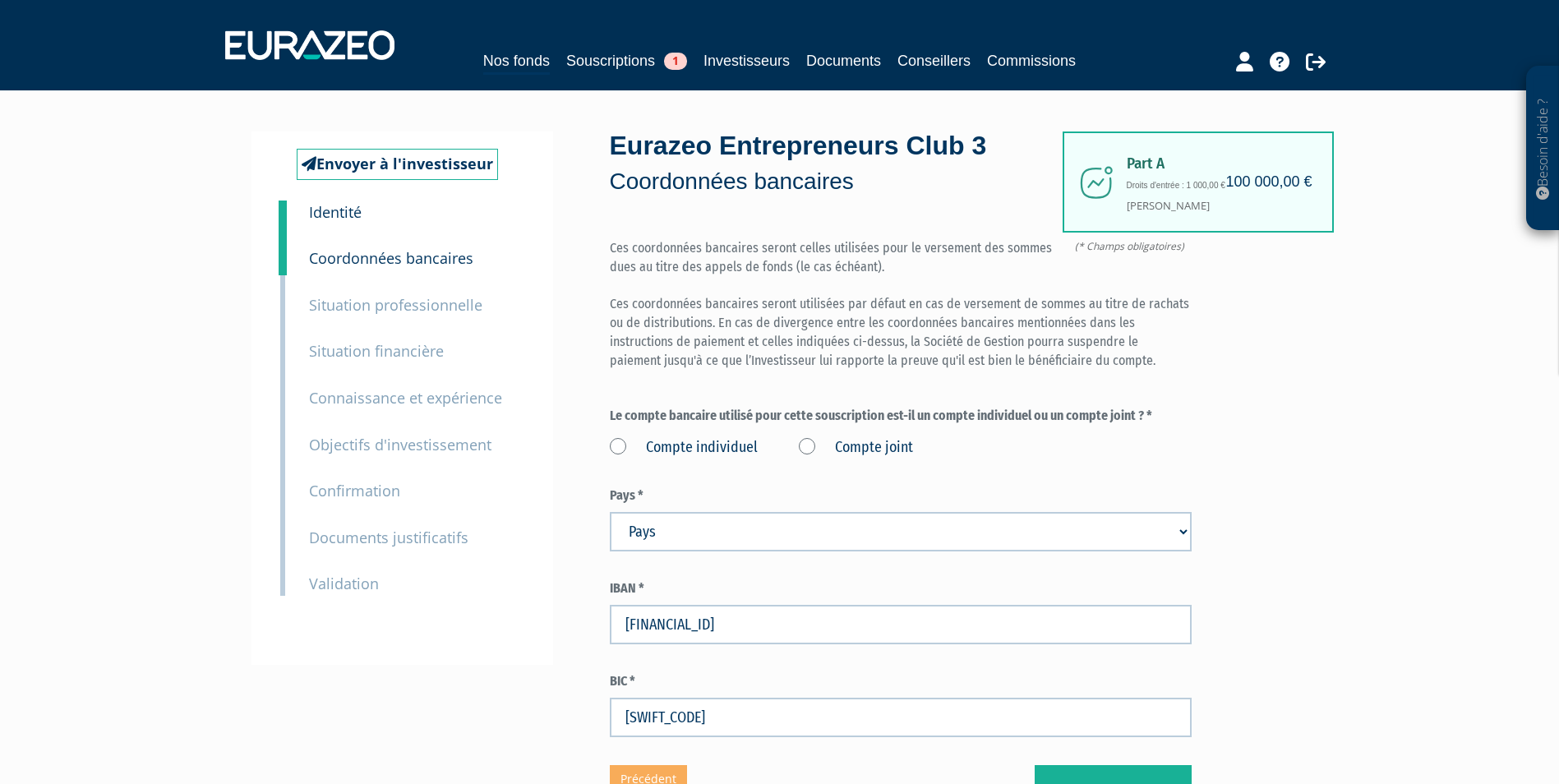
click at [1256, 433] on div "Part A 100 000,00 € Droits d'entrée : 1 000,00 € Severine Pourroy Eurazeo Entre…" at bounding box center [958, 472] width 698 height 683
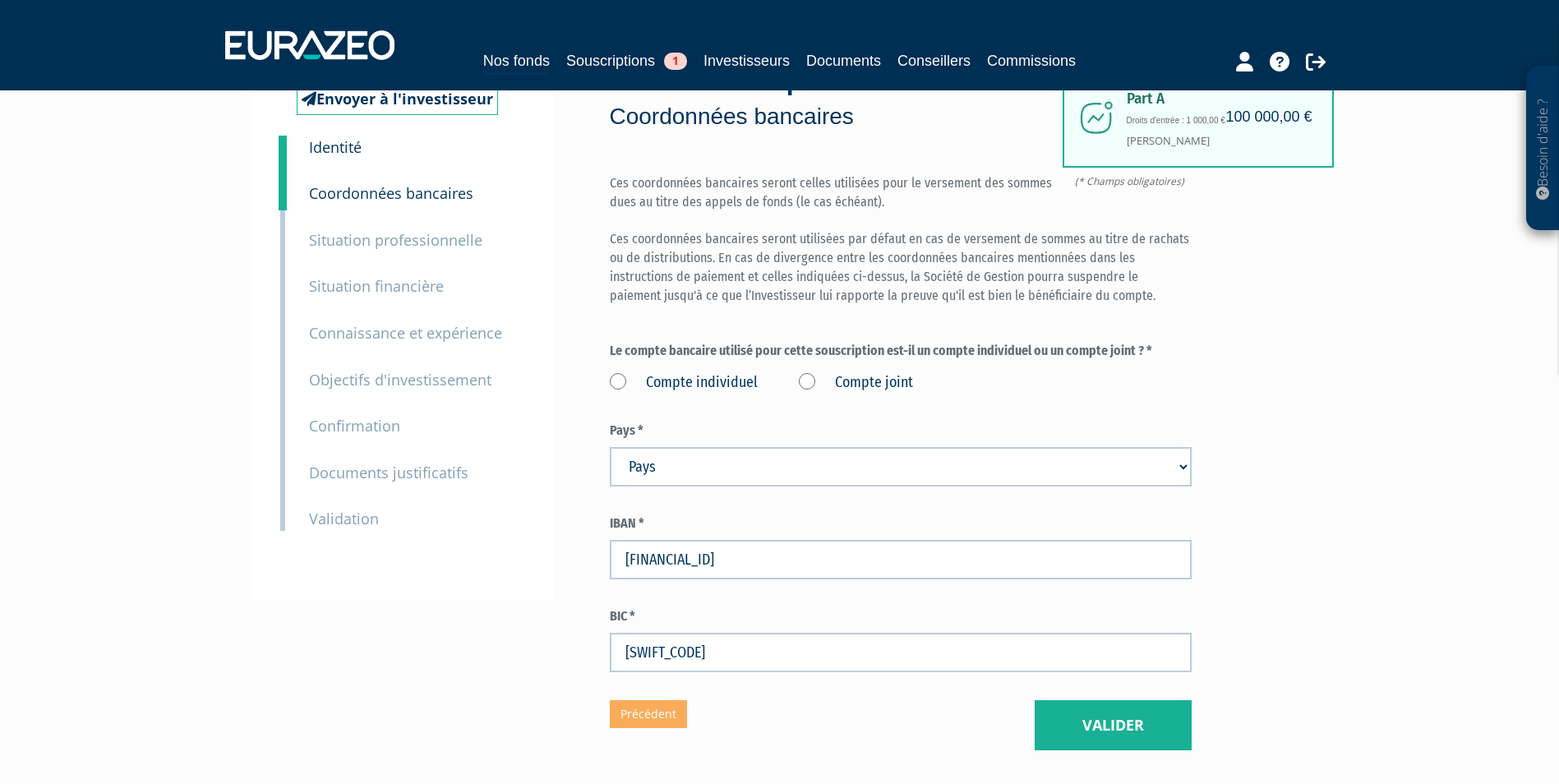
scroll to position [164, 0]
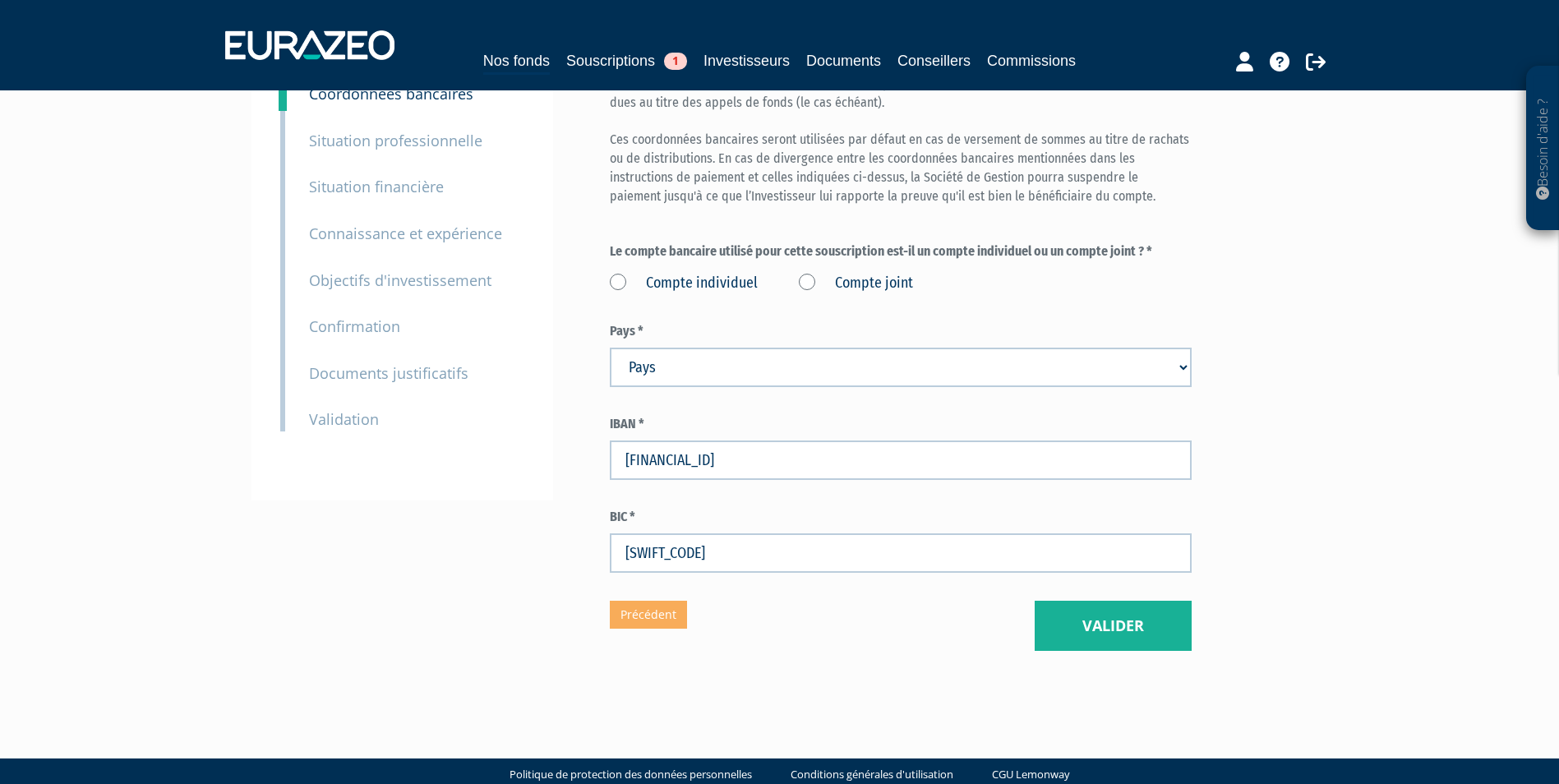
click at [831, 281] on label "Compte joint" at bounding box center [856, 283] width 114 height 22
click at [0, 0] on joint "Compte joint" at bounding box center [0, 0] width 0 height 0
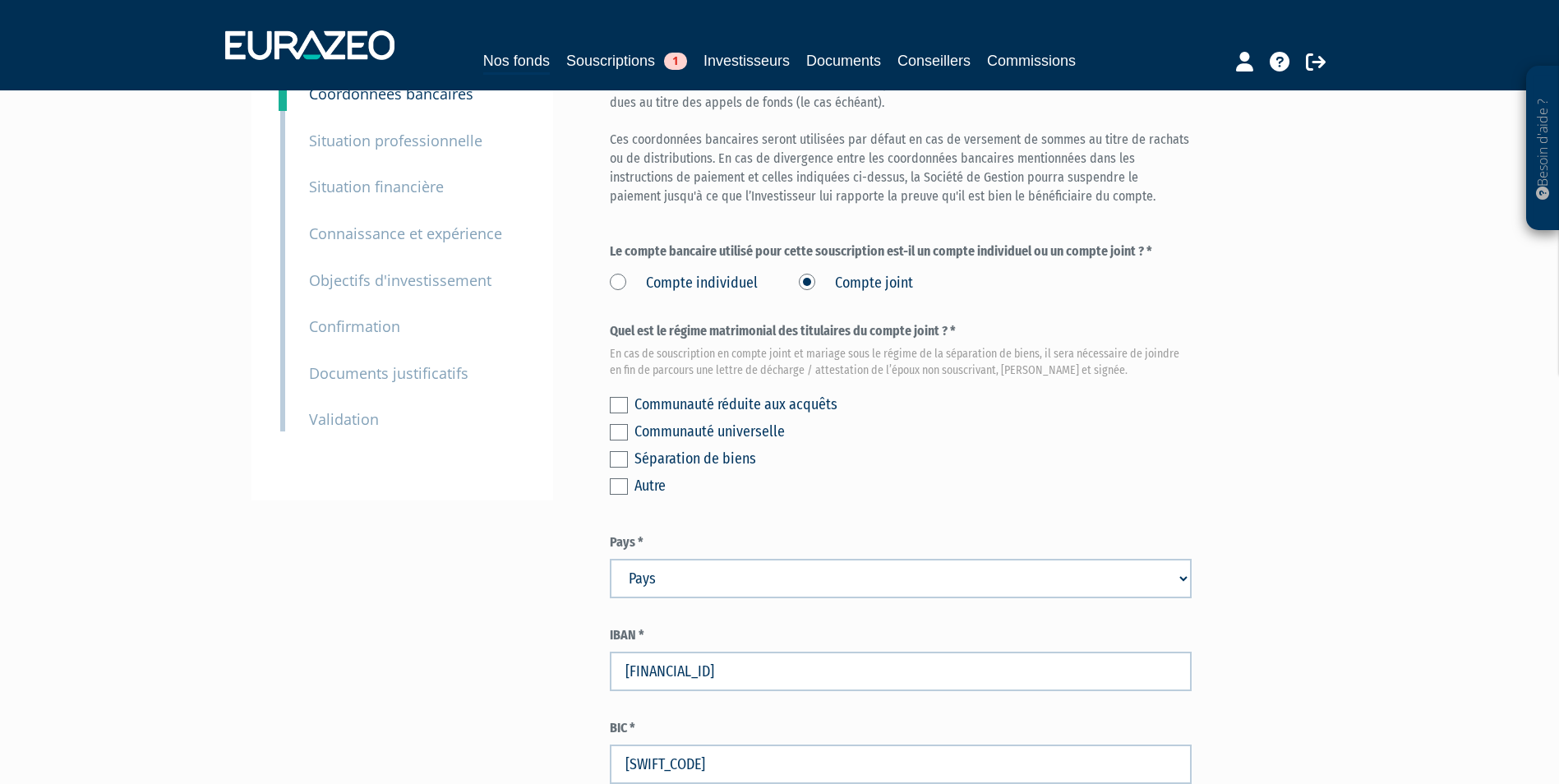
click at [612, 405] on label at bounding box center [618, 405] width 18 height 17
click at [0, 0] on input "checkbox" at bounding box center [0, 0] width 0 height 0
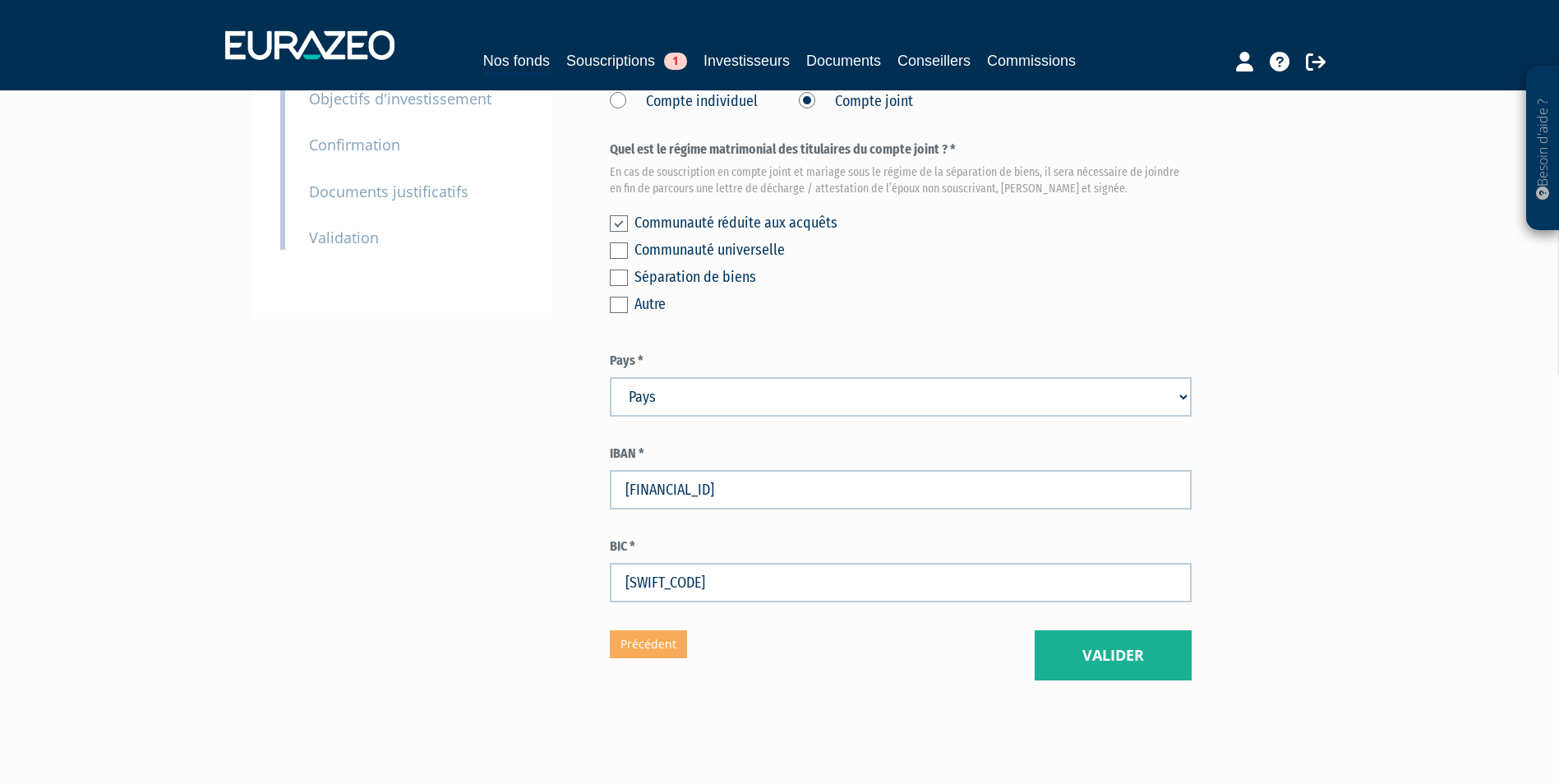
scroll to position [319, 0]
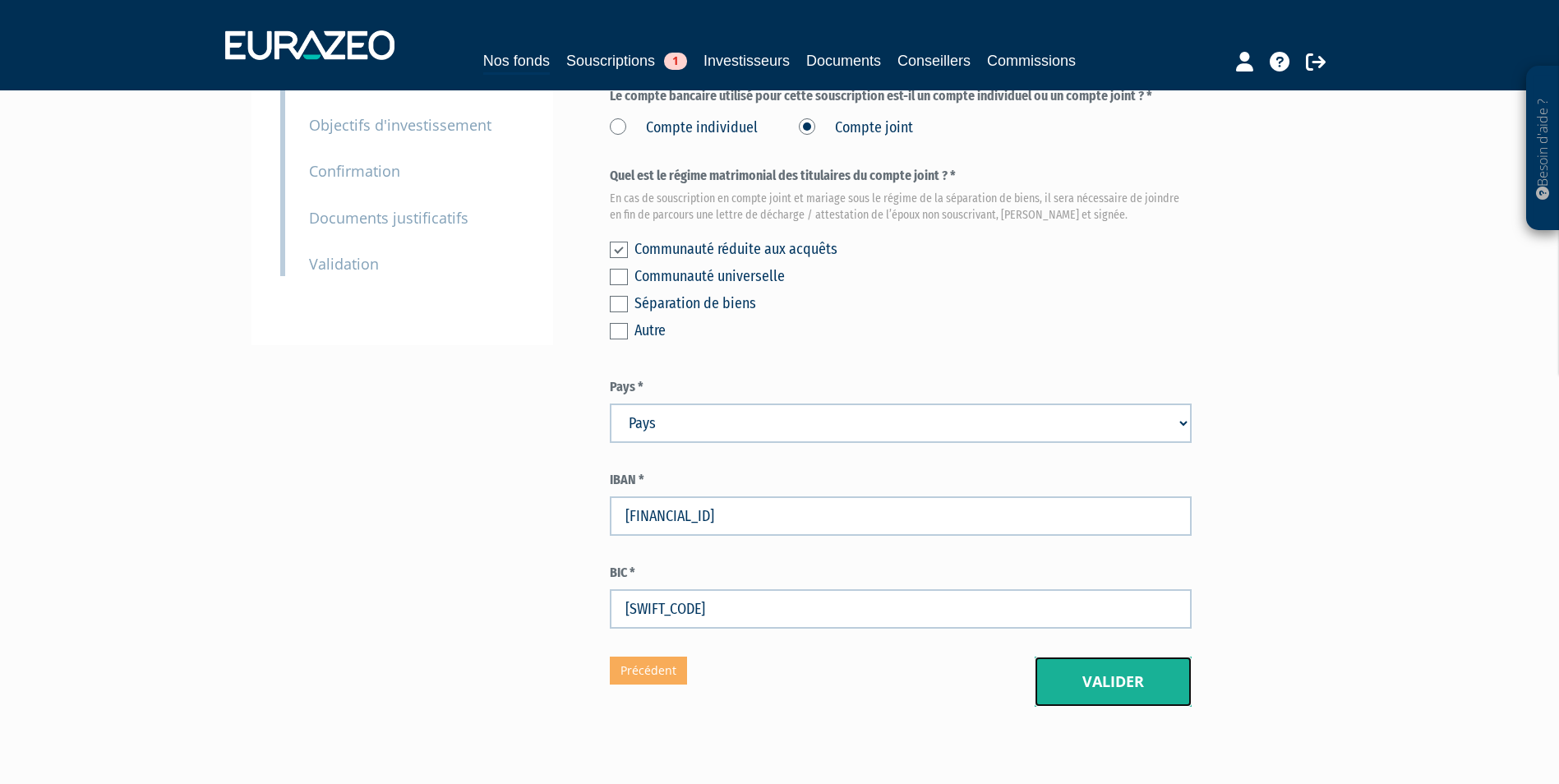
drag, startPoint x: 1139, startPoint y: 683, endPoint x: 1217, endPoint y: 424, distance: 270.5
click at [1324, 446] on div "Besoin d'aide ? × J'ai besoin d'aide Si vous avez une question à propos du fonc…" at bounding box center [779, 214] width 1559 height 1067
click at [1159, 430] on select "Pays [GEOGRAPHIC_DATA] [GEOGRAPHIC_DATA] [GEOGRAPHIC_DATA] [GEOGRAPHIC_DATA] [G…" at bounding box center [900, 422] width 581 height 39
select select "75"
click at [609, 403] on select "Pays [GEOGRAPHIC_DATA] [GEOGRAPHIC_DATA] [GEOGRAPHIC_DATA] [GEOGRAPHIC_DATA] [G…" at bounding box center [900, 422] width 581 height 39
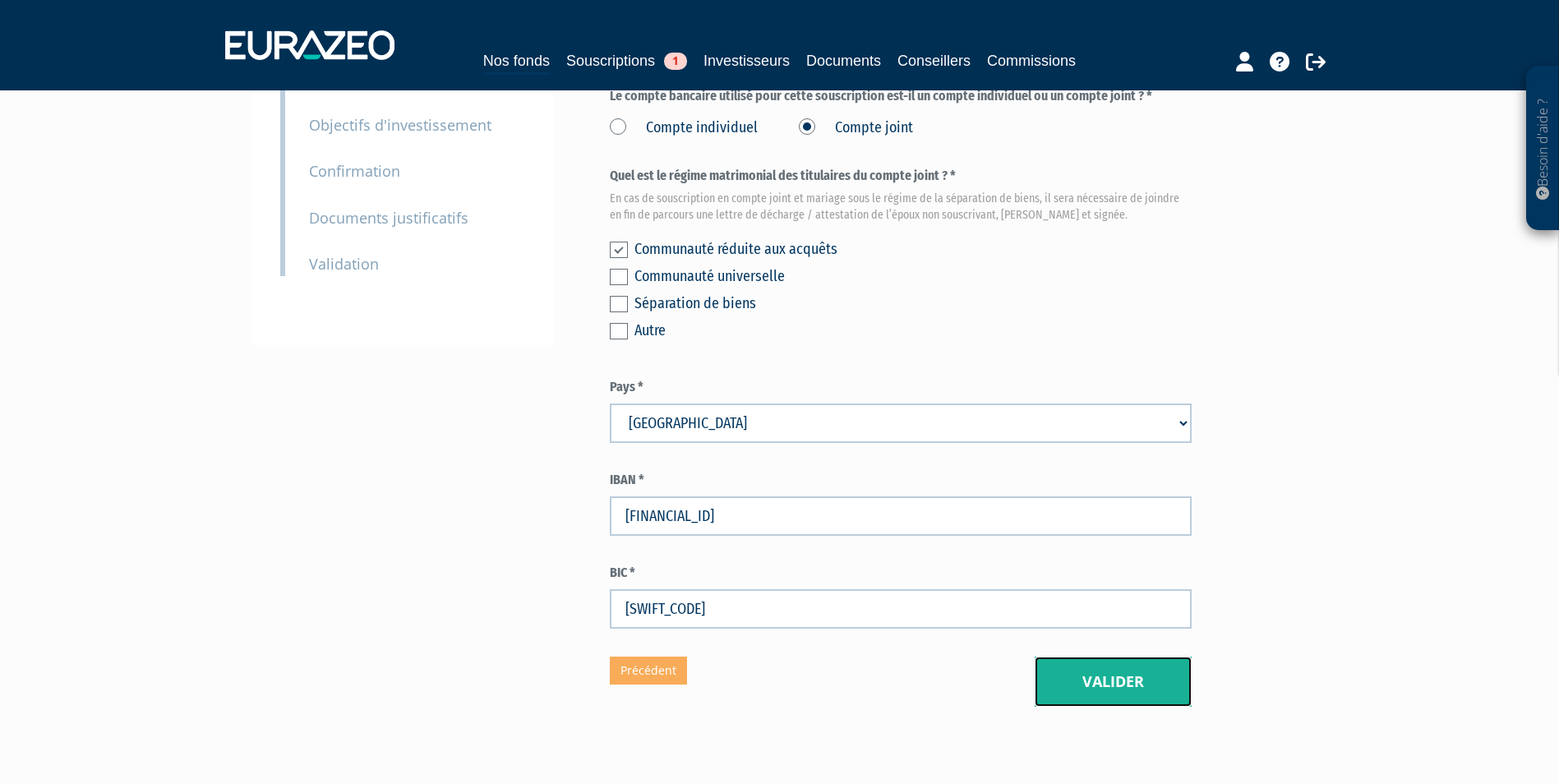
click at [1090, 683] on button "Valider" at bounding box center [1112, 681] width 157 height 51
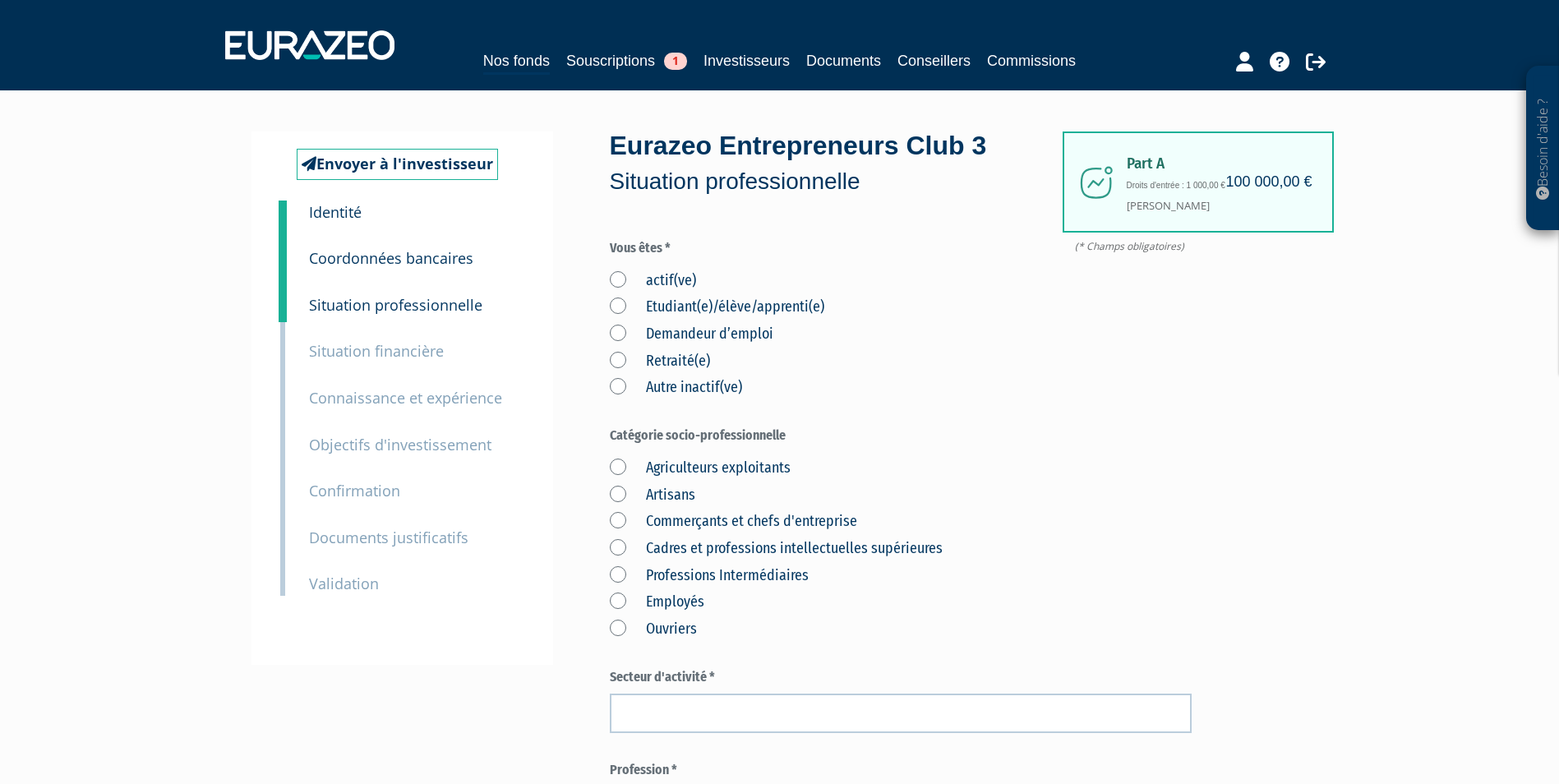
click at [616, 280] on label "actif(ve)" at bounding box center [652, 281] width 86 height 22
click at [0, 0] on input "actif(ve)" at bounding box center [0, 0] width 0 height 0
click at [617, 522] on label "Commerçants et chefs d'entreprise" at bounding box center [733, 521] width 247 height 22
click at [0, 0] on d\'entreprise "Commerçants et chefs d'entreprise" at bounding box center [0, 0] width 0 height 0
click at [1034, 500] on div "Agriculteurs exploitants Artisans Commerçants et chefs d'entreprise Cadres et p…" at bounding box center [900, 546] width 581 height 188
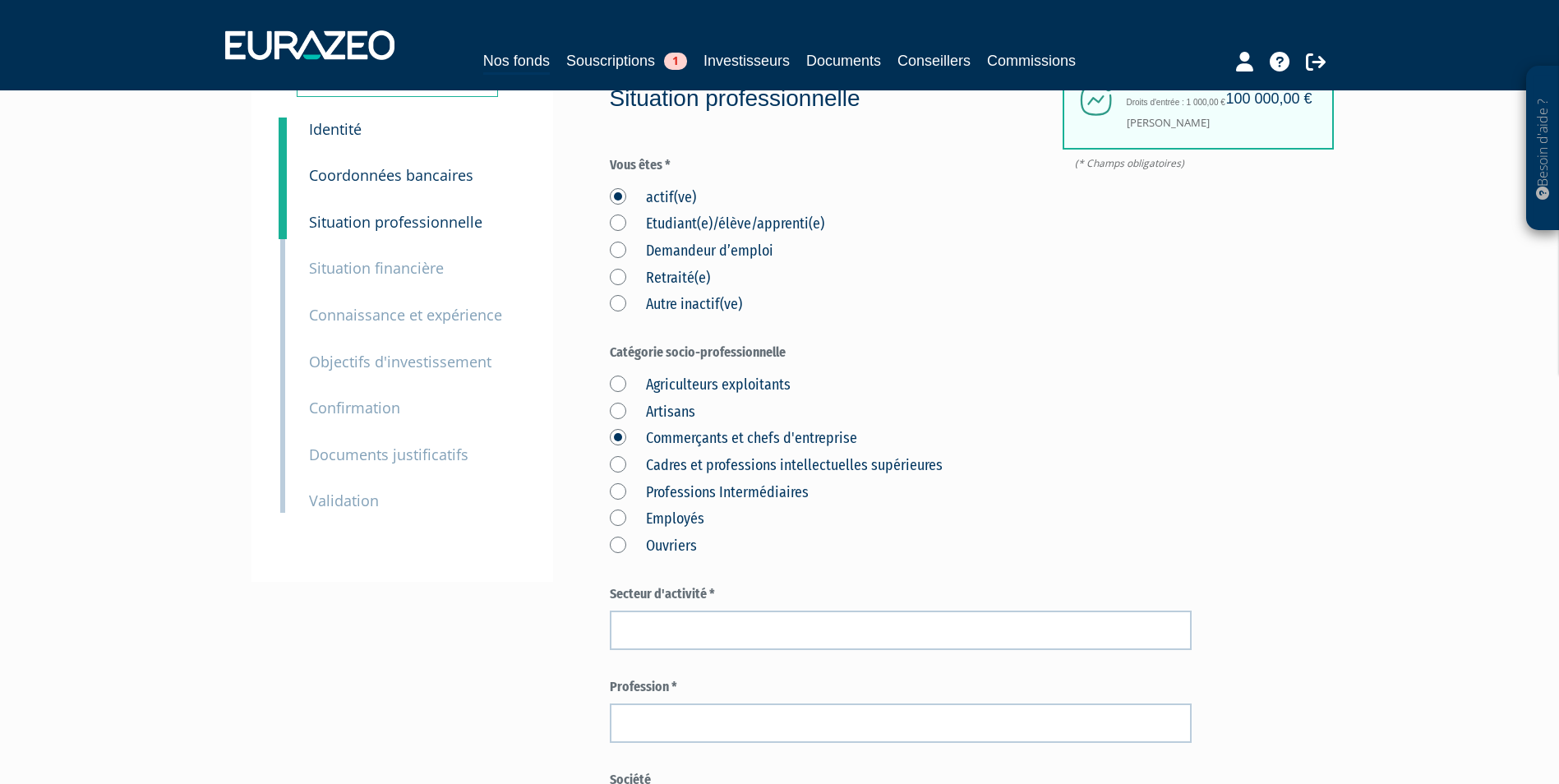
scroll to position [164, 0]
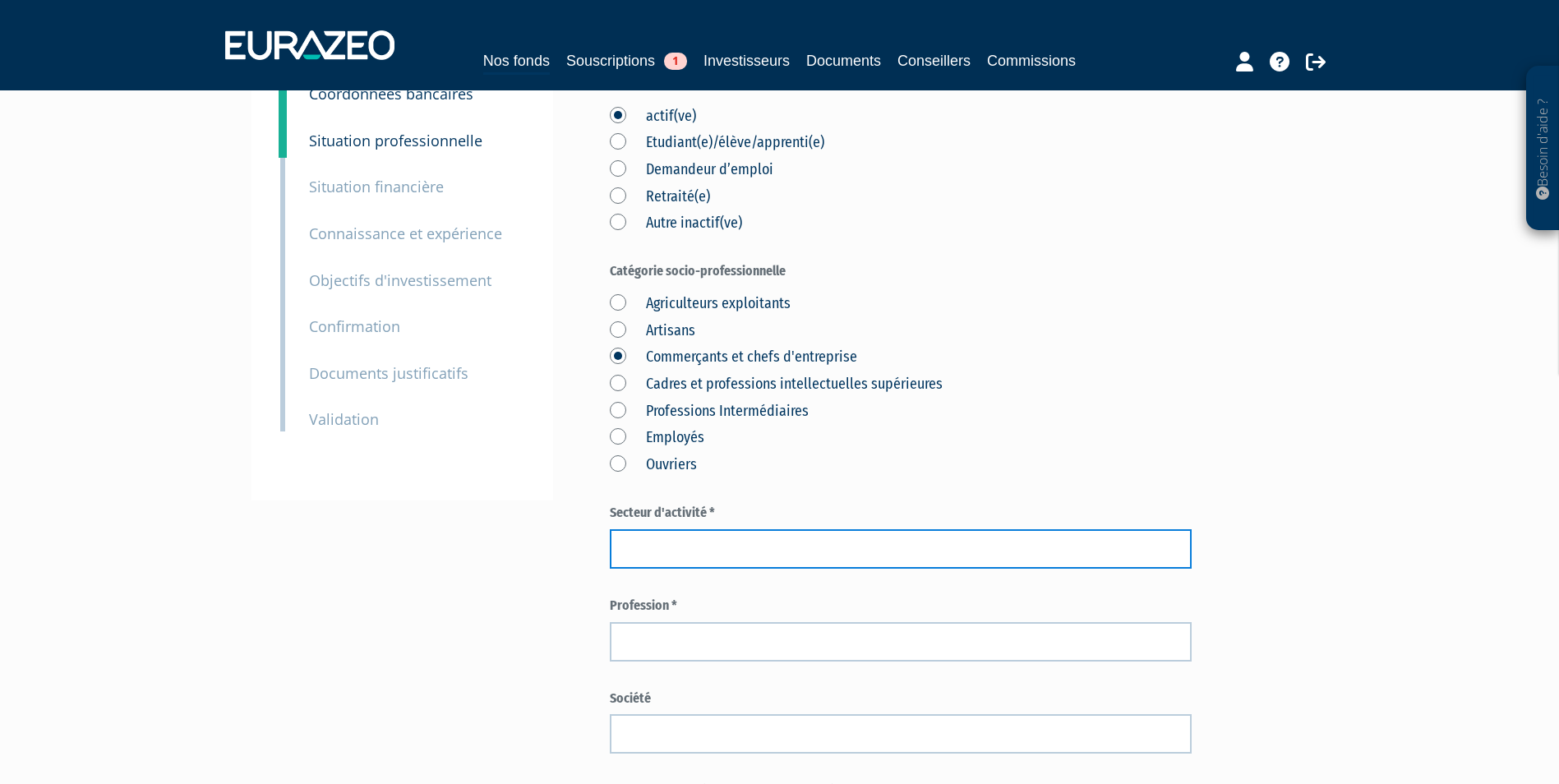
click at [719, 544] on input "text" at bounding box center [900, 548] width 581 height 39
type input "Vétérinaire"
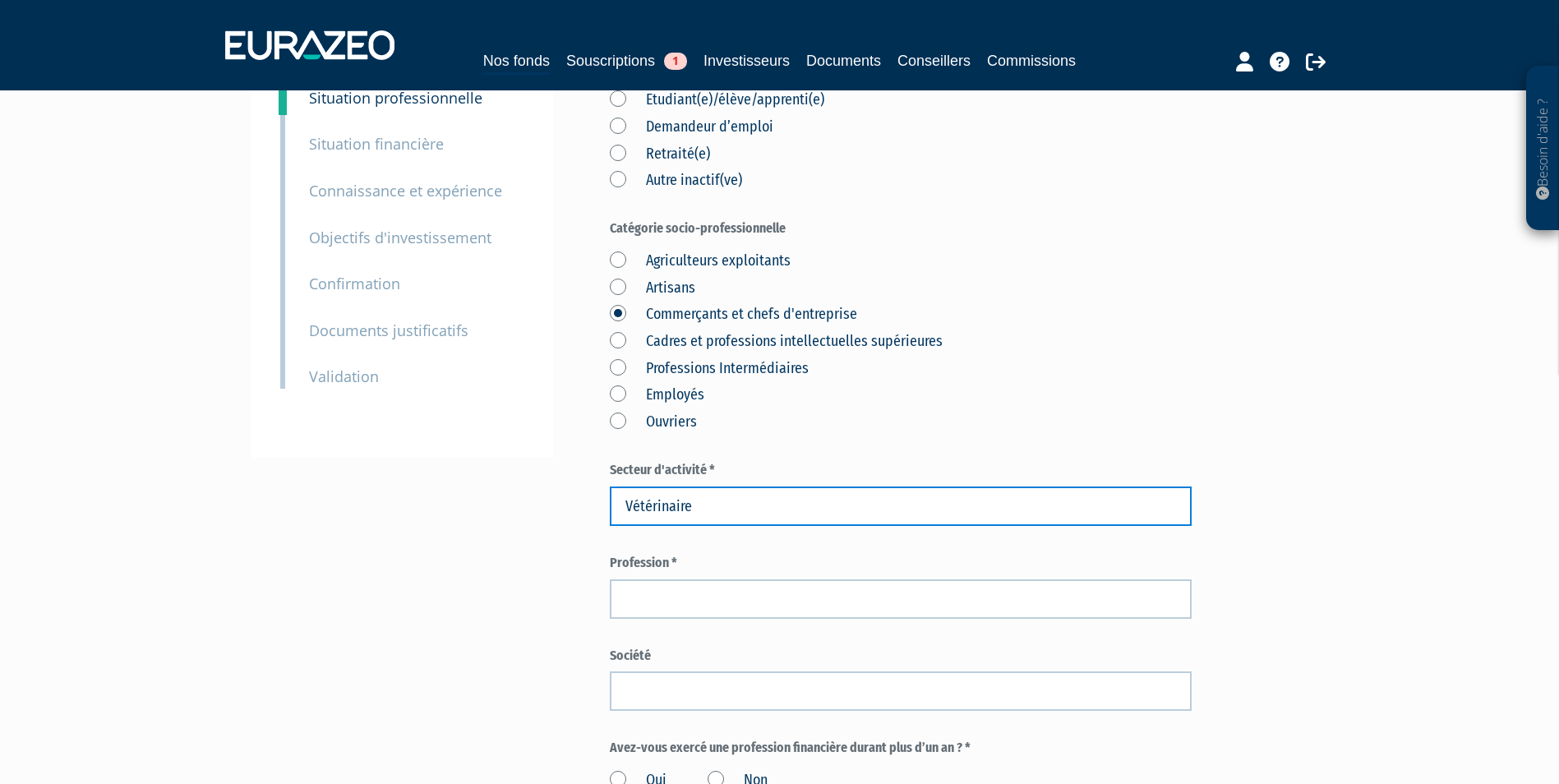
scroll to position [246, 0]
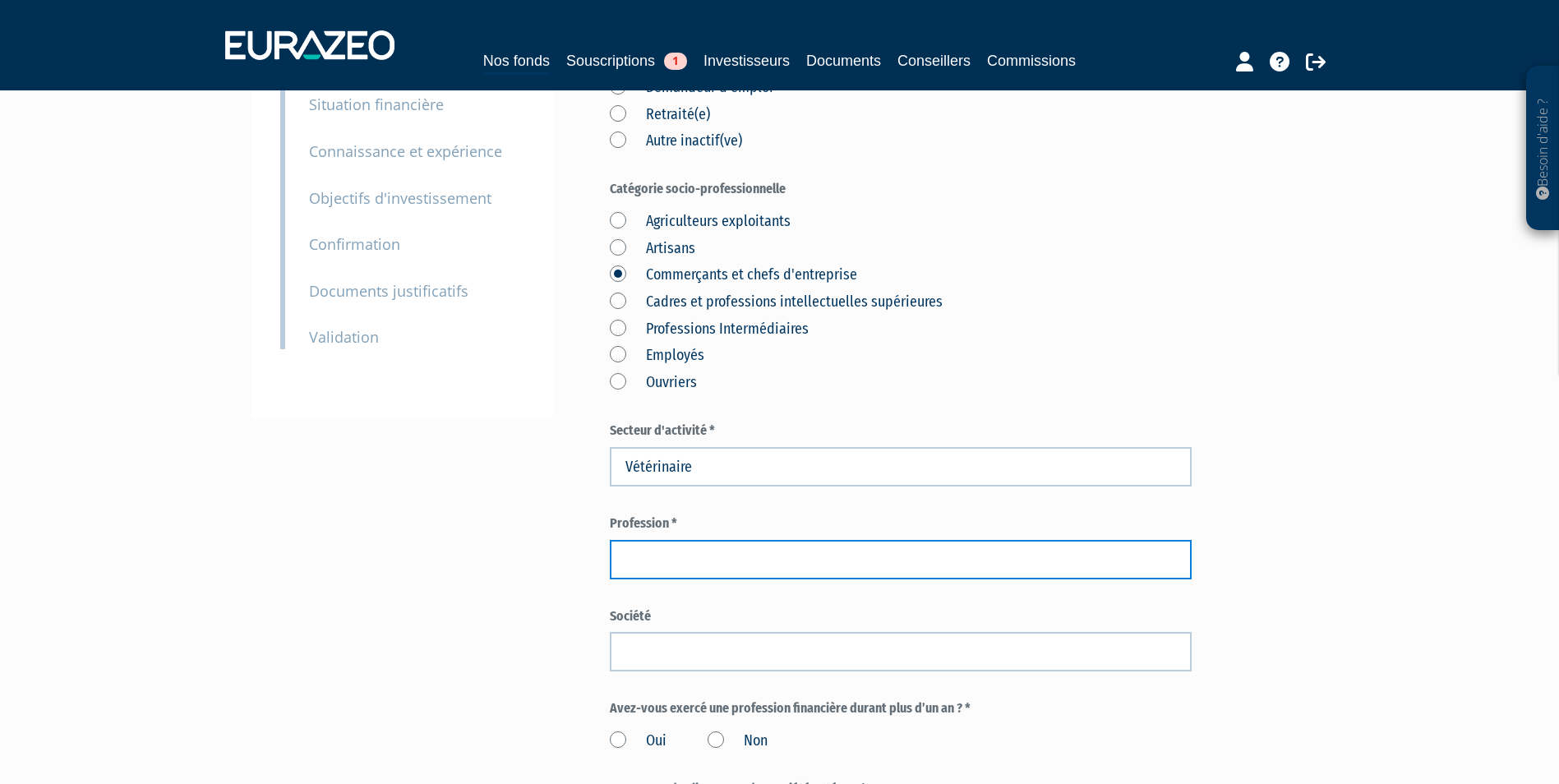
click at [693, 560] on input "text" at bounding box center [900, 559] width 581 height 39
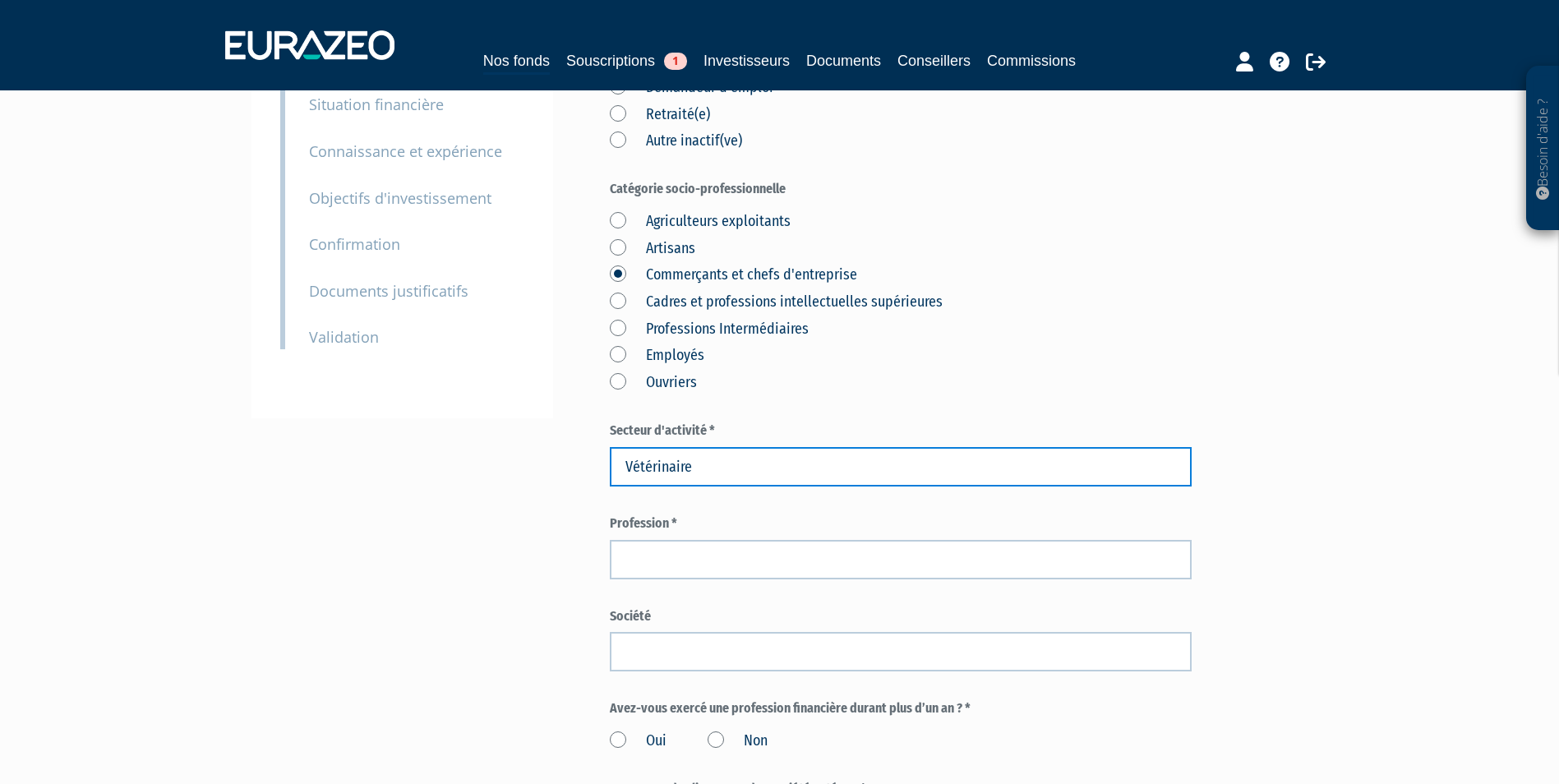
drag, startPoint x: 644, startPoint y: 452, endPoint x: 522, endPoint y: 451, distance: 122.0
click at [522, 451] on div "Envoyer à l'investisseur 1 Identité 2 Coordonnées bancaires 3 Situation profess…" at bounding box center [780, 539] width 1032 height 1310
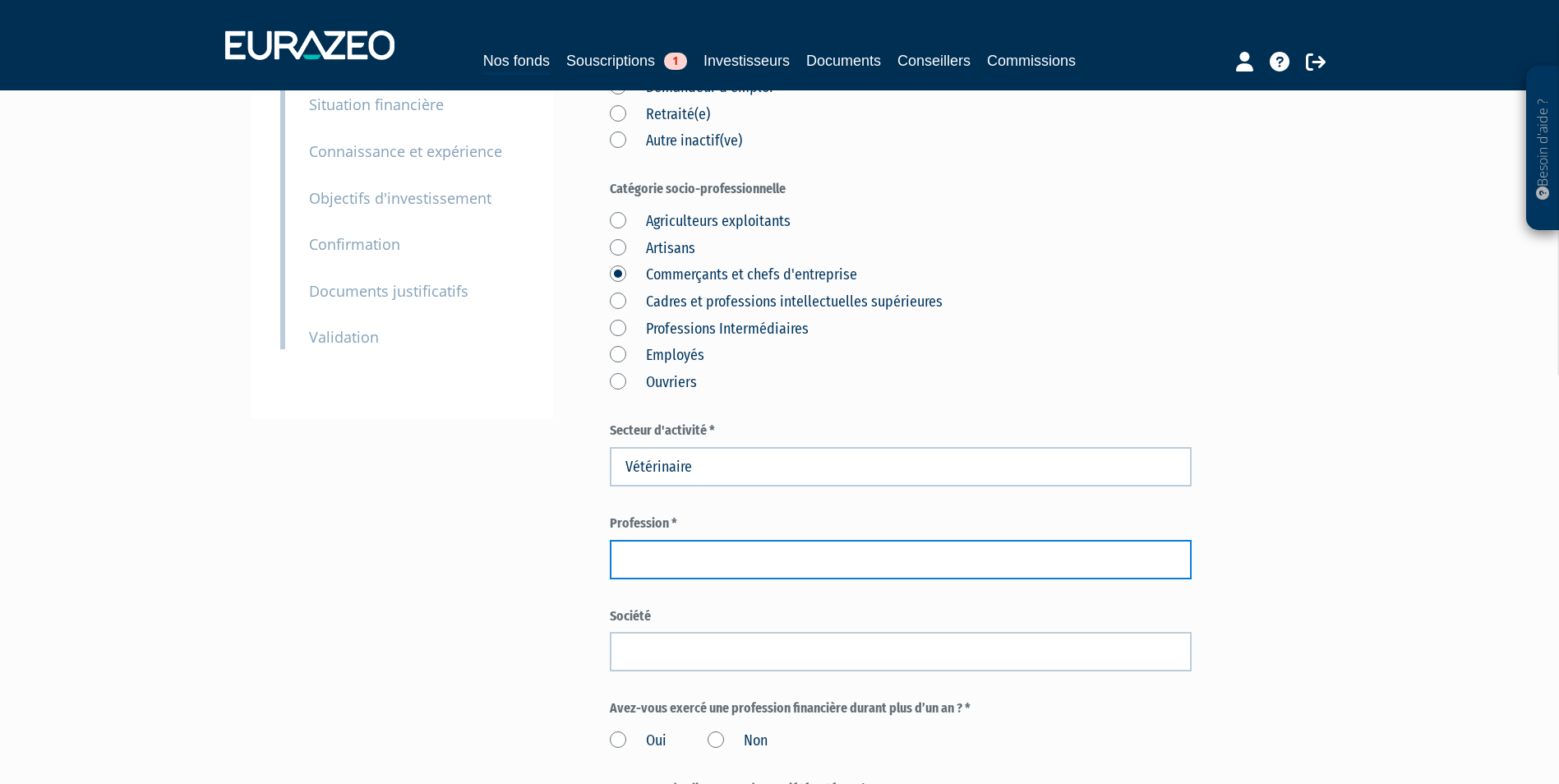
click at [734, 578] on input "text" at bounding box center [900, 559] width 581 height 39
paste input "Vétérinaire"
type input "Vétérinaire"
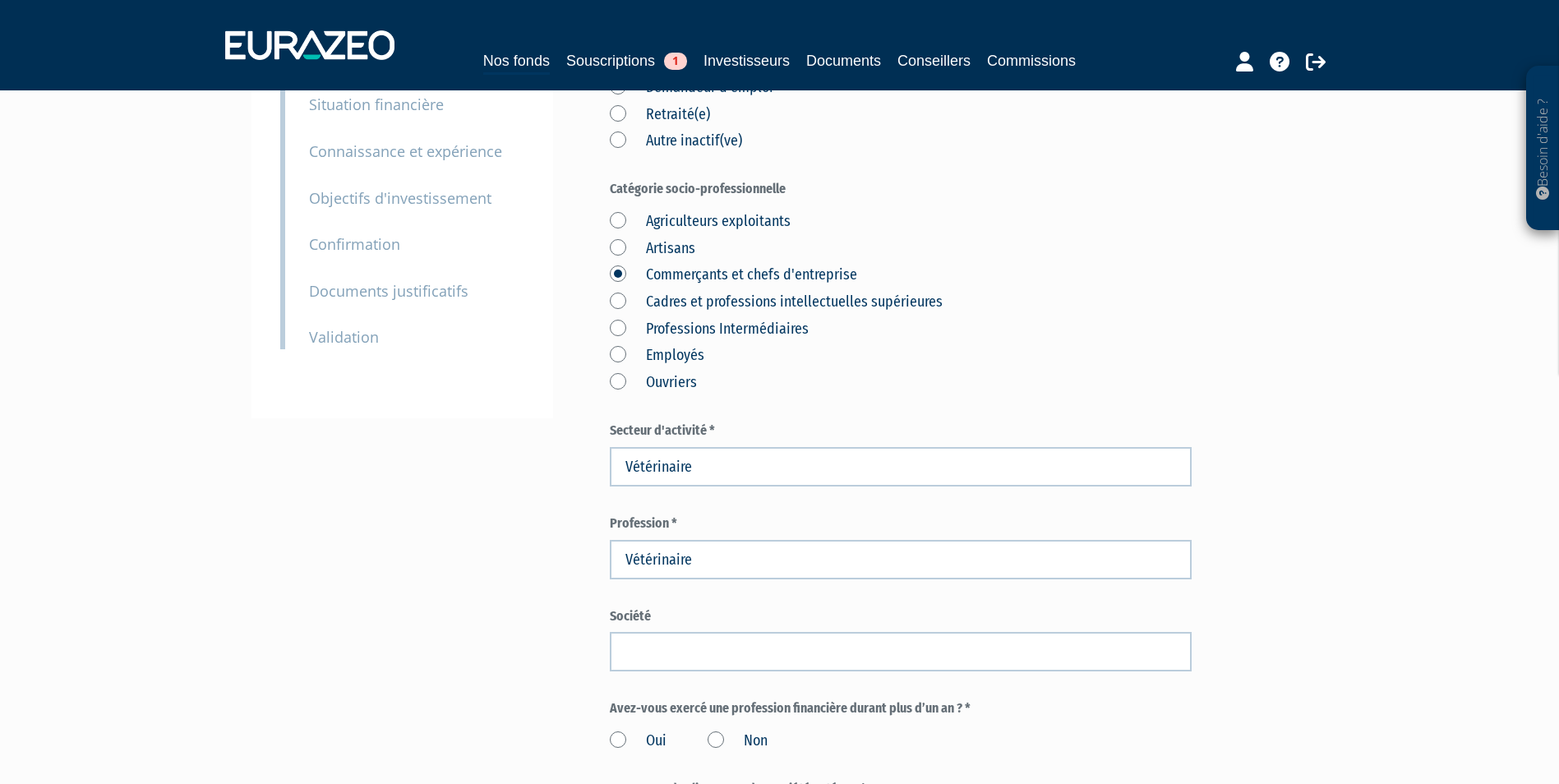
click at [1300, 495] on div "Part A 100 000,00 € Droits d'entrée : 1 000,00 € Severine Pourroy Eurazeo Entre…" at bounding box center [958, 539] width 698 height 1310
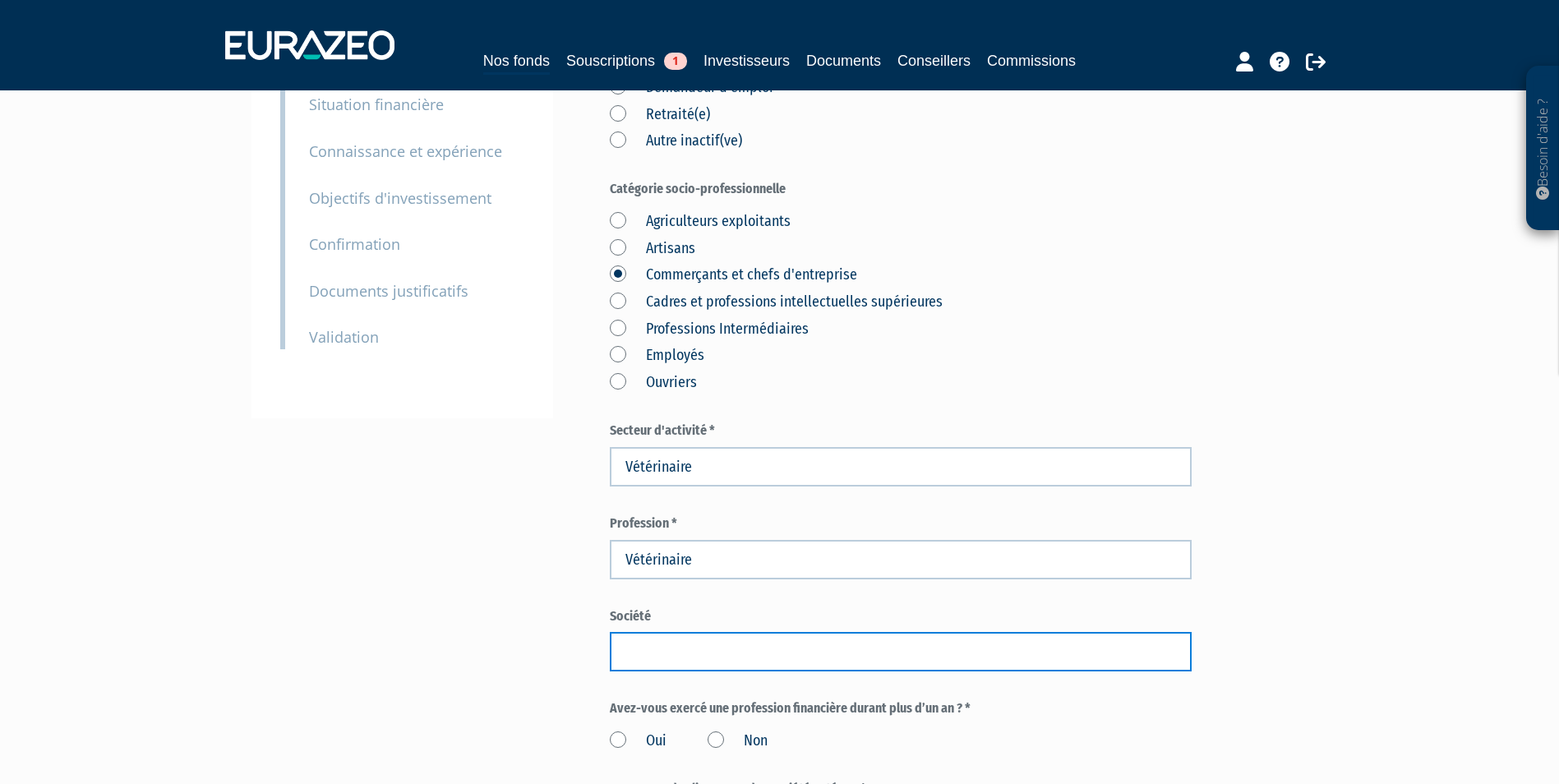
click at [675, 649] on input "text" at bounding box center [900, 651] width 581 height 39
type input "MON VETO"
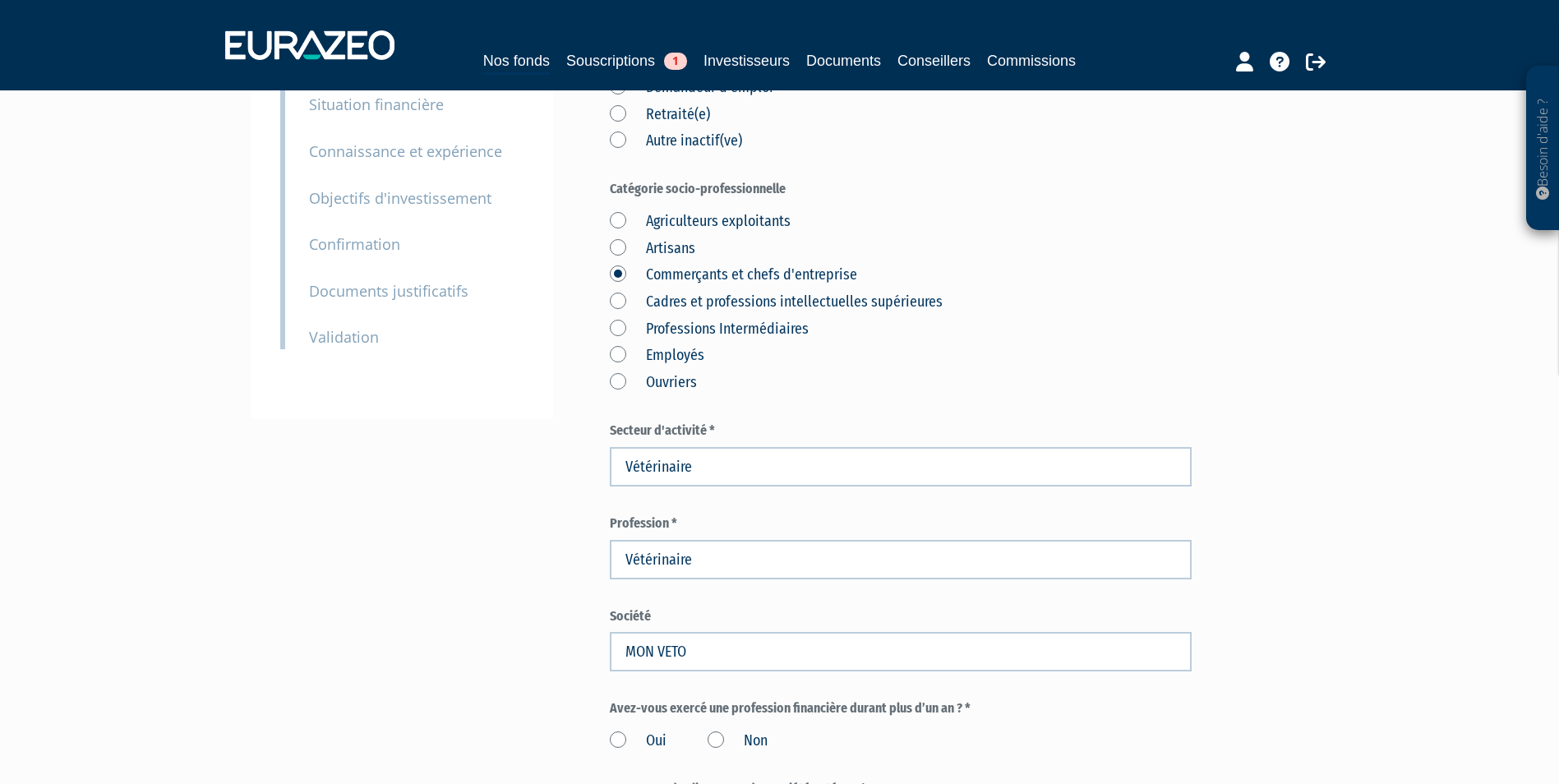
click at [1257, 543] on div "Part A 100 000,00 € Droits d'entrée : 1 000,00 € Severine Pourroy Eurazeo Entre…" at bounding box center [958, 539] width 698 height 1310
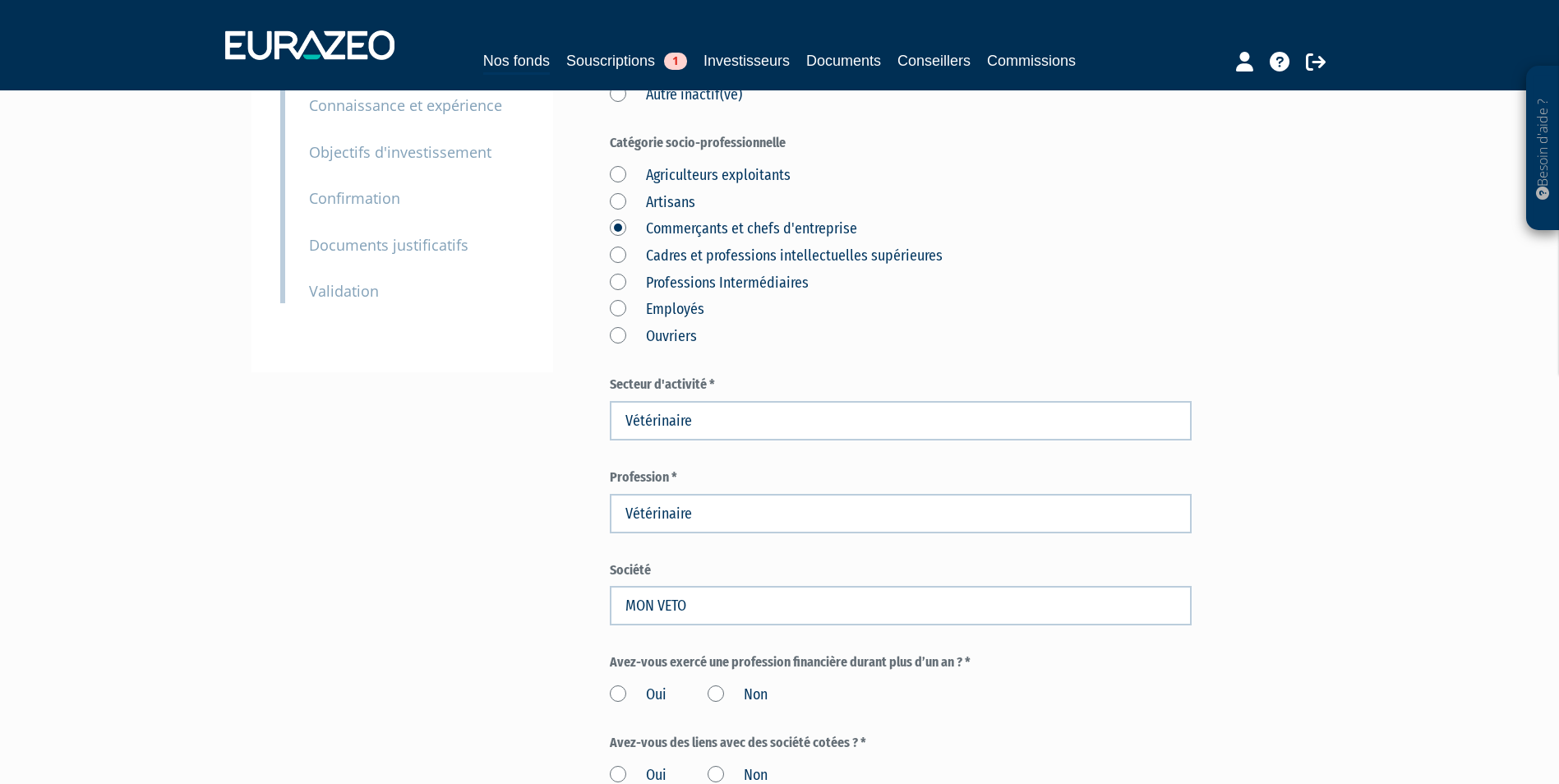
scroll to position [329, 0]
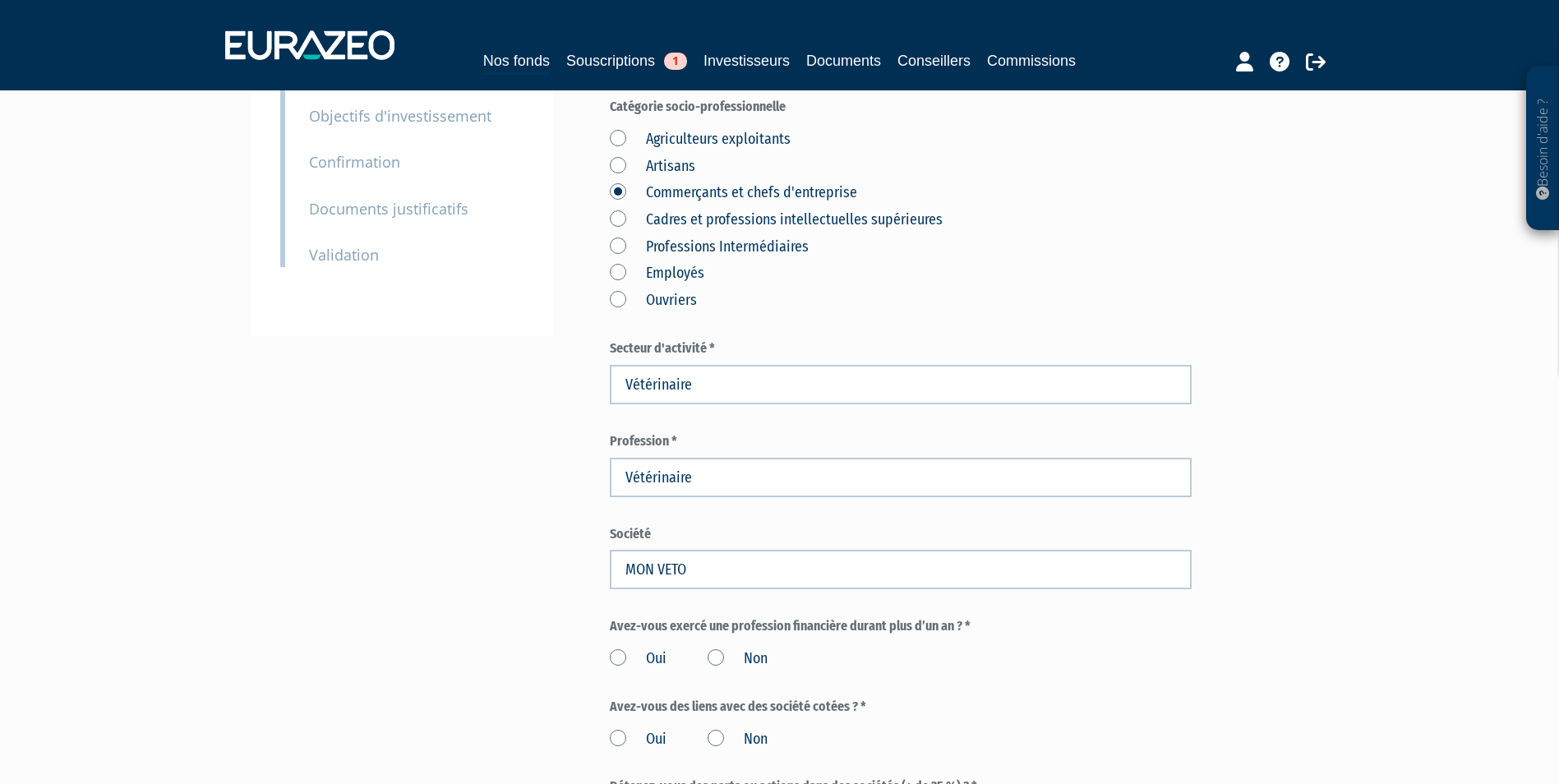
click at [716, 656] on label "Non" at bounding box center [737, 659] width 60 height 22
click at [0, 0] on input "Non" at bounding box center [0, 0] width 0 height 0
click at [715, 739] on label "Non" at bounding box center [737, 739] width 60 height 22
click at [0, 0] on input "Non" at bounding box center [0, 0] width 0 height 0
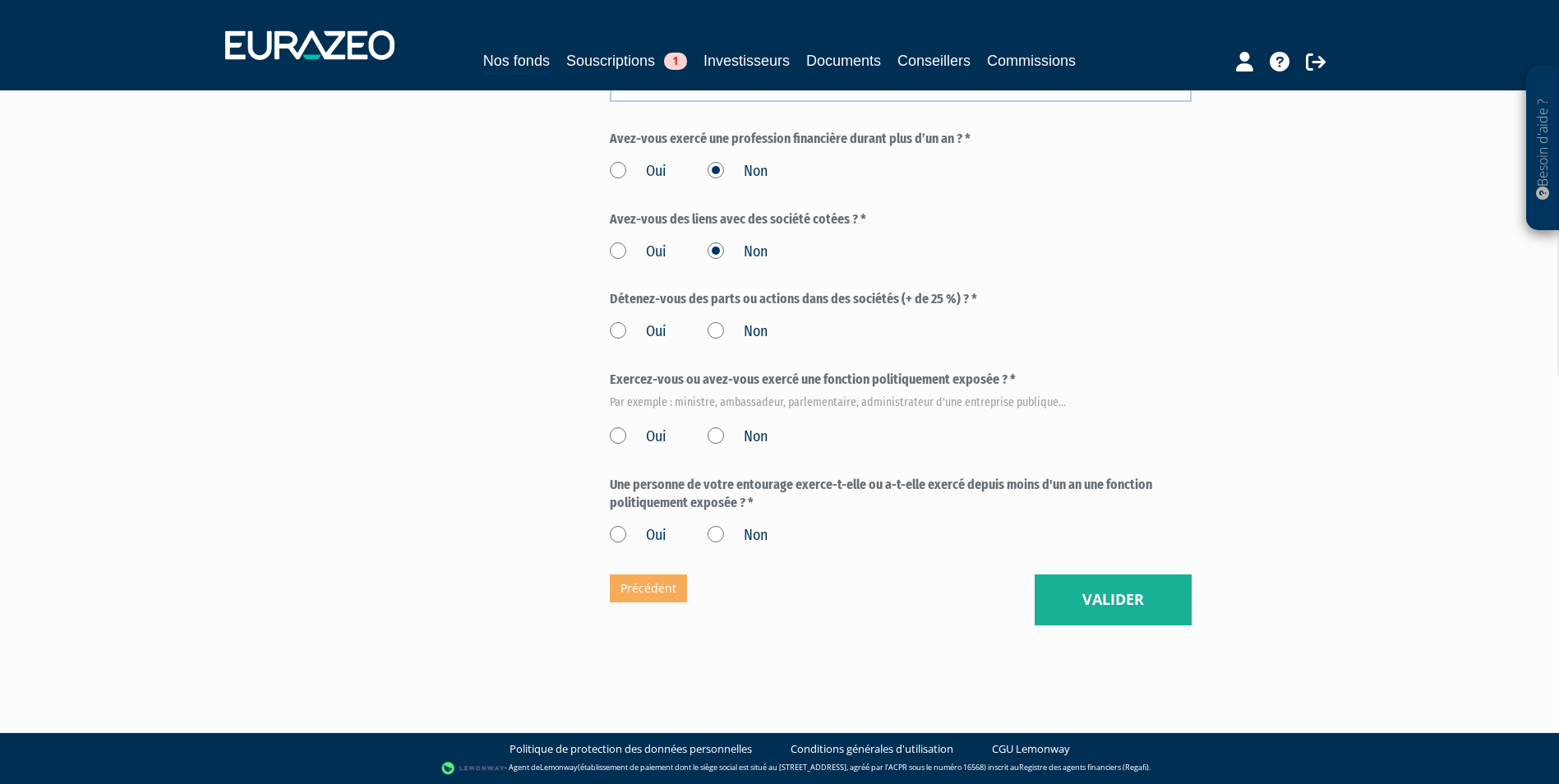
scroll to position [816, 0]
click at [722, 432] on label "Non" at bounding box center [737, 436] width 60 height 22
click at [0, 0] on input "Non" at bounding box center [0, 0] width 0 height 0
click at [622, 322] on label "Oui" at bounding box center [637, 331] width 57 height 22
click at [0, 0] on input "Oui" at bounding box center [0, 0] width 0 height 0
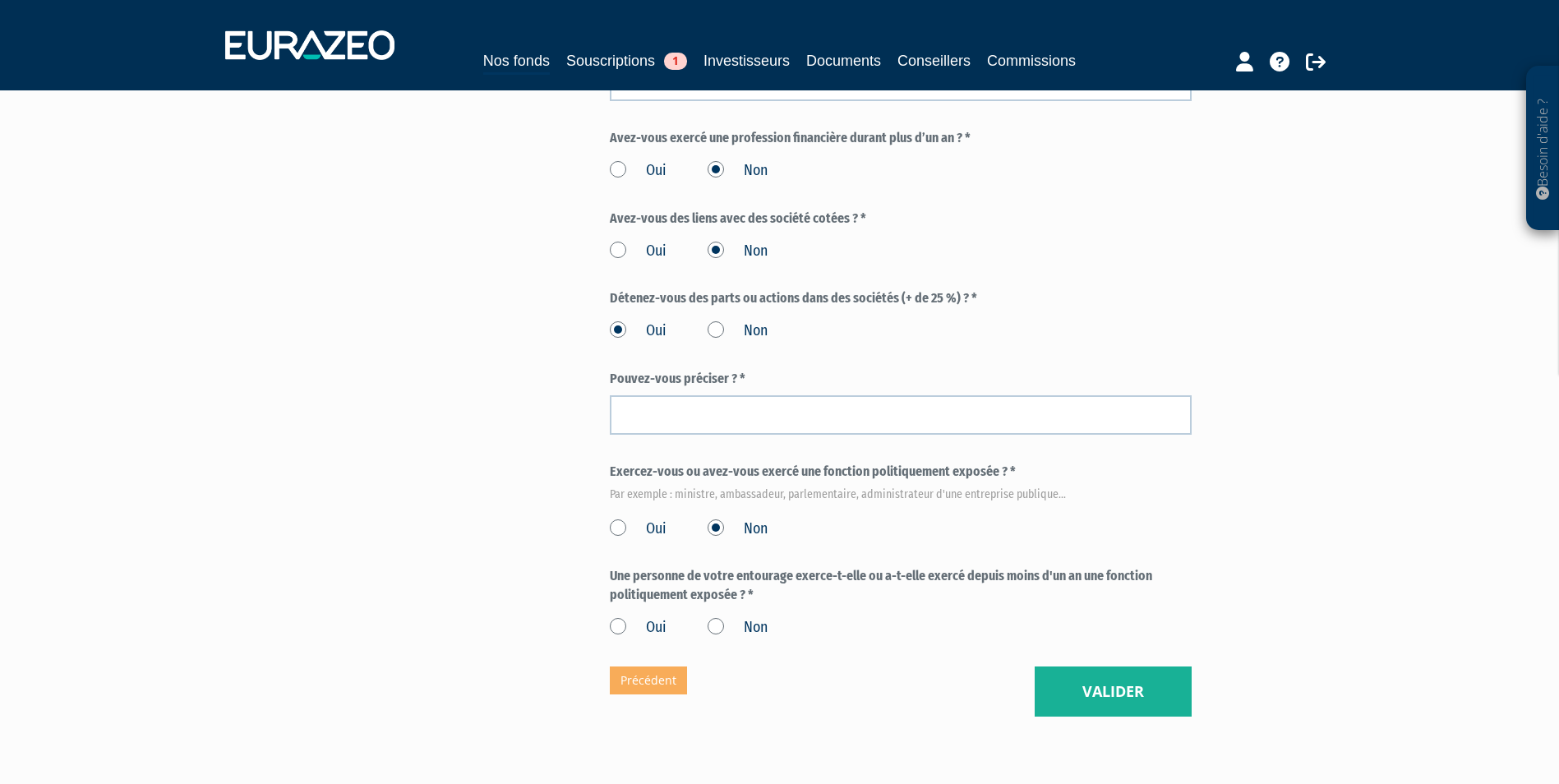
click at [725, 325] on label "Non" at bounding box center [737, 331] width 60 height 22
click at [0, 0] on input "Non" at bounding box center [0, 0] width 0 height 0
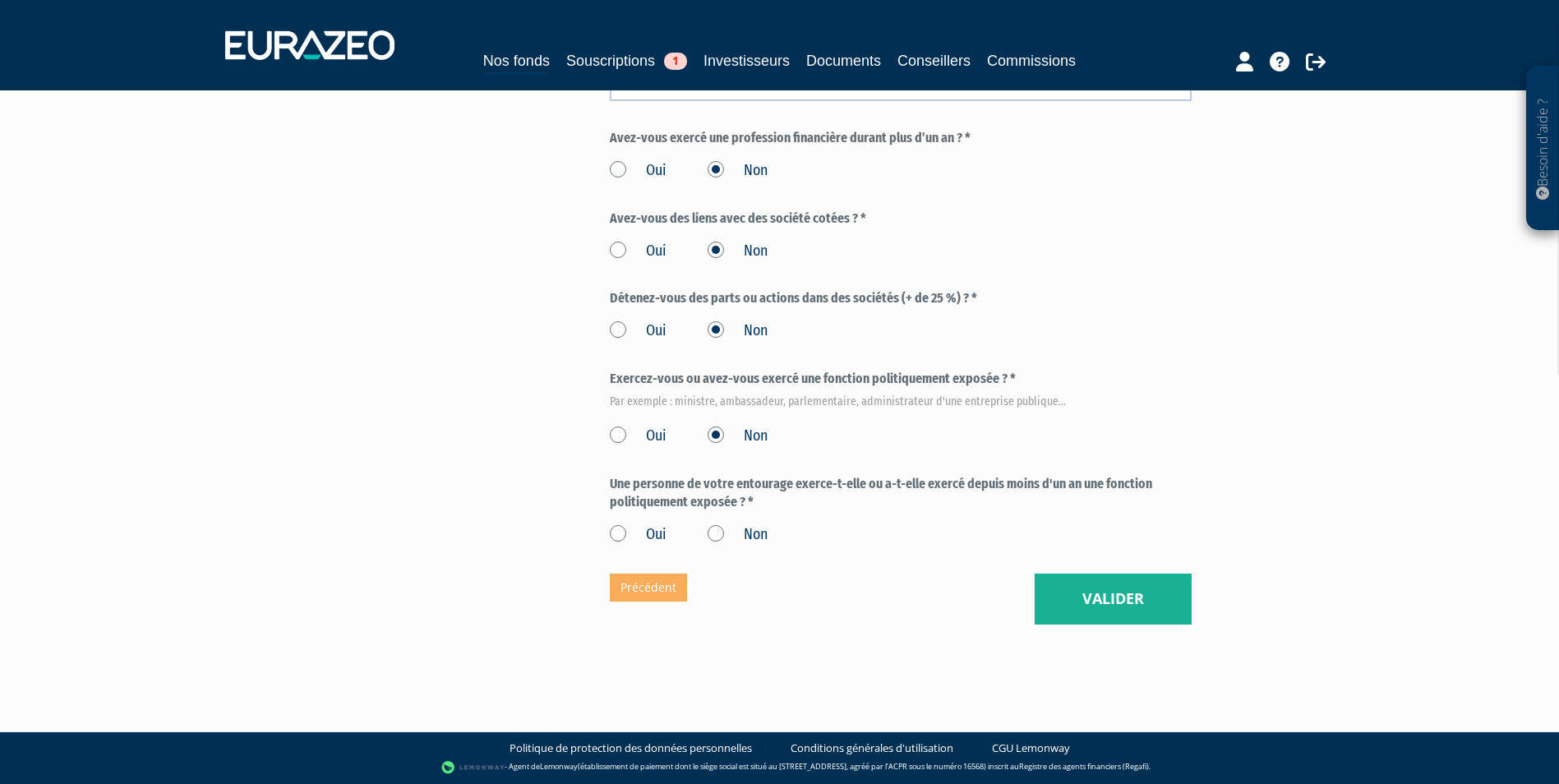
click at [720, 528] on label "Non" at bounding box center [737, 534] width 60 height 22
click at [0, 0] on input "Non" at bounding box center [0, 0] width 0 height 0
drag, startPoint x: 966, startPoint y: 293, endPoint x: 602, endPoint y: 298, distance: 364.0
click at [958, 310] on div "Détenez-vous des parts ou actions dans des sociétés (+ de 25 %) ? * Oui Non" at bounding box center [900, 315] width 581 height 52
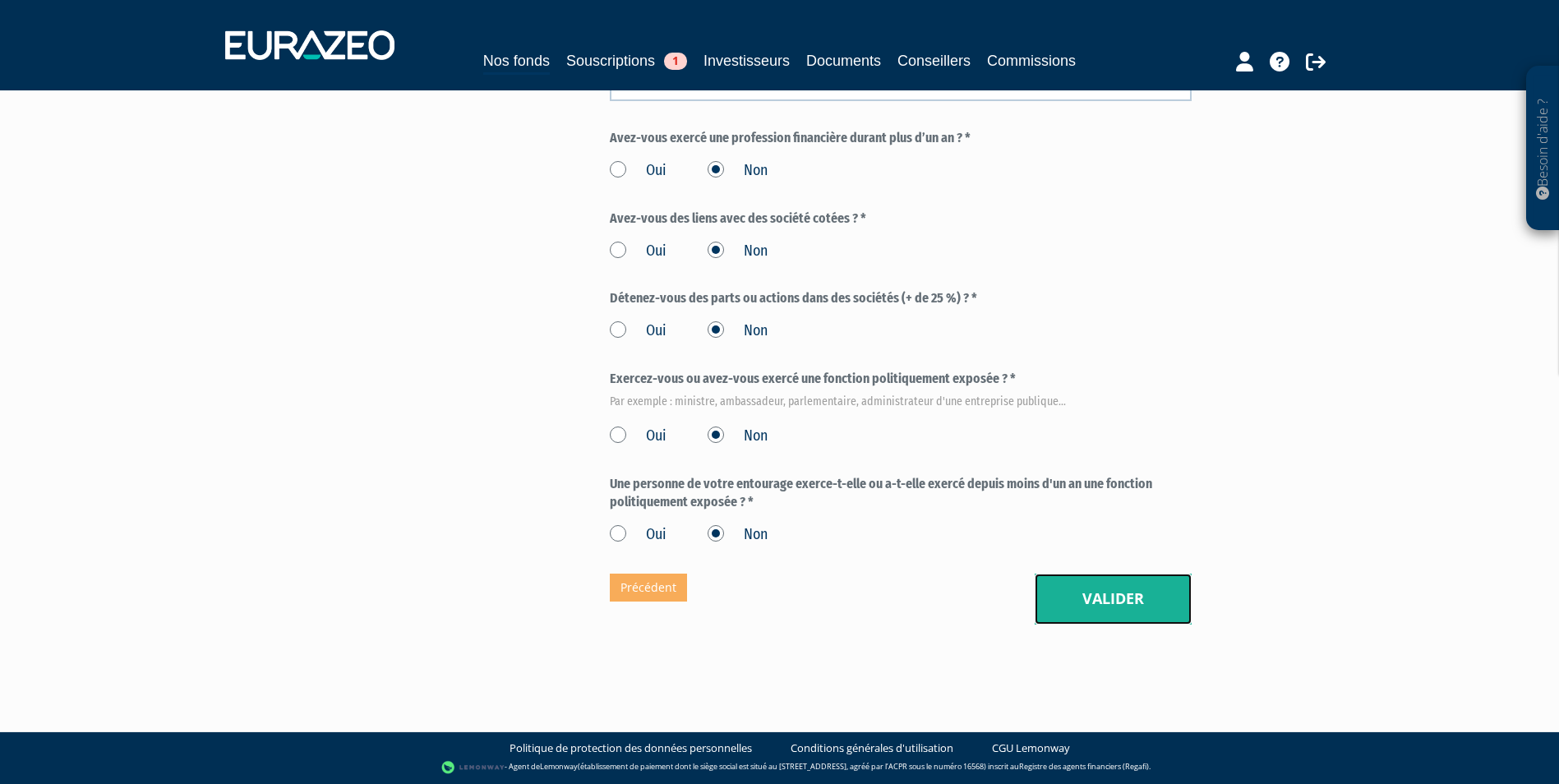
click at [1082, 594] on button "Valider" at bounding box center [1112, 599] width 157 height 51
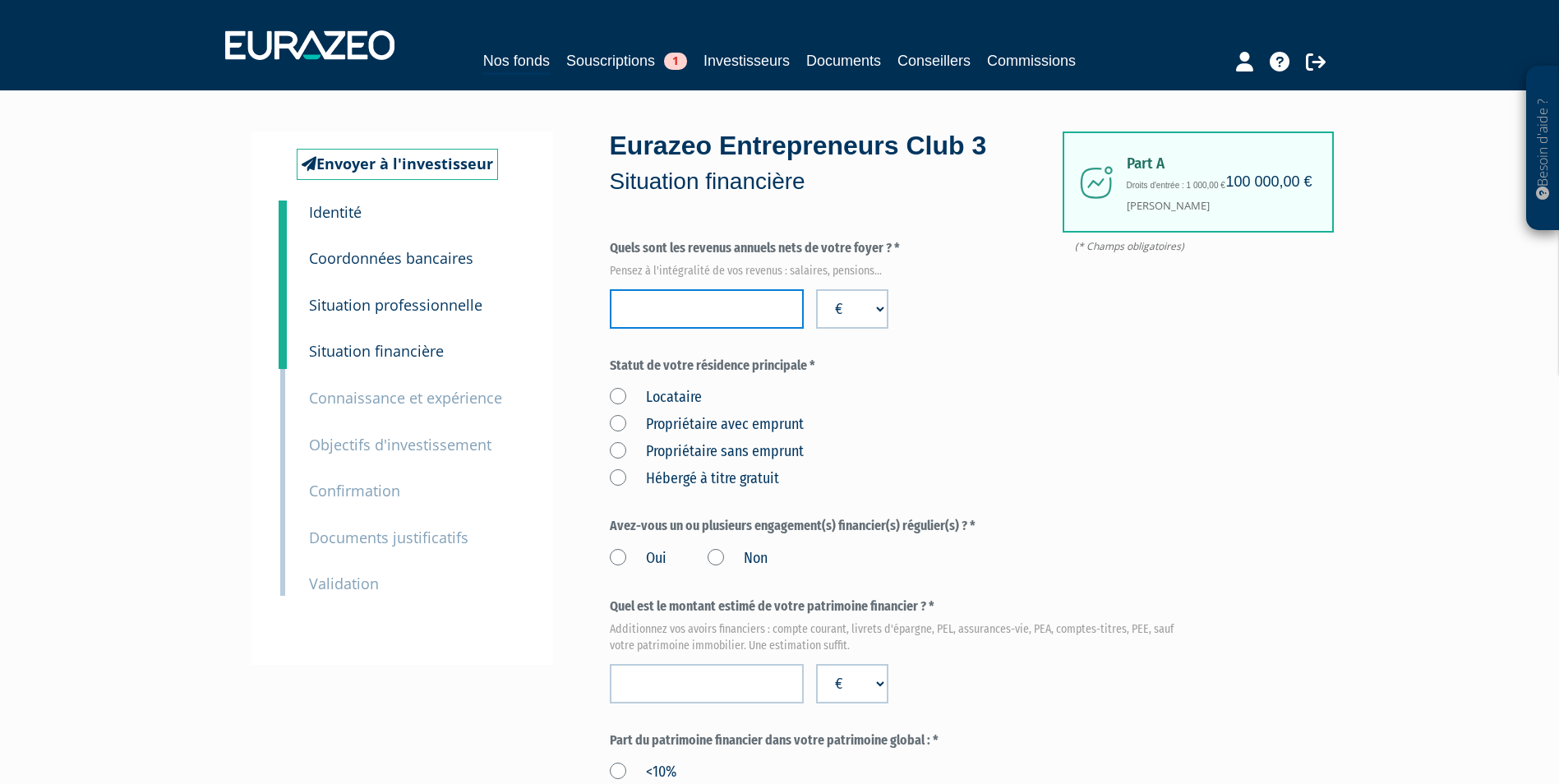
click at [729, 308] on input "number" at bounding box center [706, 308] width 194 height 39
paste input "175281"
type input "175281"
click at [951, 385] on div "Locataire Propriétaire avec emprunt Propriétaire sans emprunt Hébergé à titre g…" at bounding box center [900, 435] width 581 height 108
click at [613, 424] on label "Propriétaire avec emprunt" at bounding box center [706, 425] width 194 height 22
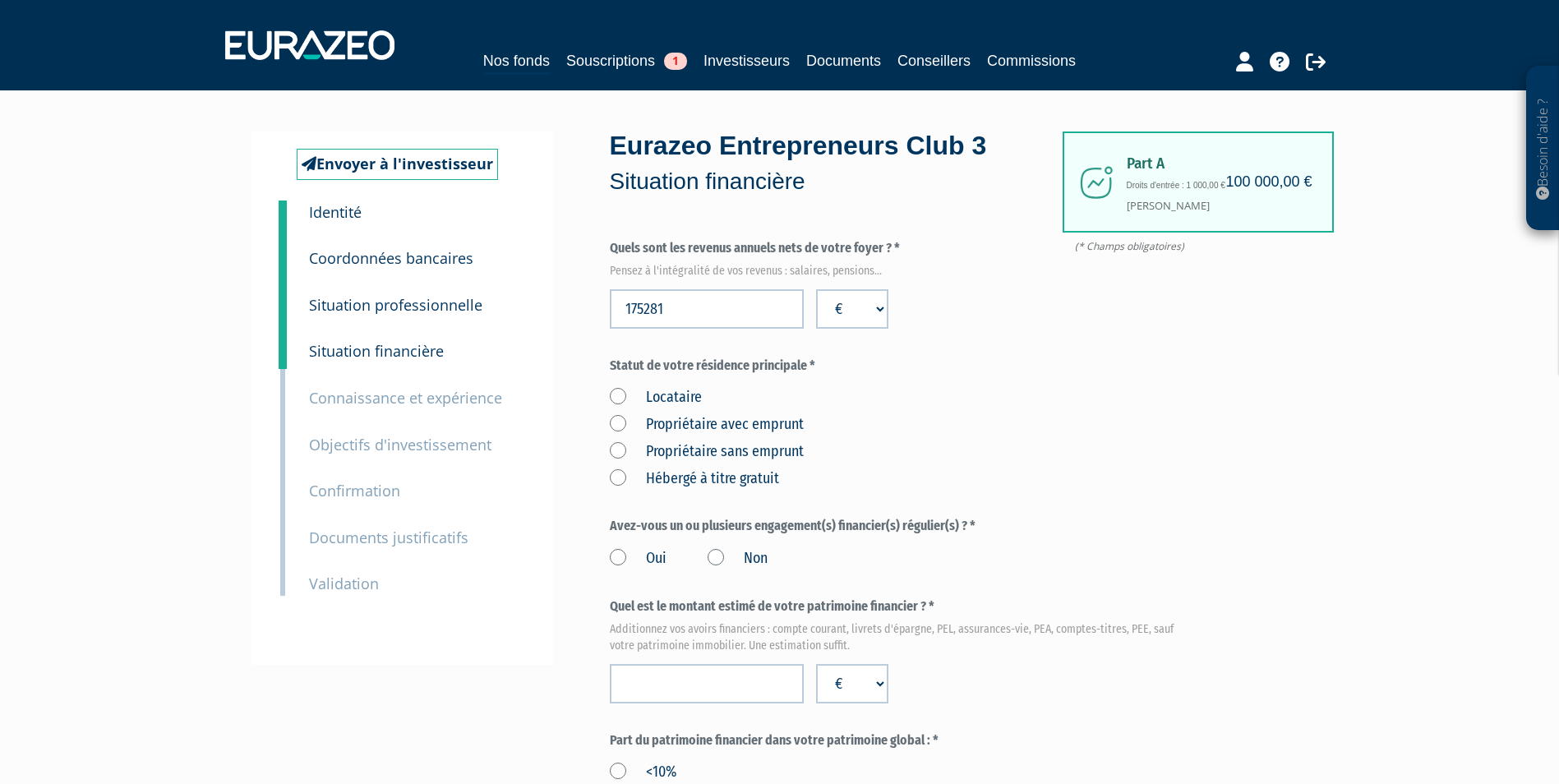
click at [0, 0] on emprunt "Propriétaire avec emprunt" at bounding box center [0, 0] width 0 height 0
click at [702, 673] on input "number" at bounding box center [706, 683] width 194 height 39
type input "7"
click at [720, 558] on label "Non" at bounding box center [737, 559] width 60 height 22
click at [0, 0] on input "Non" at bounding box center [0, 0] width 0 height 0
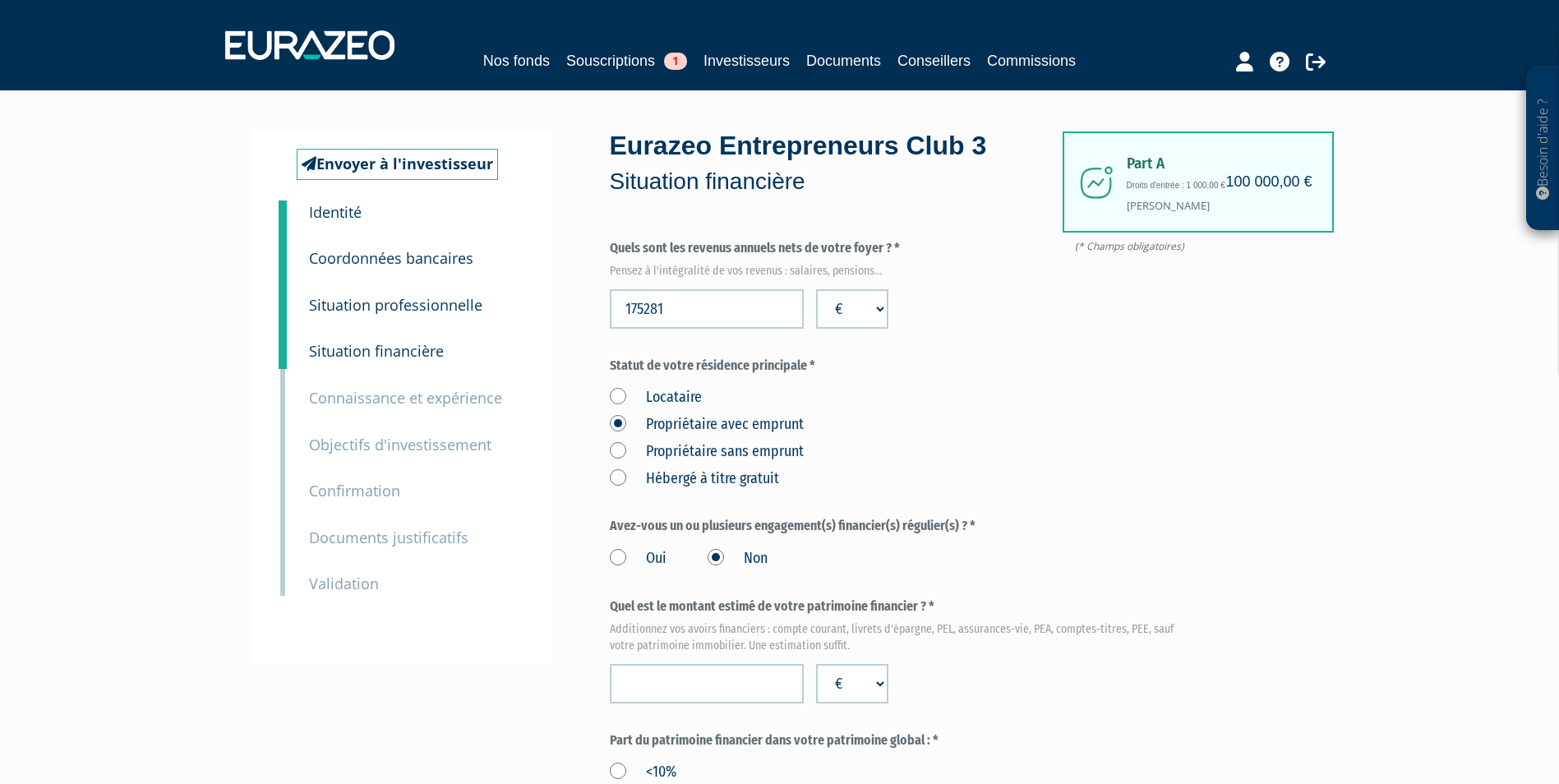
click at [626, 556] on label "Oui" at bounding box center [637, 559] width 57 height 22
click at [0, 0] on input "Oui" at bounding box center [0, 0] width 0 height 0
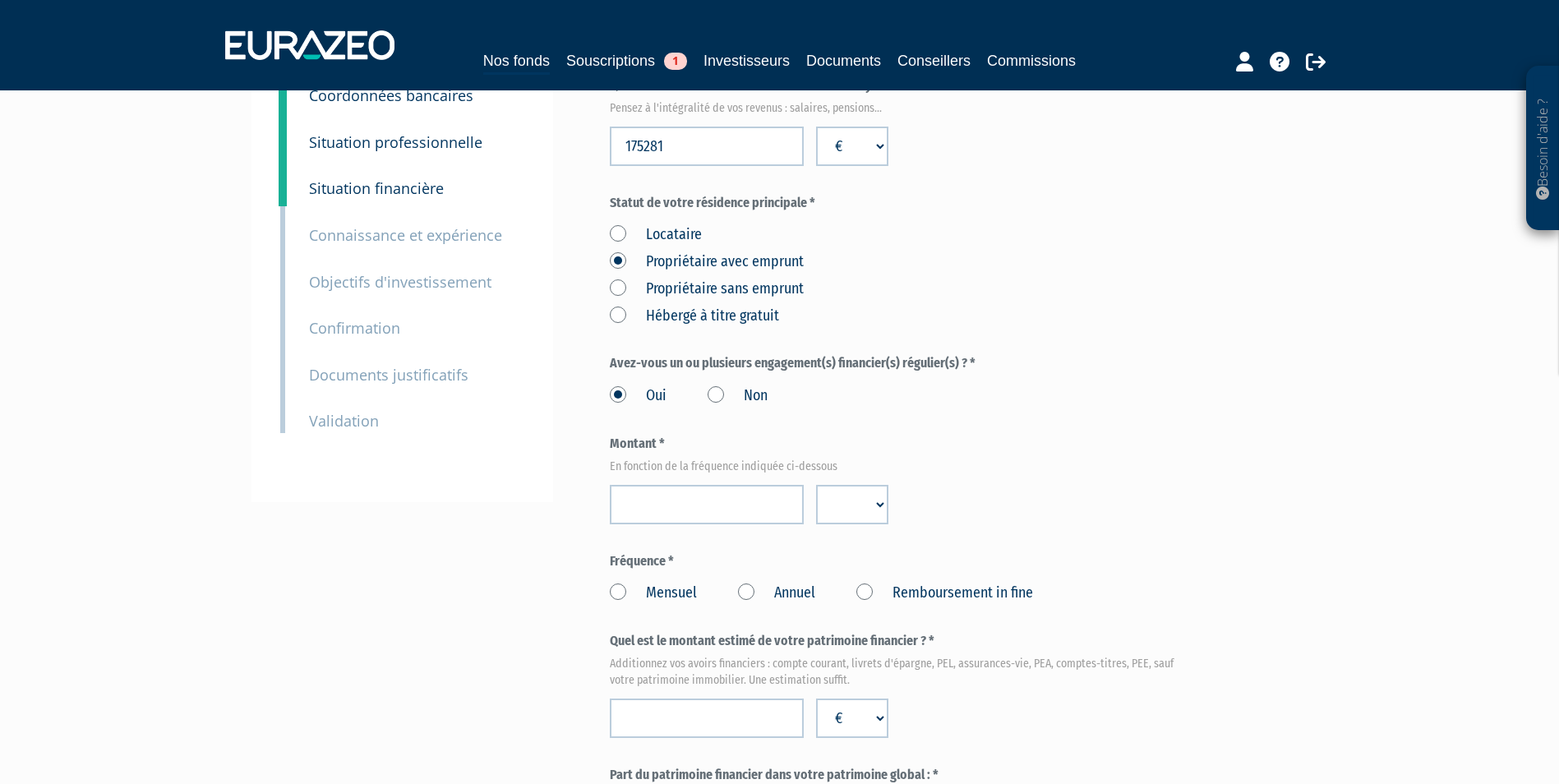
scroll to position [164, 0]
click at [971, 358] on label "Avez-vous un ou plusieurs engagement(s) financier(s) régulier(s) ? *" at bounding box center [900, 362] width 581 height 19
click at [970, 355] on label "Avez-vous un ou plusieurs engagement(s) financier(s) régulier(s) ? *" at bounding box center [900, 362] width 581 height 19
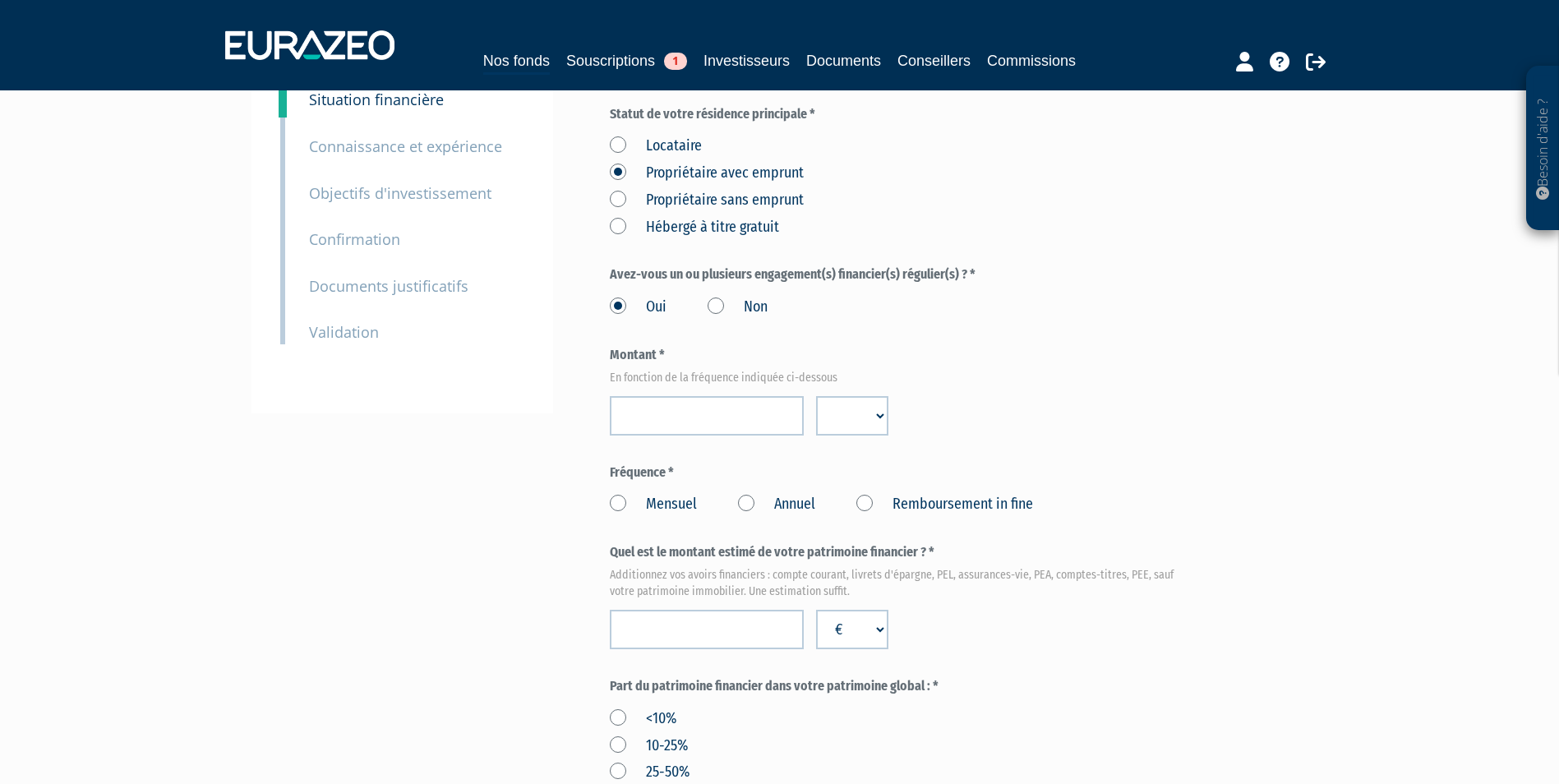
scroll to position [187, 0]
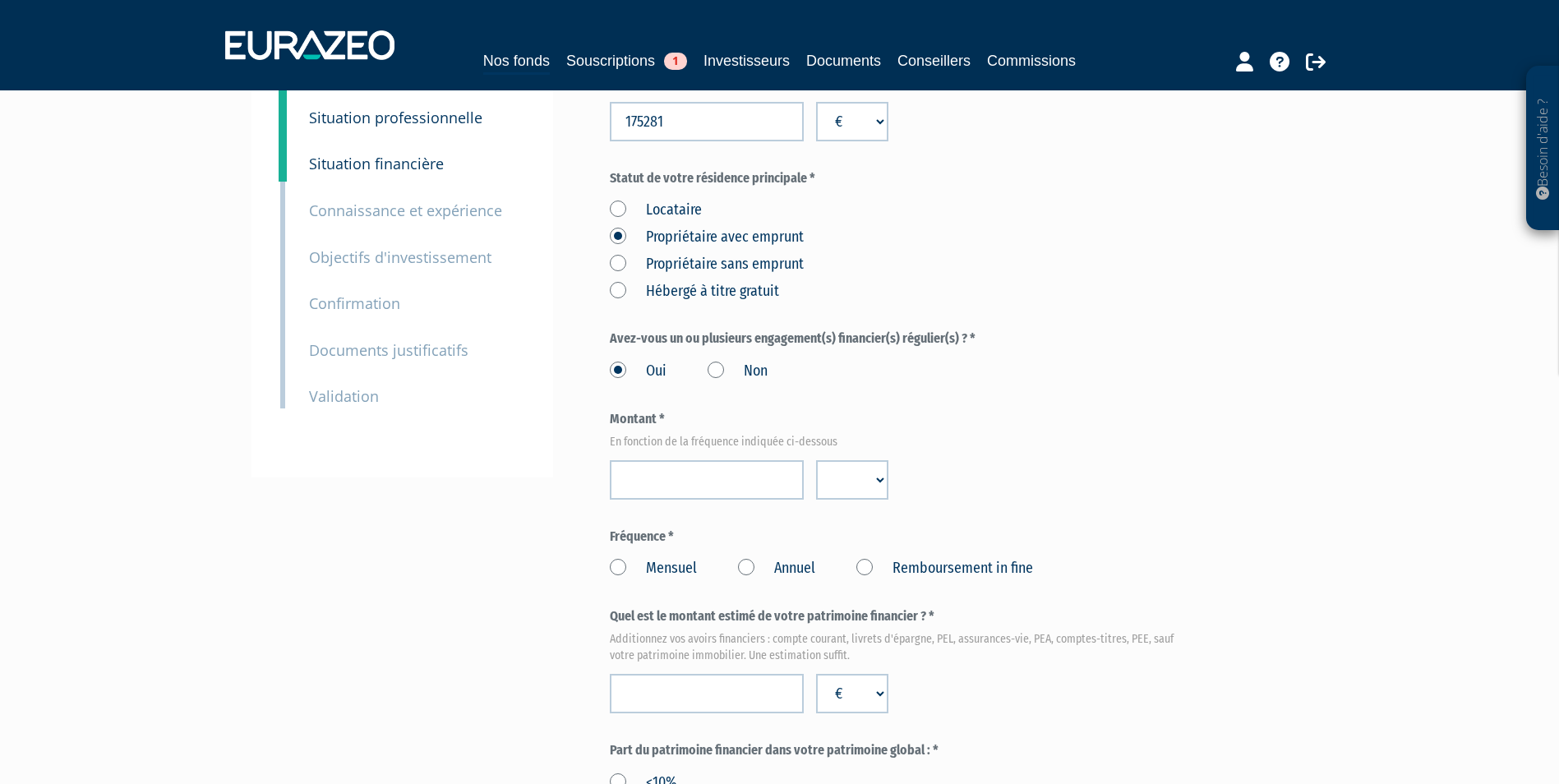
click at [850, 477] on select "€ $ £" at bounding box center [851, 479] width 72 height 39
select select "EUR"
click at [816, 460] on select "€ $ £" at bounding box center [851, 479] width 72 height 39
click at [760, 477] on input "number" at bounding box center [706, 479] width 194 height 39
click at [944, 574] on label "Remboursement in fine" at bounding box center [944, 568] width 177 height 22
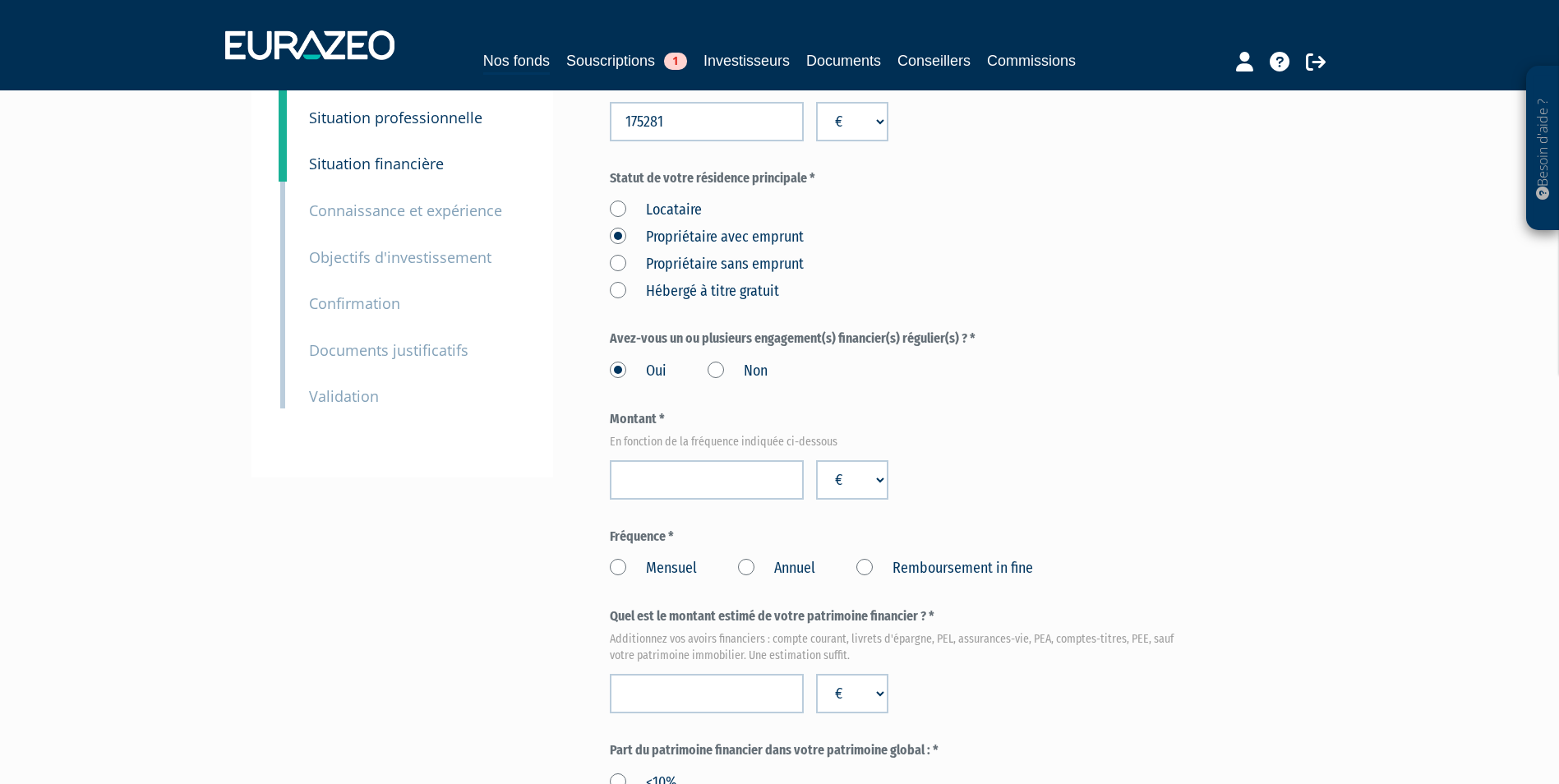
click at [0, 0] on fine "Remboursement in fine" at bounding box center [0, 0] width 0 height 0
click at [716, 367] on label "Non" at bounding box center [737, 371] width 60 height 22
click at [0, 0] on input "Non" at bounding box center [0, 0] width 0 height 0
select select
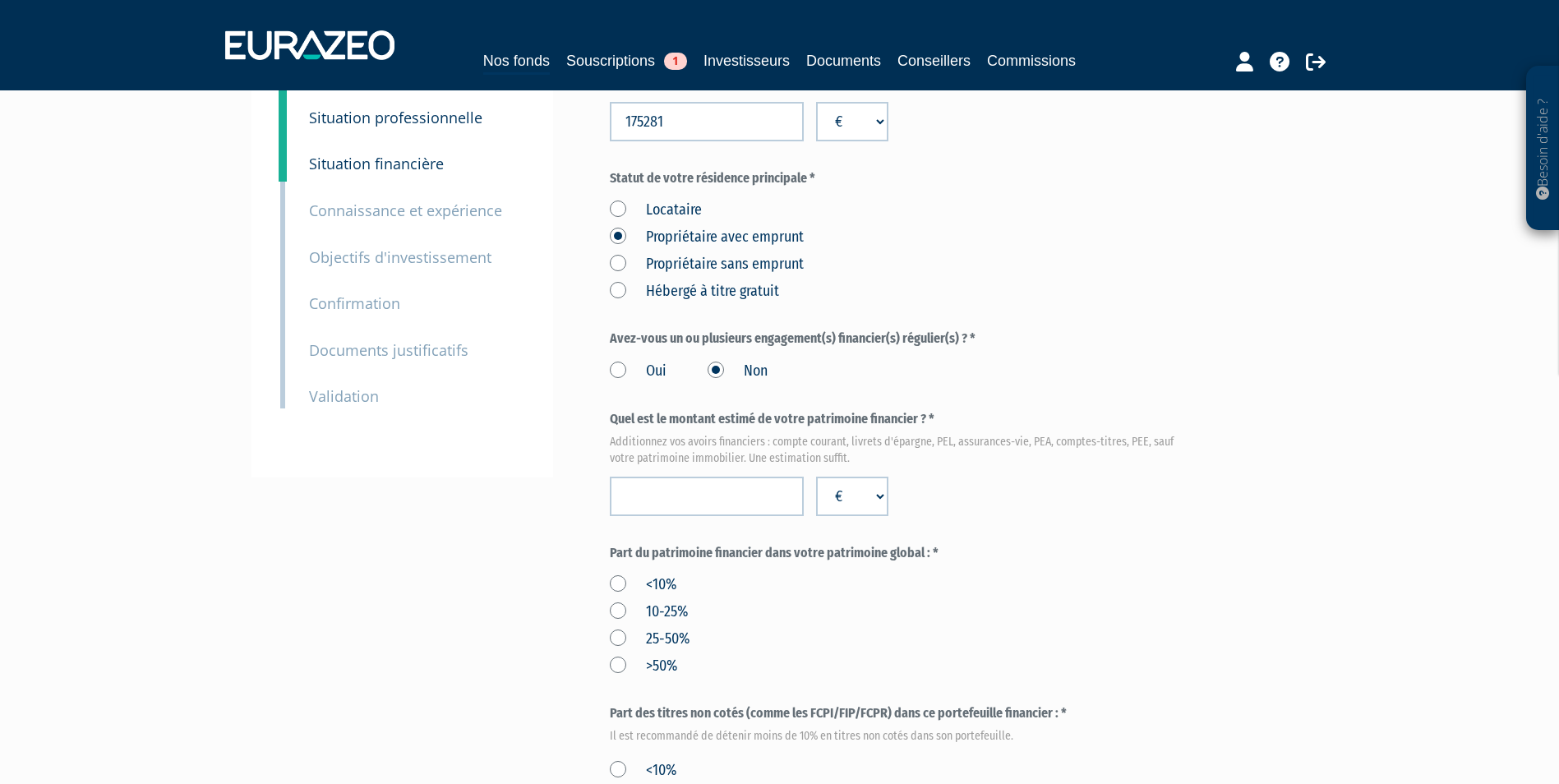
click at [623, 372] on label "Oui" at bounding box center [637, 371] width 57 height 22
click at [0, 0] on input "Oui" at bounding box center [0, 0] width 0 height 0
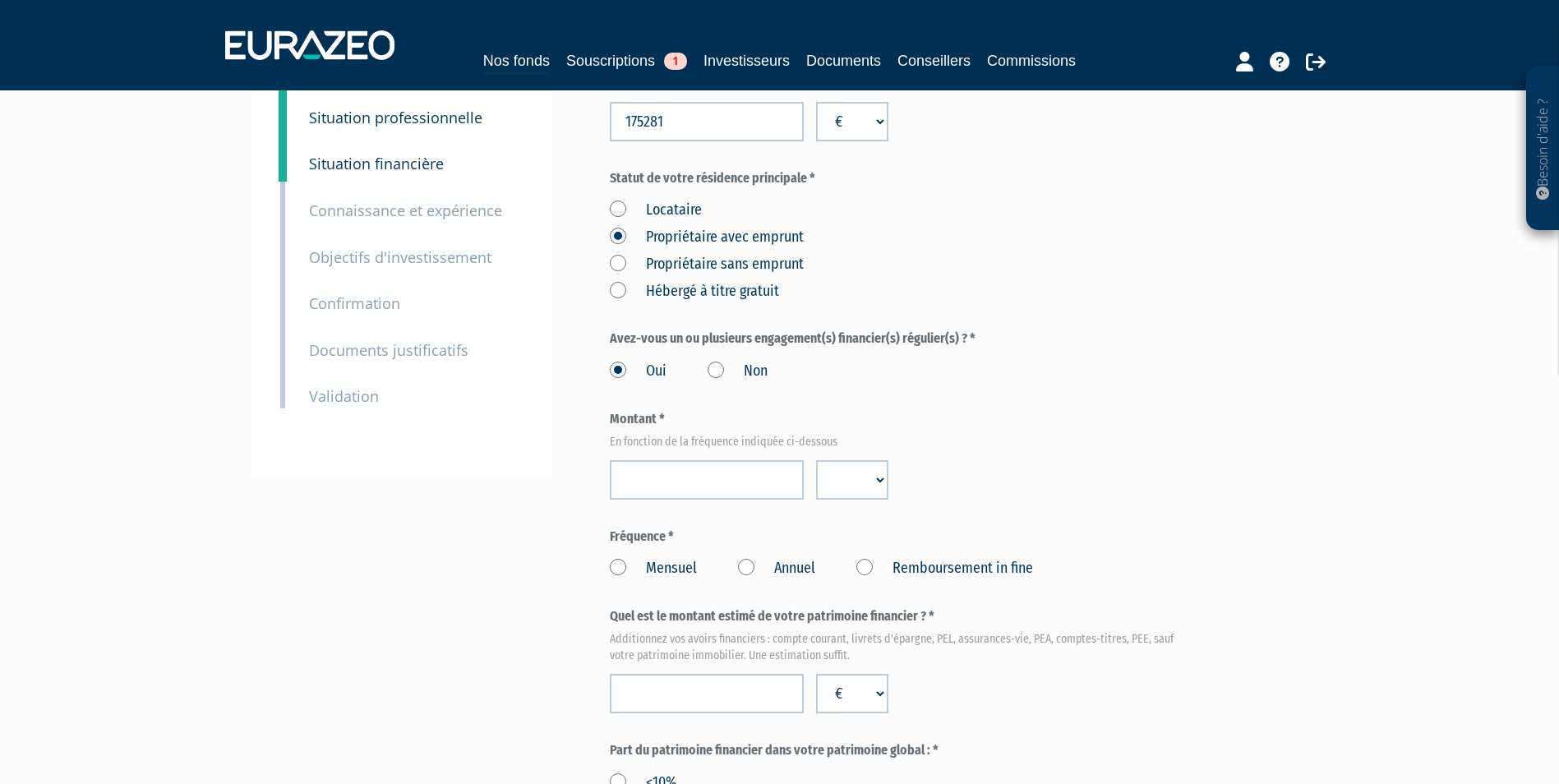
click at [859, 561] on label "Remboursement in fine" at bounding box center [944, 568] width 177 height 22
click at [0, 0] on fine "Remboursement in fine" at bounding box center [0, 0] width 0 height 0
click at [713, 486] on input "number" at bounding box center [706, 479] width 194 height 39
type input "225000"
click at [860, 489] on select "€ $ £" at bounding box center [851, 479] width 72 height 39
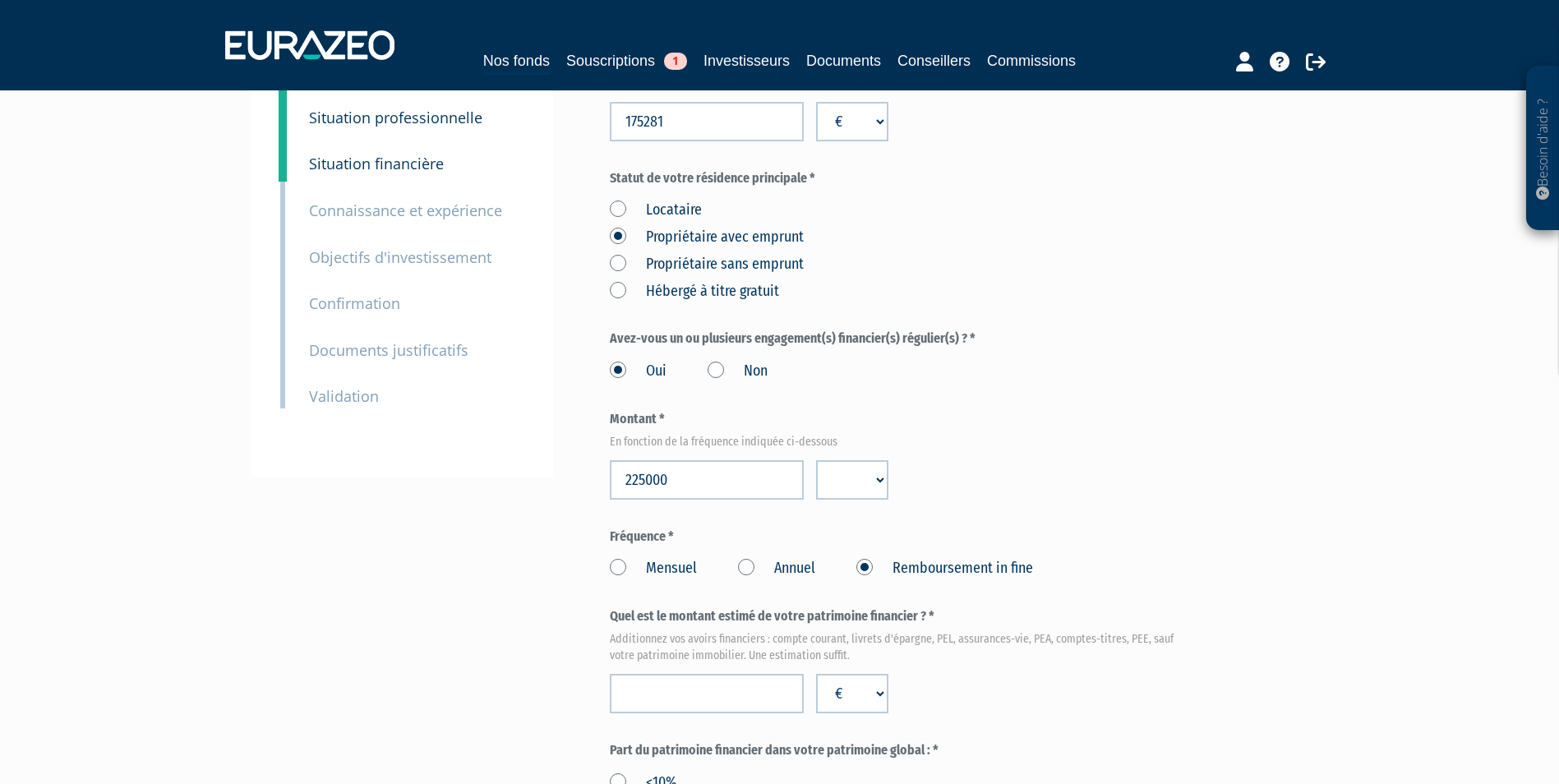
select select "EUR"
click at [816, 460] on select "€ $ £" at bounding box center [851, 479] width 72 height 39
click at [958, 513] on form "(* Champs obligatoires) Quels sont les revenus annuels nets de votre foyer ? * …" at bounding box center [900, 750] width 581 height 1398
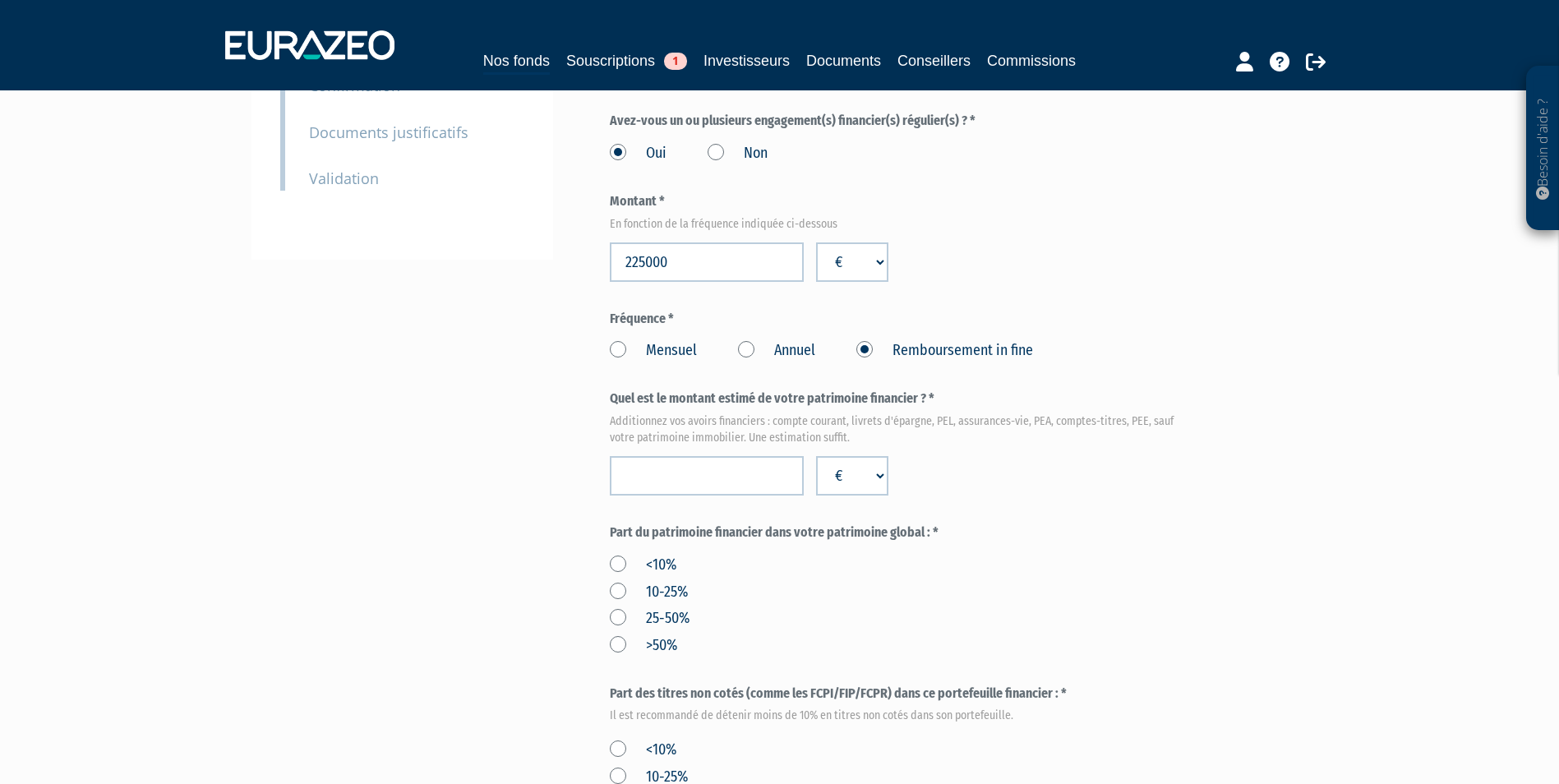
scroll to position [433, 0]
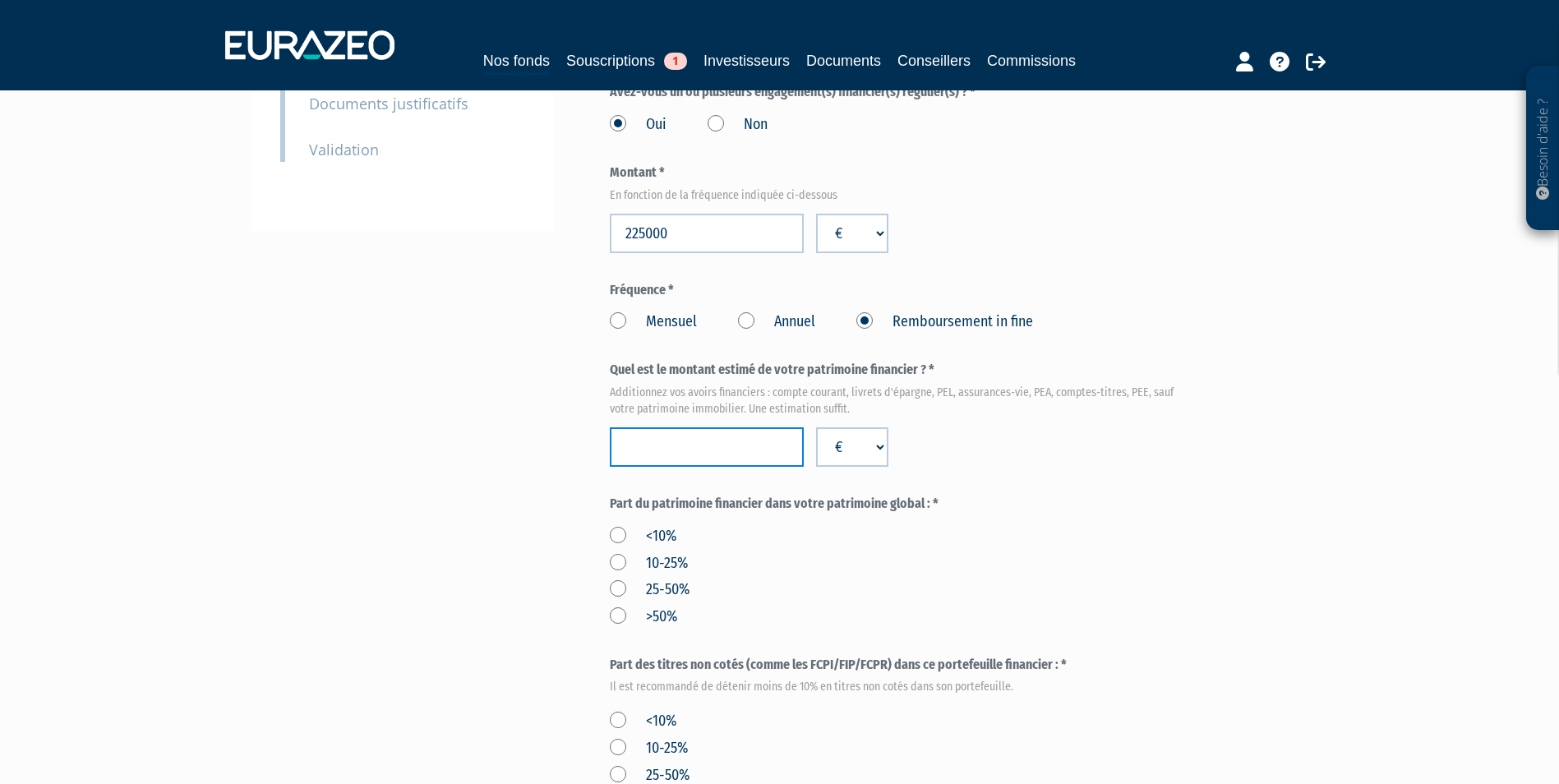
click at [675, 447] on input "number" at bounding box center [706, 446] width 194 height 39
click at [619, 594] on label "25-50%" at bounding box center [649, 590] width 80 height 22
click at [0, 0] on input "25-50%" at bounding box center [0, 0] width 0 height 0
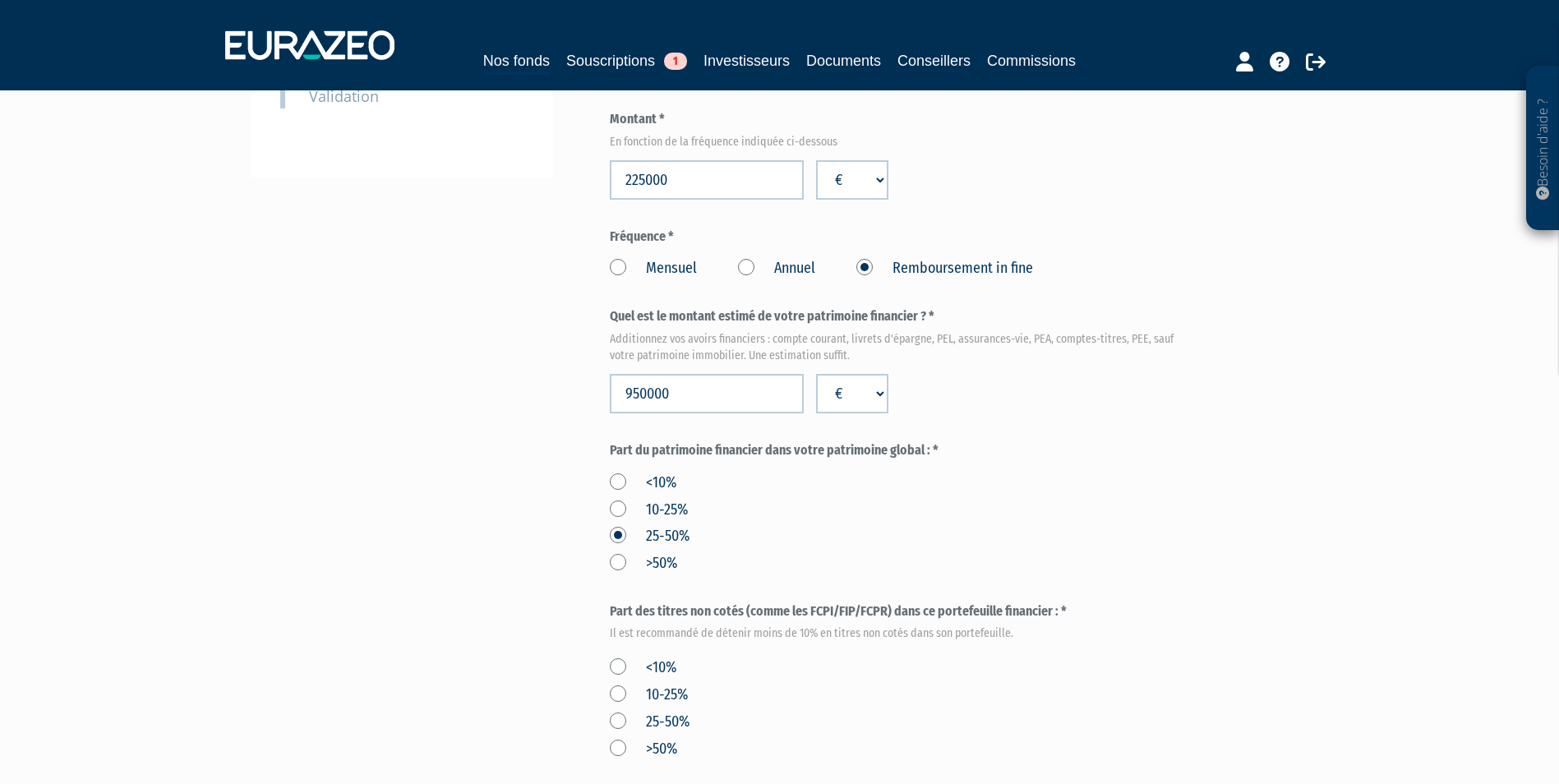
scroll to position [516, 0]
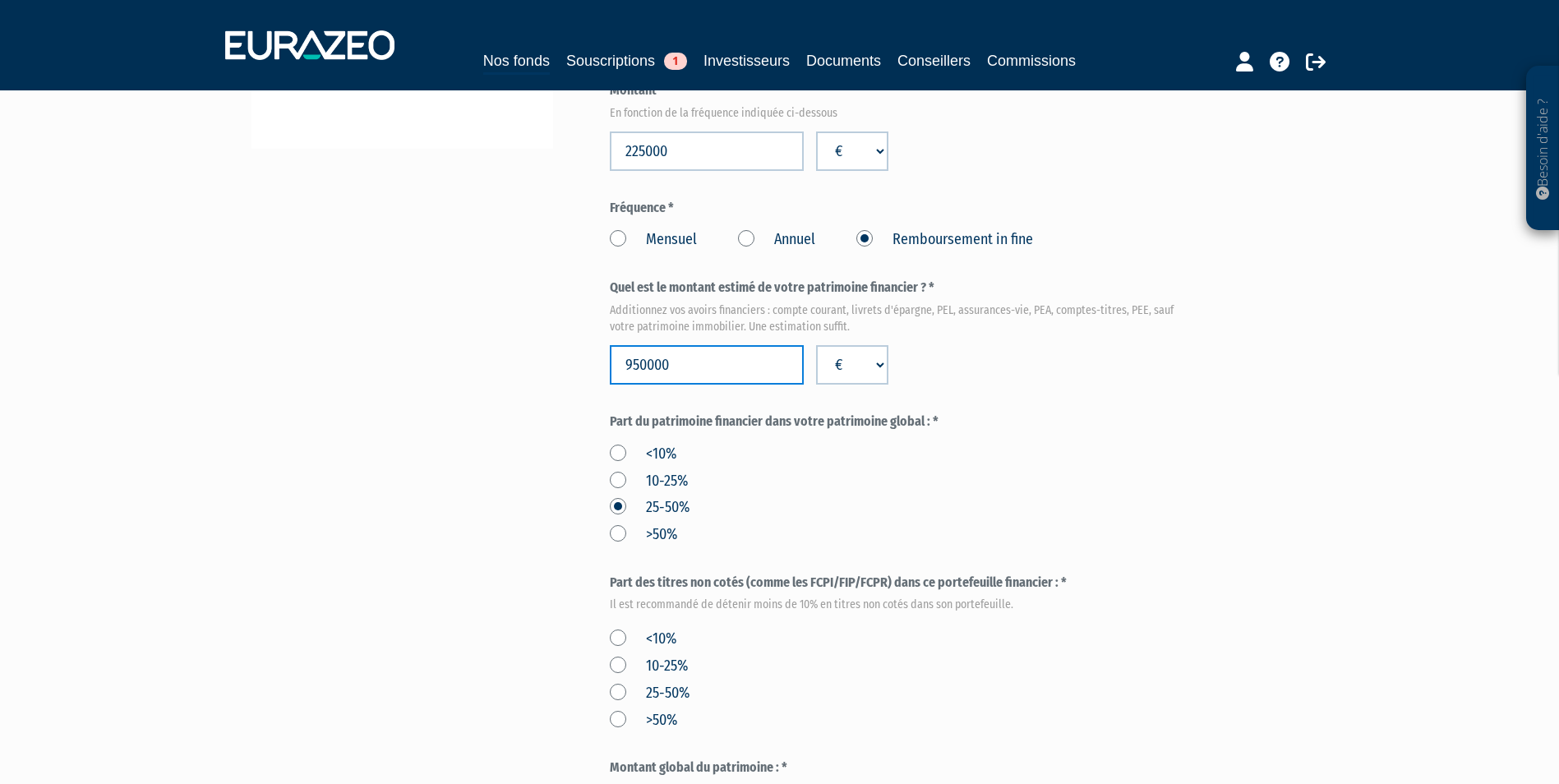
click at [639, 360] on input "950000" at bounding box center [706, 364] width 194 height 39
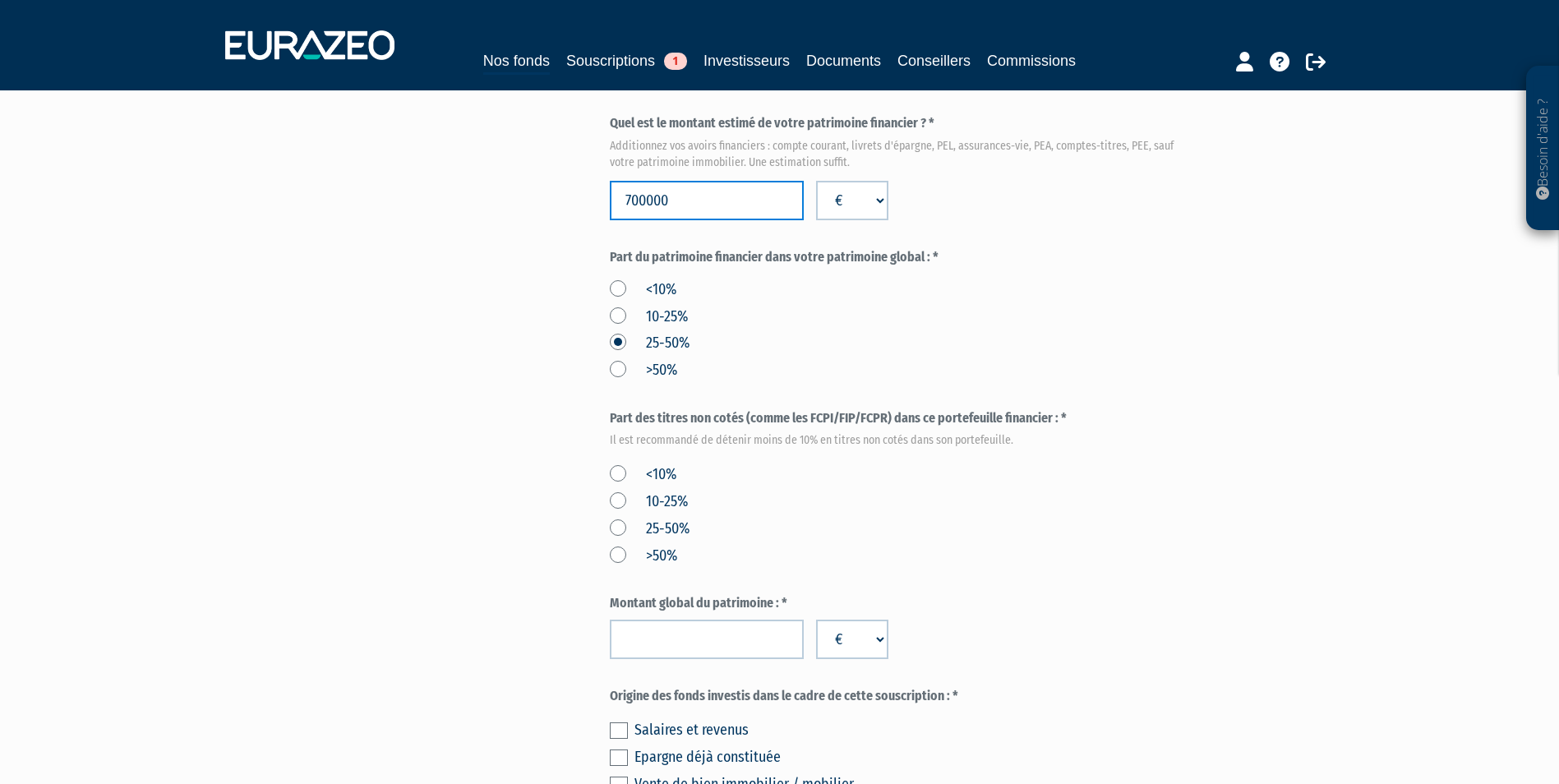
type input "700000"
click at [622, 472] on label "<10%" at bounding box center [642, 474] width 66 height 22
click at [0, 0] on input "<10%" at bounding box center [0, 0] width 0 height 0
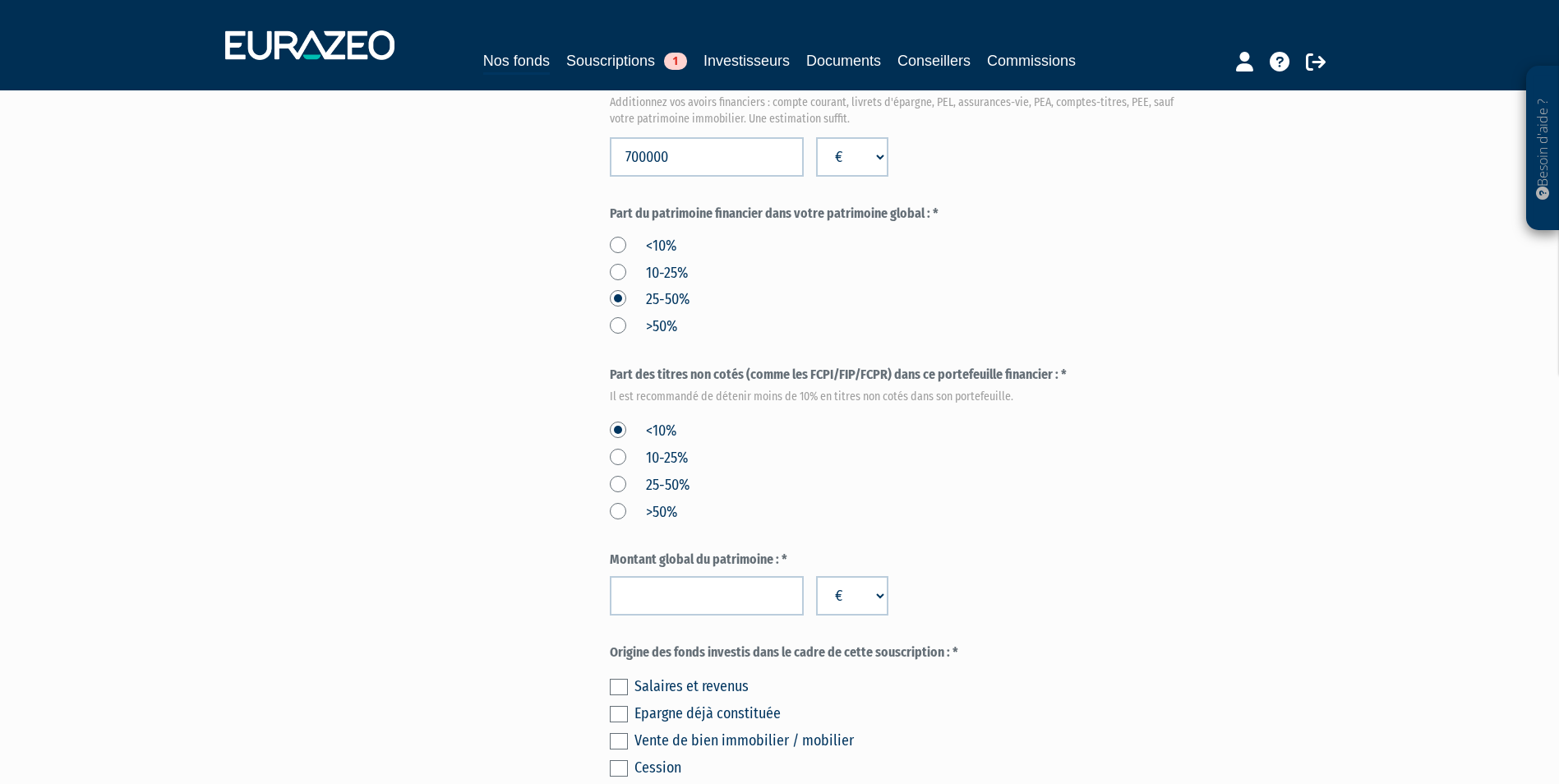
scroll to position [762, 0]
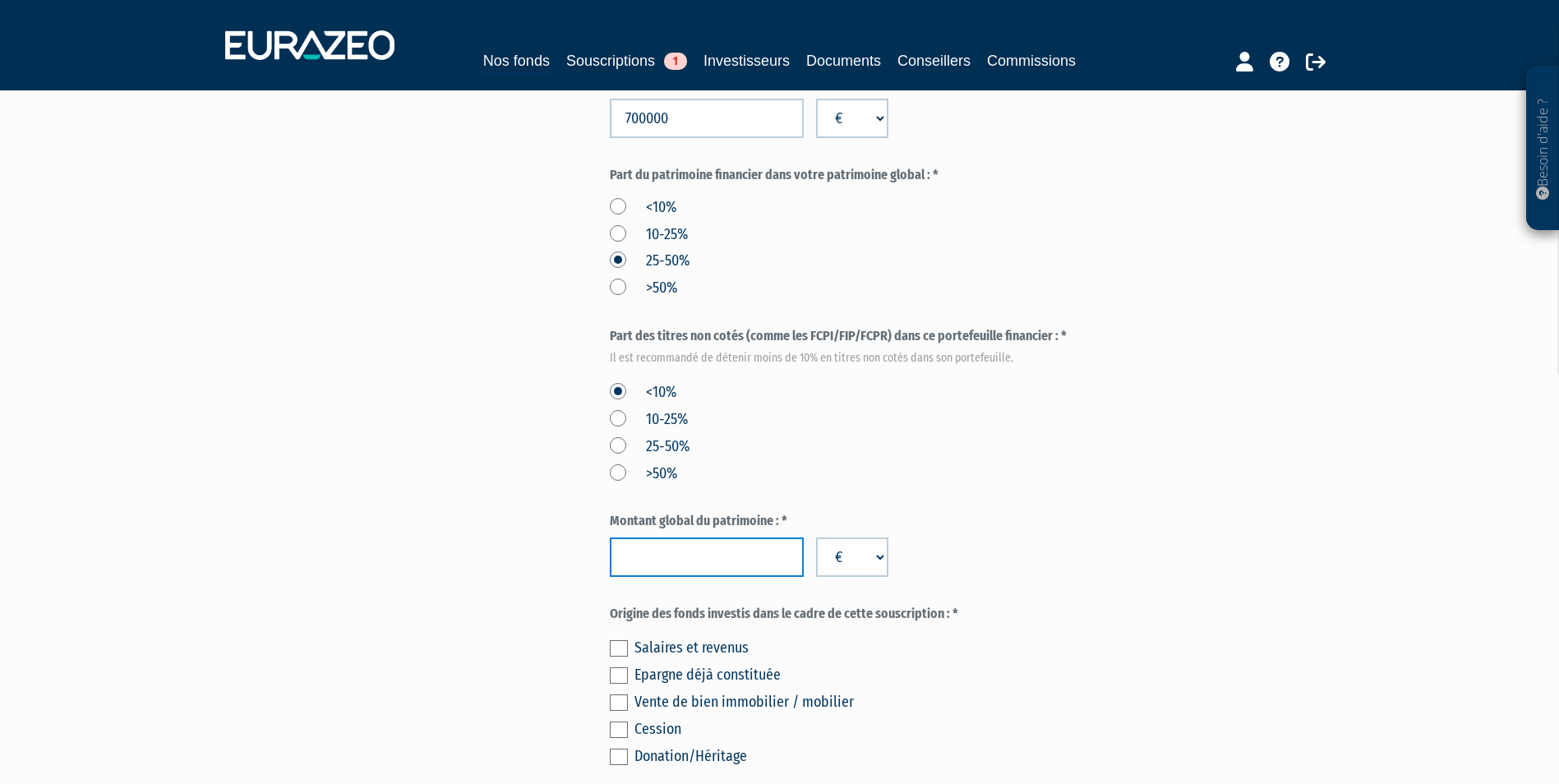
click at [709, 566] on input "number" at bounding box center [706, 556] width 194 height 39
type input "2"
type input "1350000"
click at [989, 547] on div "Montant global du patrimoine : * 1350000 € $ £" at bounding box center [900, 544] width 581 height 65
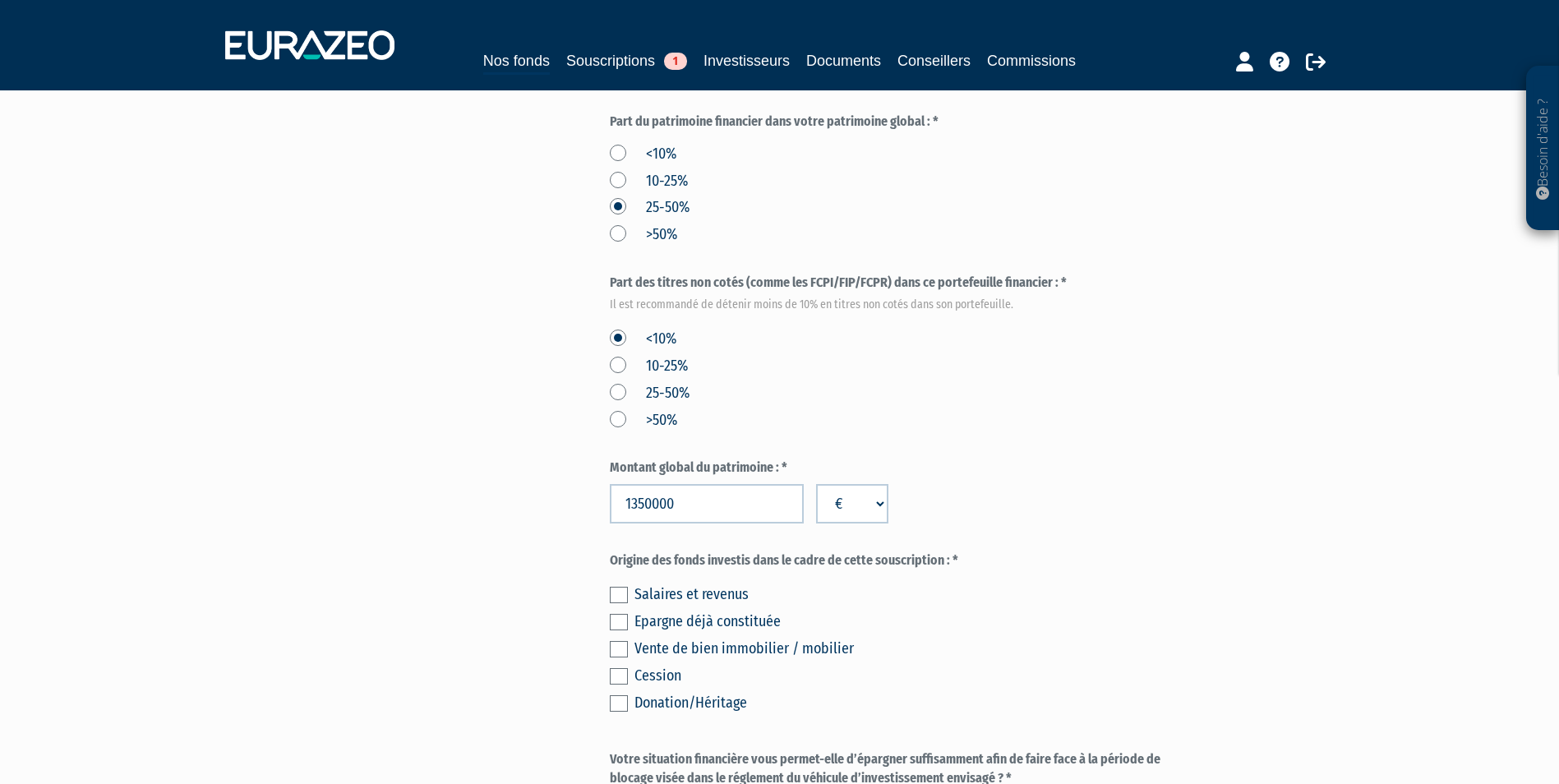
scroll to position [844, 0]
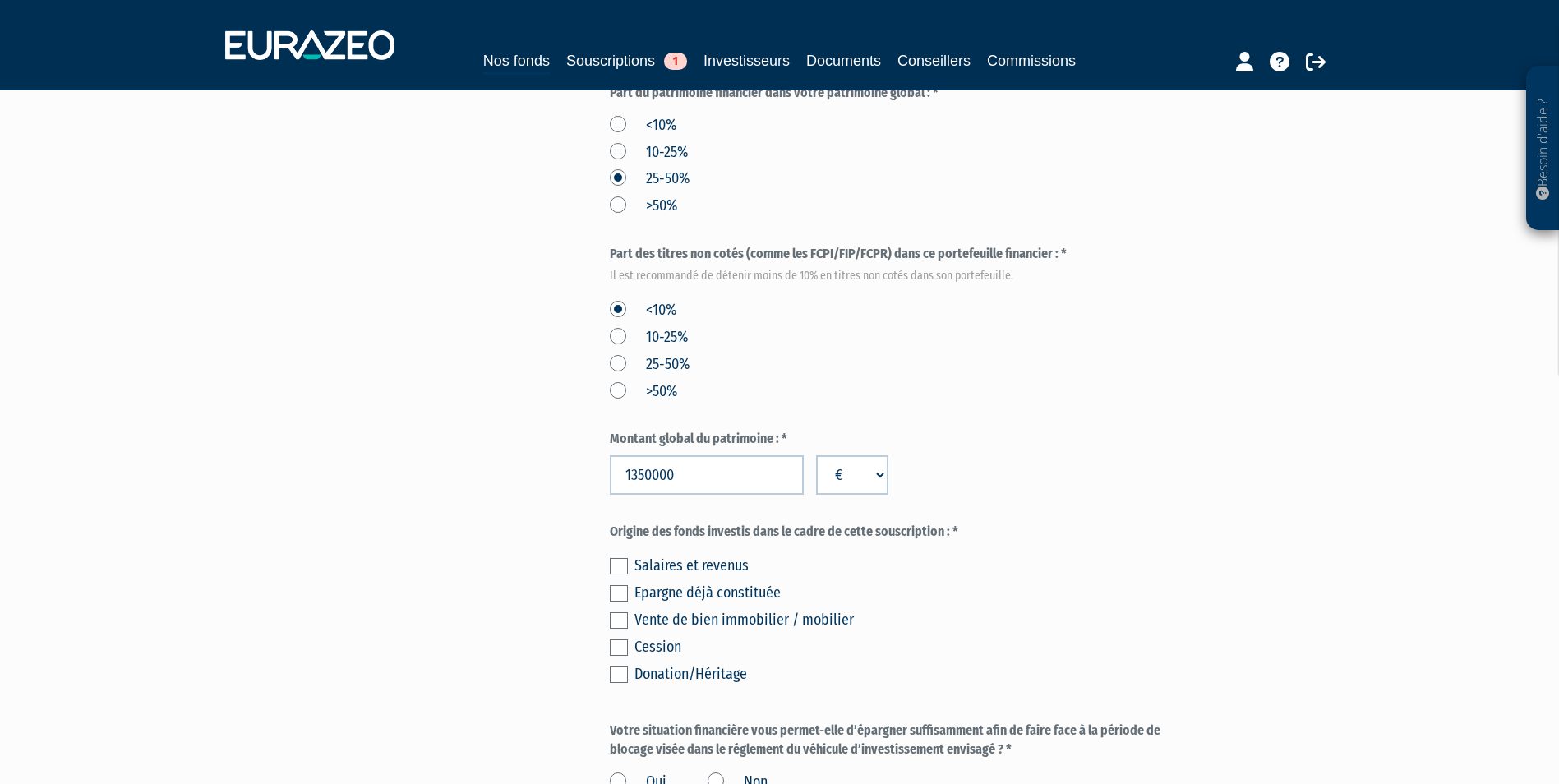
click at [616, 568] on label at bounding box center [618, 566] width 18 height 17
click at [0, 0] on input "checkbox" at bounding box center [0, 0] width 0 height 0
click at [617, 596] on label at bounding box center [618, 593] width 18 height 17
click at [0, 0] on input "checkbox" at bounding box center [0, 0] width 0 height 0
click at [617, 648] on label at bounding box center [618, 647] width 18 height 17
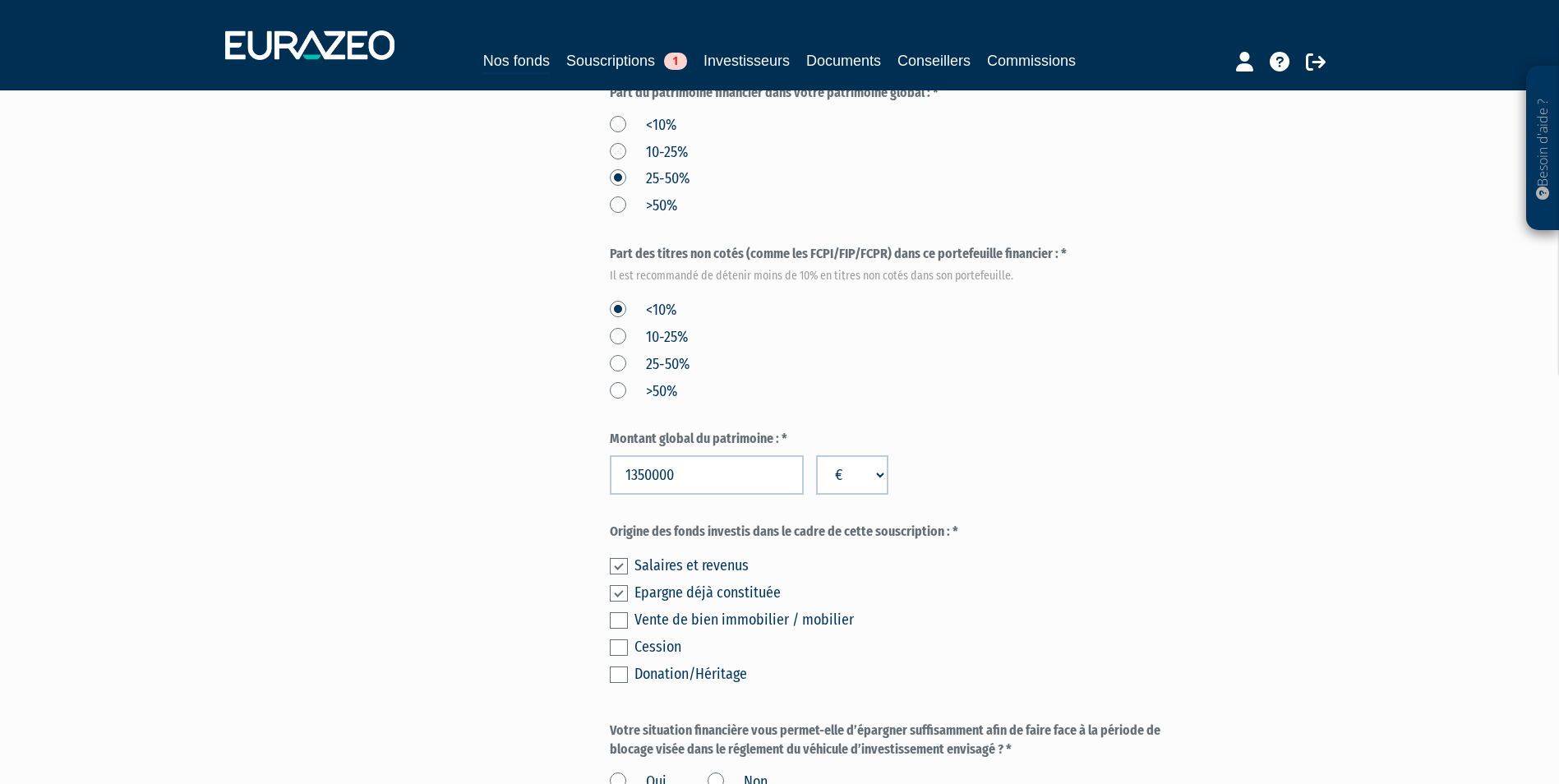
click at [0, 0] on input "checkbox" at bounding box center [0, 0] width 0 height 0
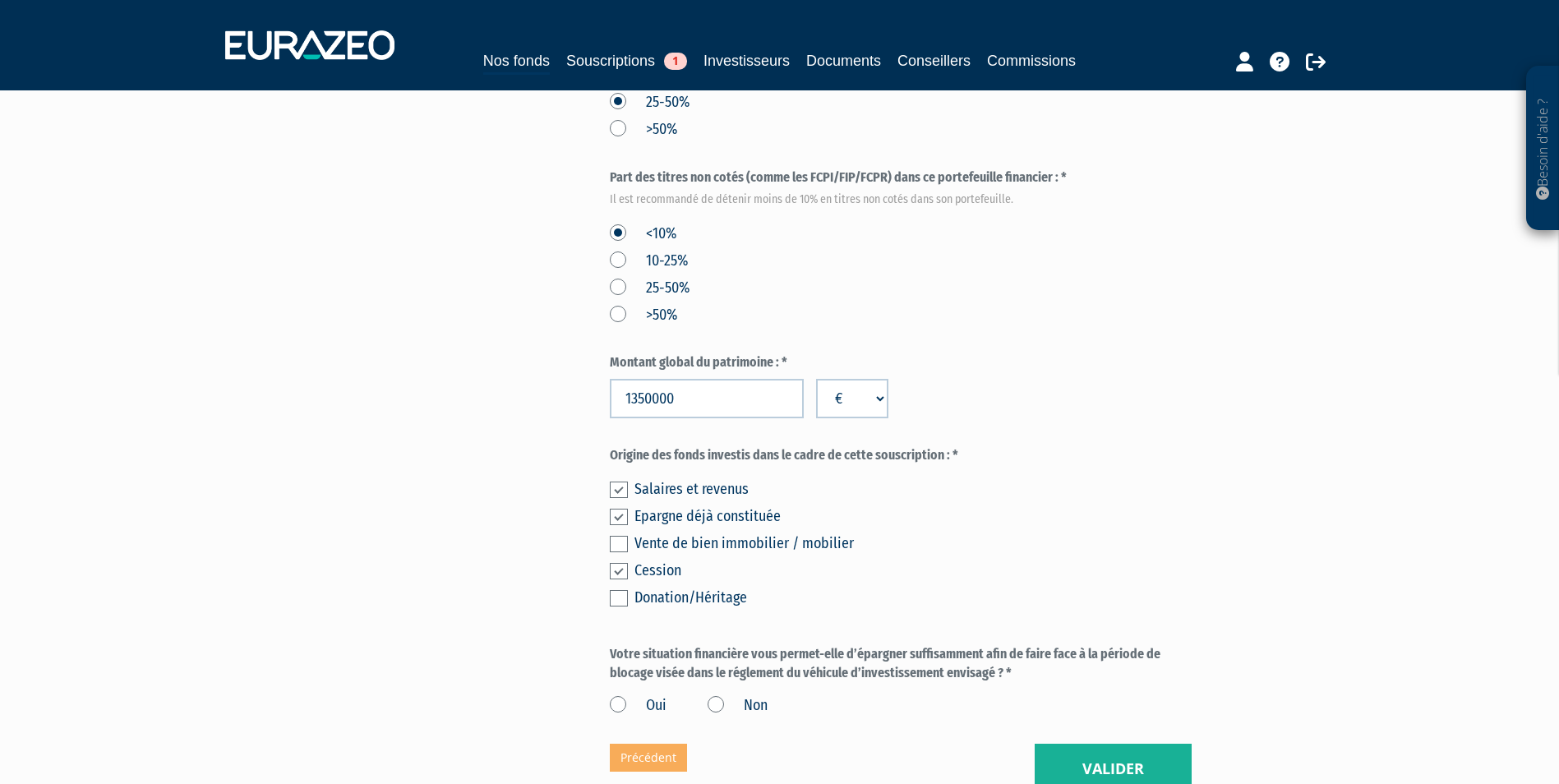
scroll to position [1091, 0]
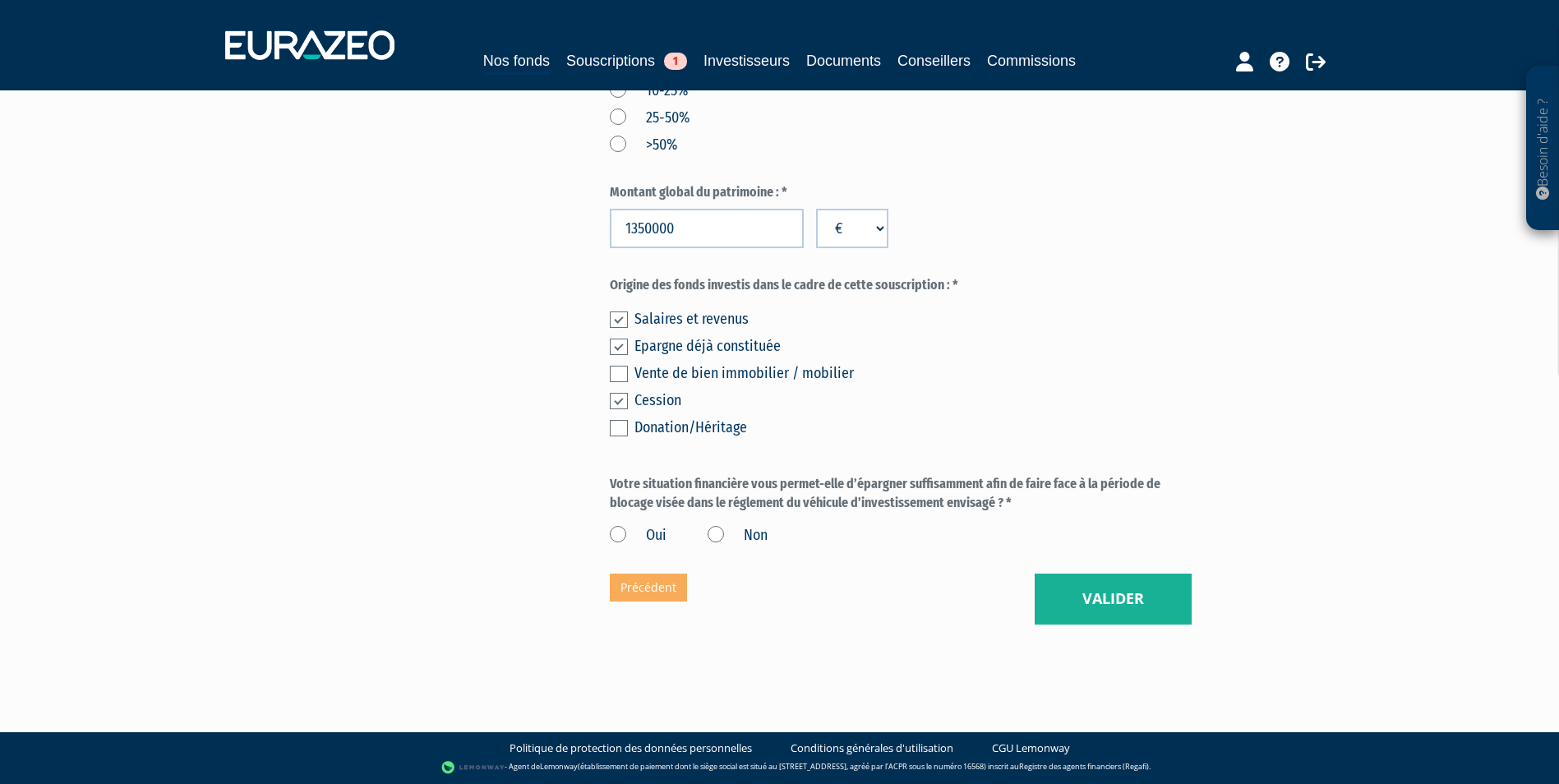
click at [653, 532] on label "Oui" at bounding box center [637, 535] width 57 height 22
click at [0, 0] on input "Oui" at bounding box center [0, 0] width 0 height 0
click at [1072, 592] on button "Valider" at bounding box center [1112, 599] width 157 height 51
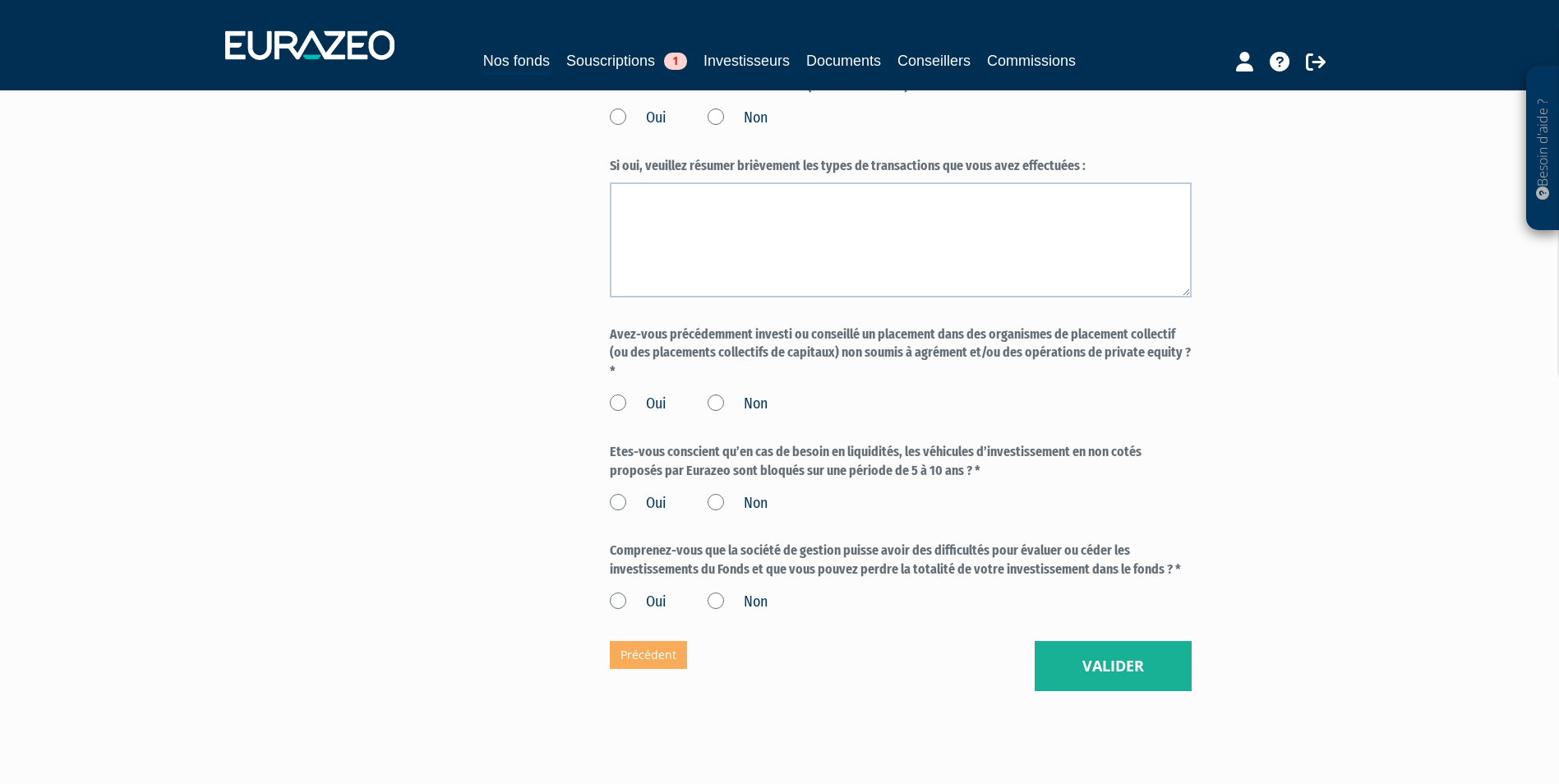
scroll to position [1315, 0]
